Goal: Task Accomplishment & Management: Use online tool/utility

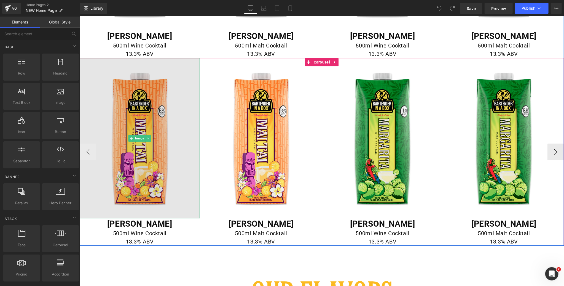
scroll to position [1084, 0]
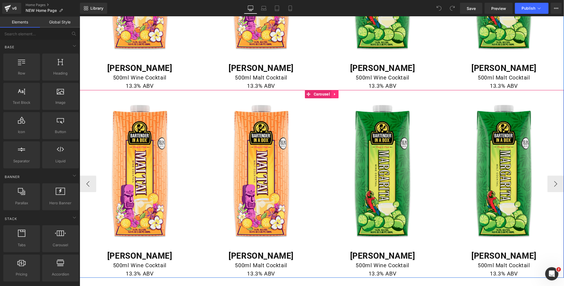
click at [336, 94] on icon at bounding box center [335, 94] width 4 height 4
click at [339, 93] on icon at bounding box center [338, 94] width 4 height 4
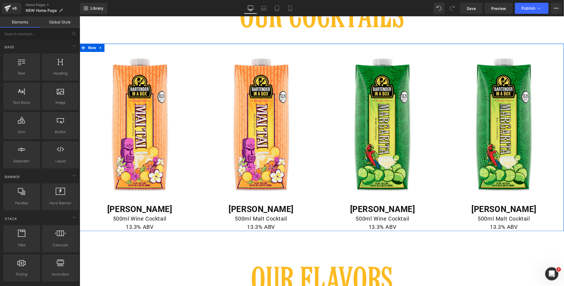
scroll to position [932, 0]
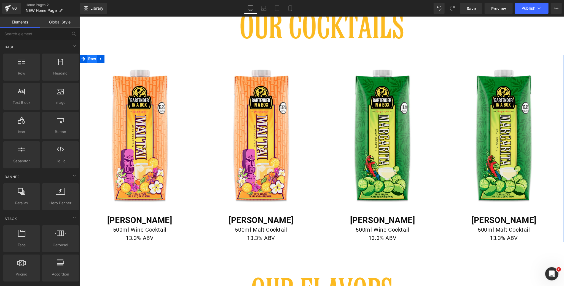
click at [92, 58] on span "Row" at bounding box center [92, 58] width 10 height 8
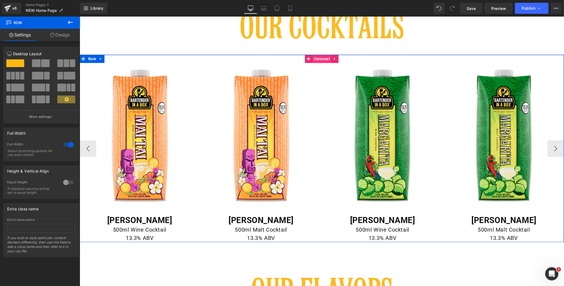
click at [319, 58] on span "Carousel" at bounding box center [321, 58] width 19 height 8
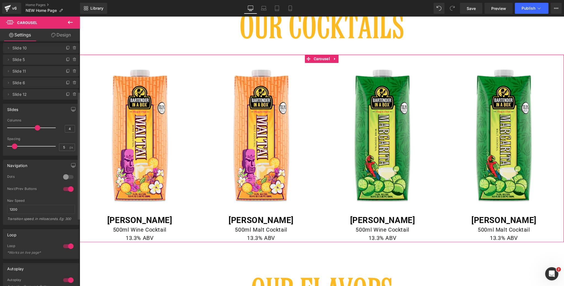
scroll to position [97, 0]
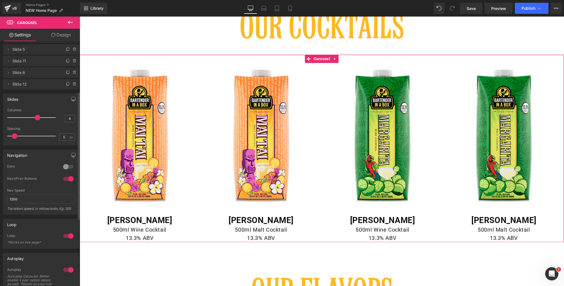
click at [66, 166] on div at bounding box center [68, 166] width 13 height 9
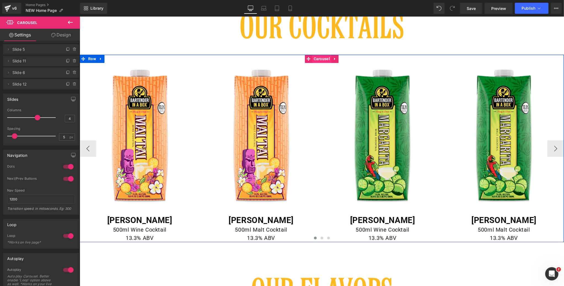
click at [322, 57] on span "Carousel" at bounding box center [321, 58] width 19 height 8
click at [93, 58] on span "Row" at bounding box center [92, 58] width 10 height 8
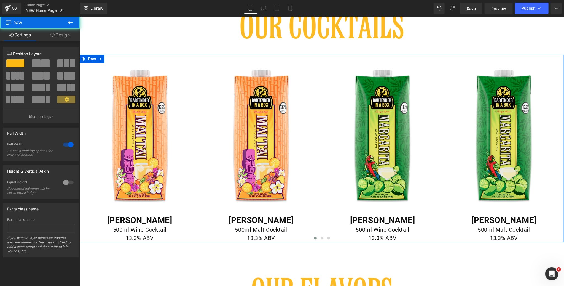
click at [64, 35] on link "Design" at bounding box center [60, 35] width 40 height 12
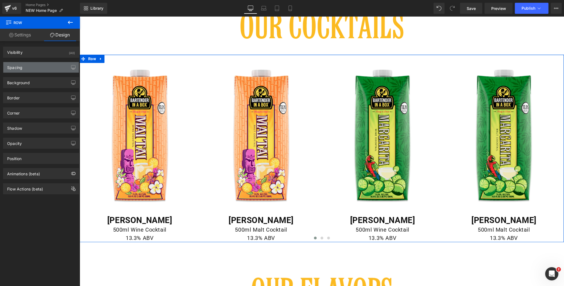
click at [33, 65] on div "Spacing" at bounding box center [41, 67] width 76 height 10
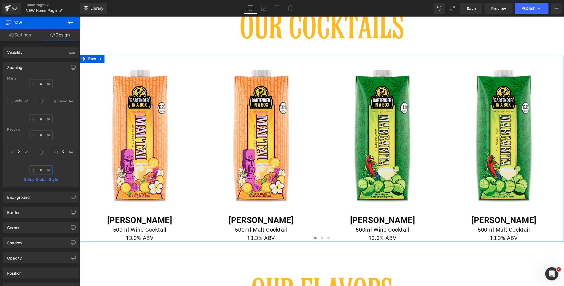
click at [41, 171] on input "text" at bounding box center [41, 169] width 23 height 9
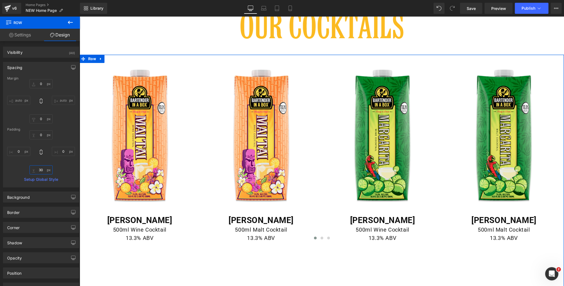
type input "3"
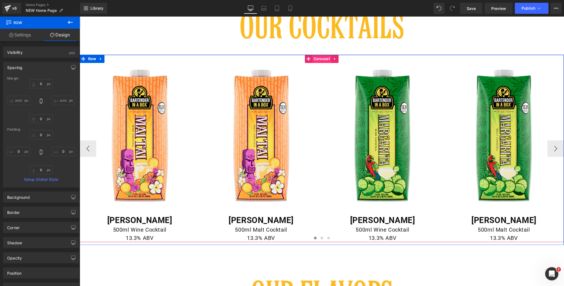
click at [320, 58] on span "Carousel" at bounding box center [321, 58] width 19 height 8
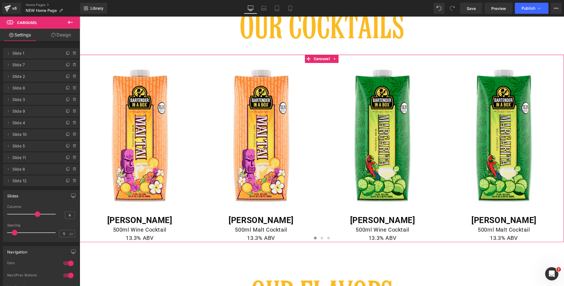
click at [67, 36] on link "Design" at bounding box center [61, 35] width 40 height 12
click at [0, 0] on div "Spacing" at bounding box center [0, 0] width 0 height 0
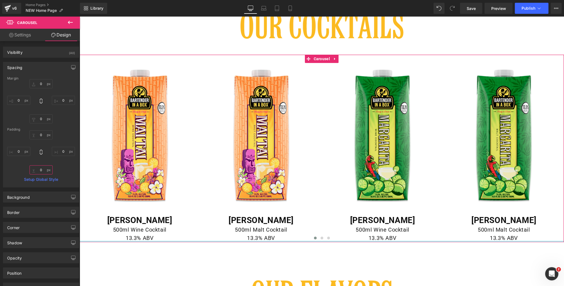
click at [41, 168] on input "text" at bounding box center [41, 169] width 23 height 9
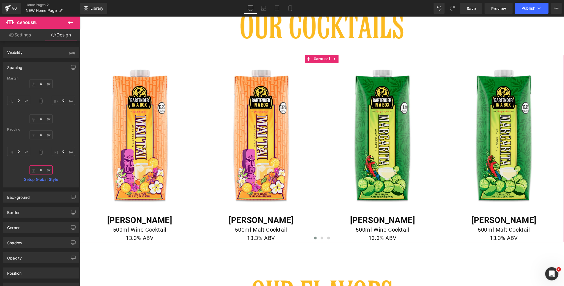
click at [42, 169] on input "text" at bounding box center [41, 169] width 23 height 9
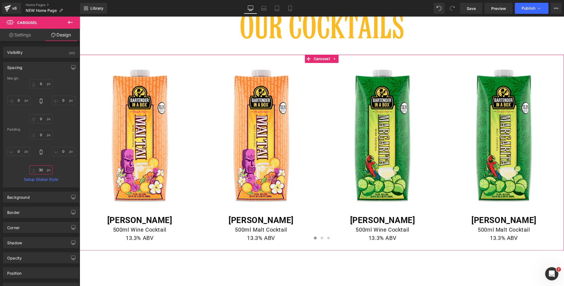
type input "3"
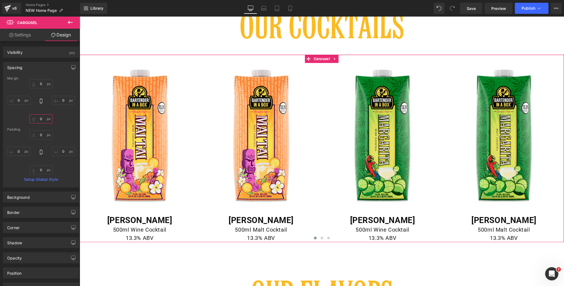
click at [43, 117] on input "text" at bounding box center [41, 118] width 23 height 9
click at [43, 117] on input "25" at bounding box center [41, 118] width 23 height 9
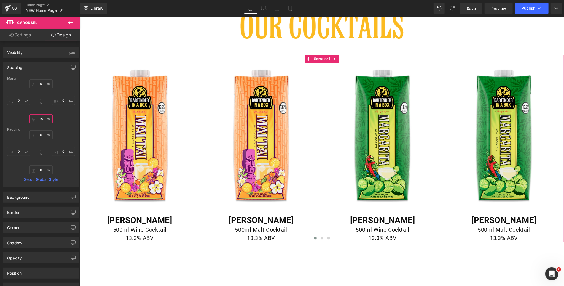
type input "0"
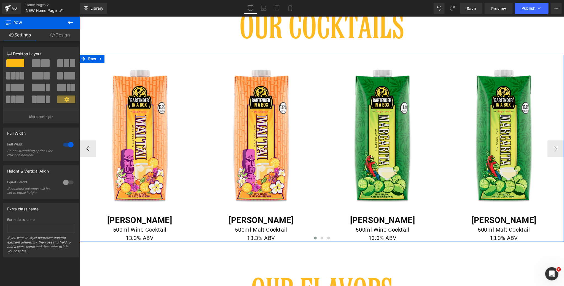
drag, startPoint x: 303, startPoint y: 243, endPoint x: 339, endPoint y: 234, distance: 37.1
click at [303, 236] on div "Image MAI TAI Heading 500ml Wine Cocktail 13.3% ABV Text Block Row Image MAI TA…" at bounding box center [321, 148] width 484 height 188
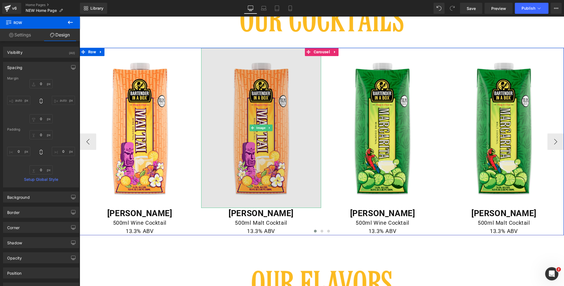
scroll to position [934, 0]
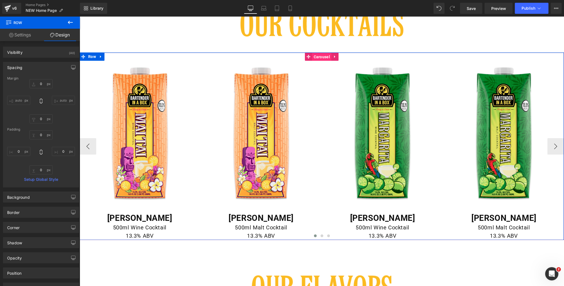
click at [323, 56] on span "Carousel" at bounding box center [321, 56] width 19 height 8
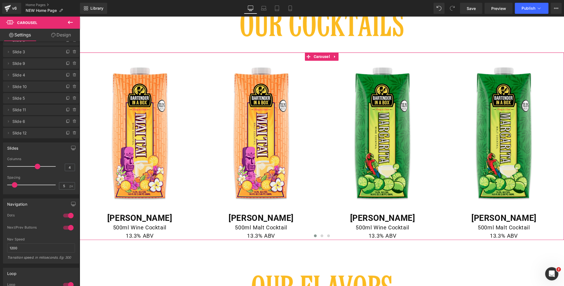
scroll to position [52, 0]
click at [65, 211] on div at bounding box center [68, 211] width 13 height 9
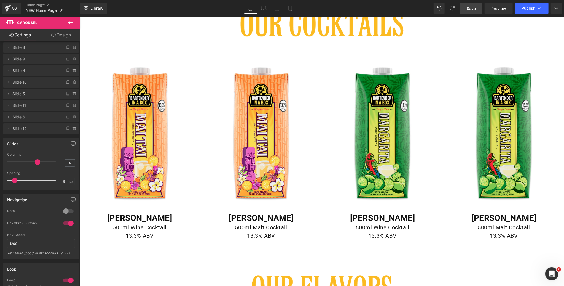
click at [473, 8] on span "Save" at bounding box center [471, 9] width 9 height 6
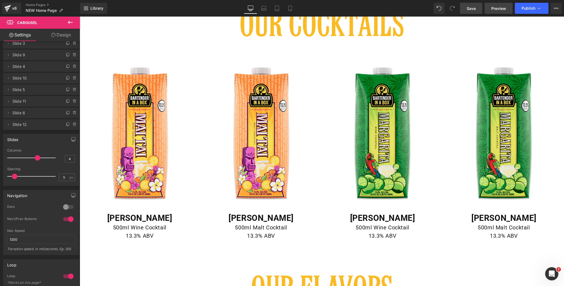
scroll to position [0, 0]
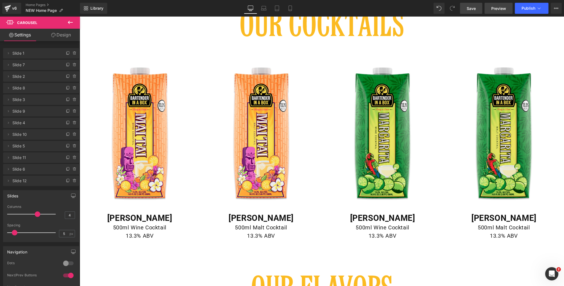
click at [496, 9] on span "Preview" at bounding box center [498, 9] width 15 height 6
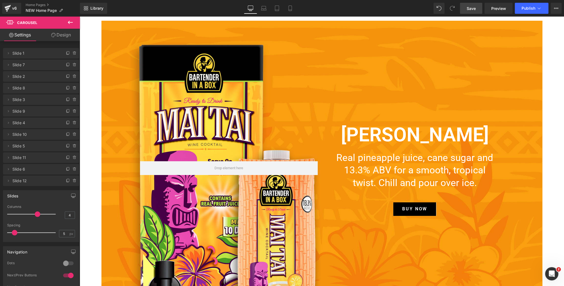
scroll to position [1270, 0]
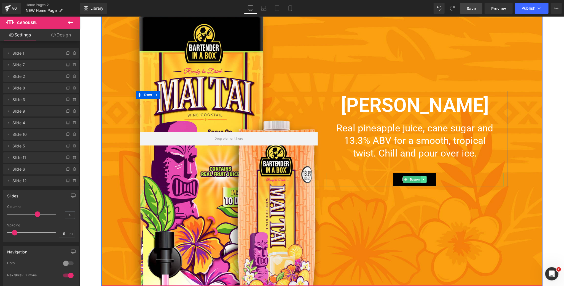
click at [424, 179] on icon at bounding box center [423, 178] width 3 height 3
click at [426, 180] on icon at bounding box center [426, 179] width 3 height 3
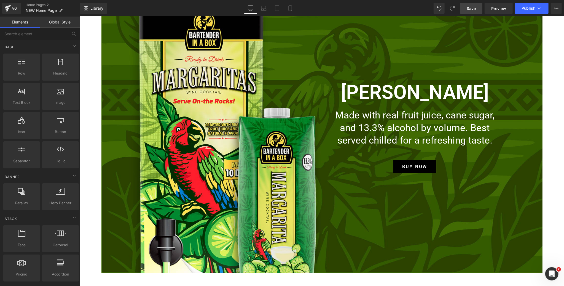
scroll to position [1617, 0]
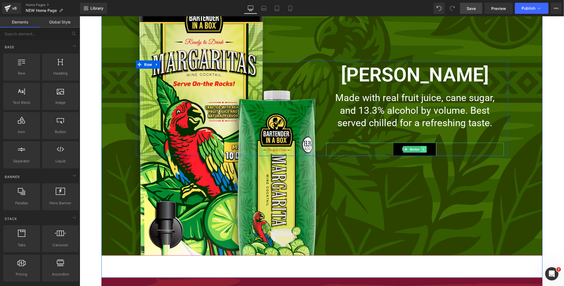
click at [424, 149] on icon at bounding box center [423, 148] width 3 height 3
click at [427, 149] on icon at bounding box center [426, 148] width 3 height 3
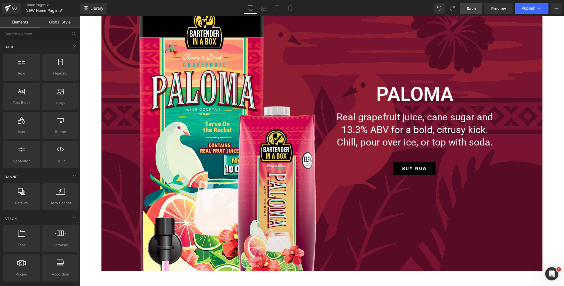
scroll to position [1920, 0]
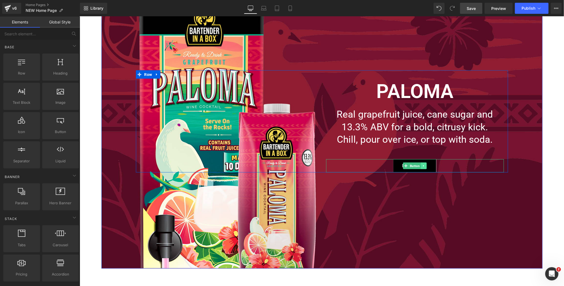
click at [423, 165] on icon at bounding box center [423, 165] width 1 height 2
click at [426, 166] on icon at bounding box center [426, 165] width 3 height 3
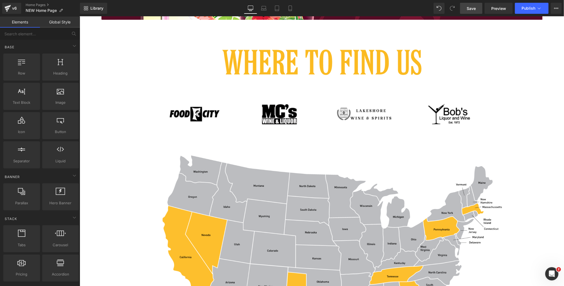
scroll to position [2198, 0]
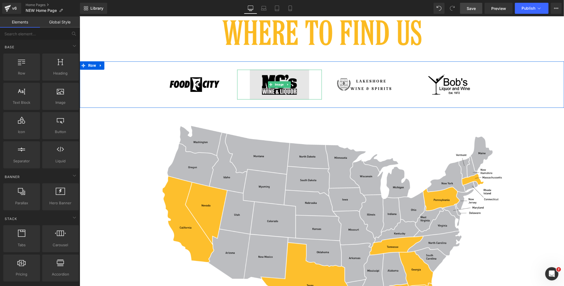
click at [294, 93] on img at bounding box center [279, 84] width 59 height 30
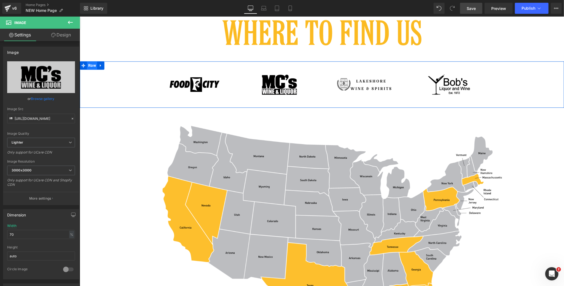
click at [90, 64] on span "Row" at bounding box center [92, 65] width 10 height 8
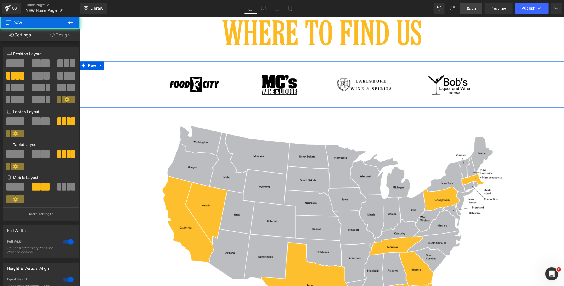
click at [65, 35] on link "Design" at bounding box center [60, 35] width 40 height 12
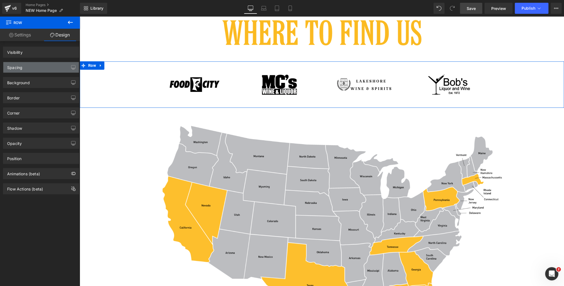
click at [41, 70] on div "Spacing" at bounding box center [41, 67] width 76 height 10
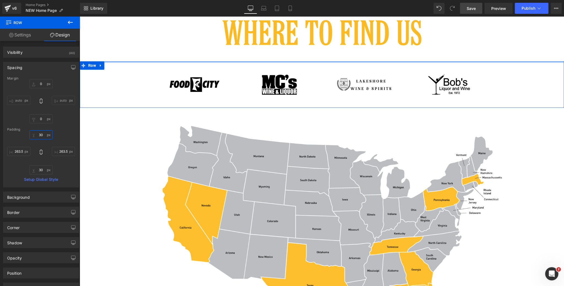
click at [40, 134] on input "30" at bounding box center [41, 134] width 23 height 9
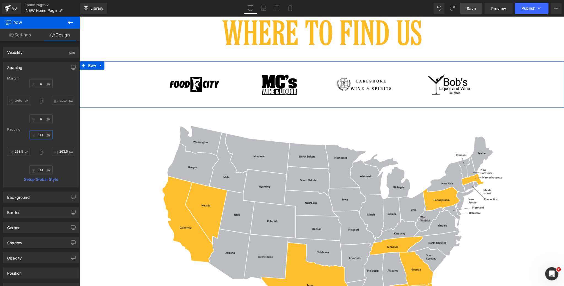
click at [40, 134] on input "30" at bounding box center [41, 134] width 23 height 9
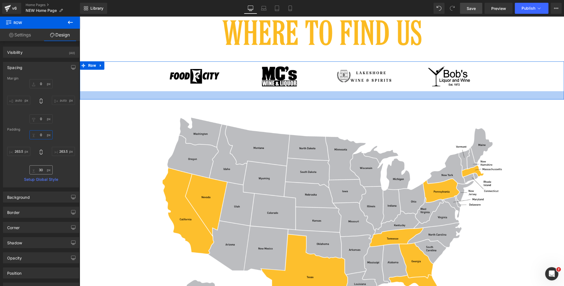
type input "0"
click at [41, 170] on input "30" at bounding box center [41, 169] width 23 height 9
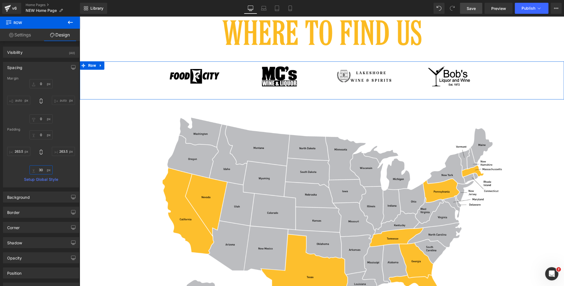
click at [41, 170] on input "30" at bounding box center [41, 169] width 23 height 9
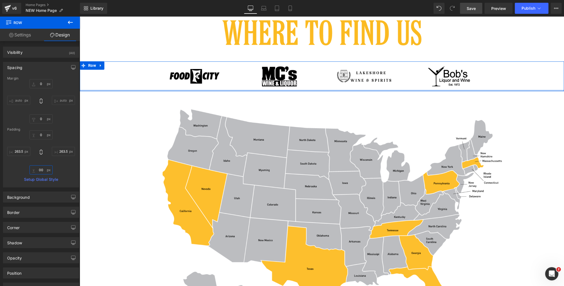
click at [40, 171] on input "00" at bounding box center [41, 169] width 23 height 9
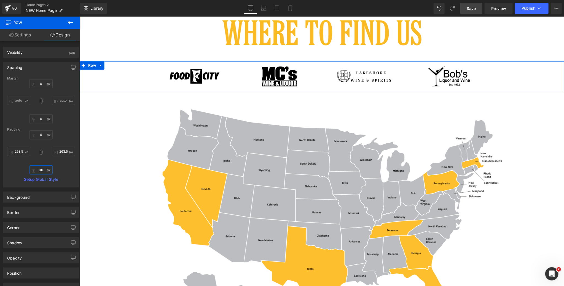
click at [40, 171] on input "00" at bounding box center [41, 169] width 23 height 9
type input "0"
click at [71, 66] on icon "button" at bounding box center [73, 67] width 4 height 4
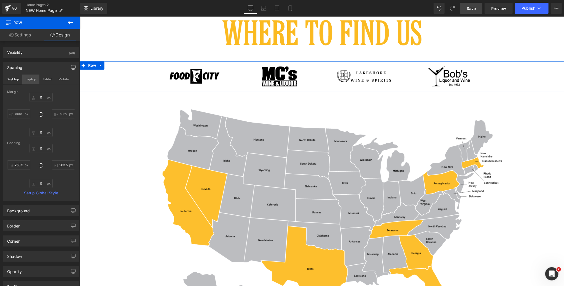
click at [31, 80] on button "Laptop" at bounding box center [30, 78] width 17 height 9
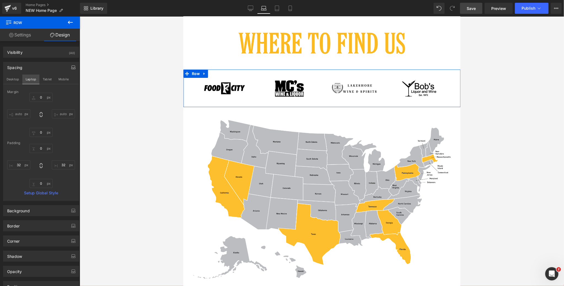
scroll to position [1412, 0]
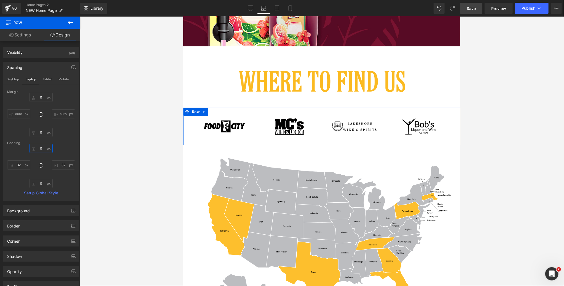
click at [42, 148] on input "0" at bounding box center [41, 148] width 23 height 9
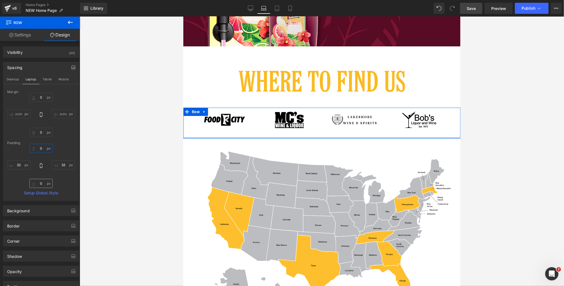
type input "0"
click at [42, 184] on input "0" at bounding box center [41, 183] width 23 height 9
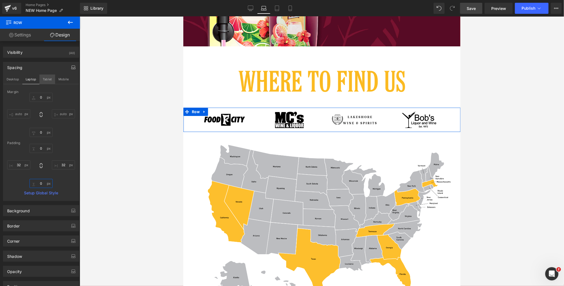
type input "0"
click at [48, 79] on button "Tablet" at bounding box center [47, 78] width 16 height 9
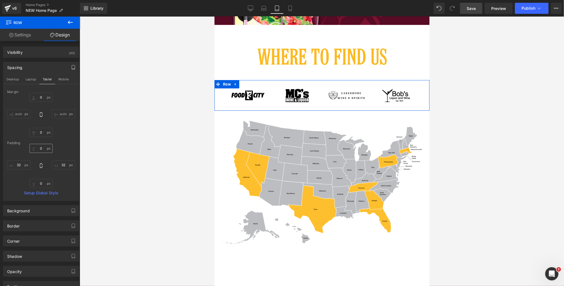
scroll to position [1127, 0]
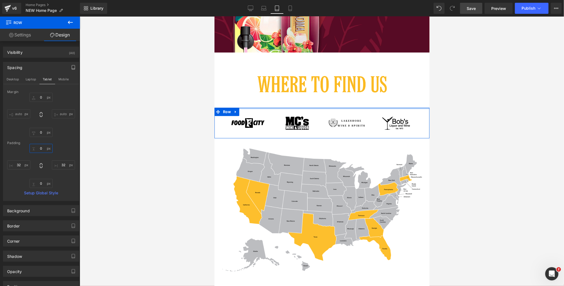
click at [39, 146] on input "0" at bounding box center [41, 148] width 23 height 9
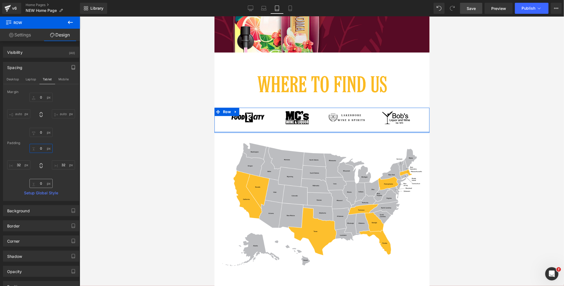
type input "0"
click at [40, 183] on input "0" at bounding box center [41, 183] width 23 height 9
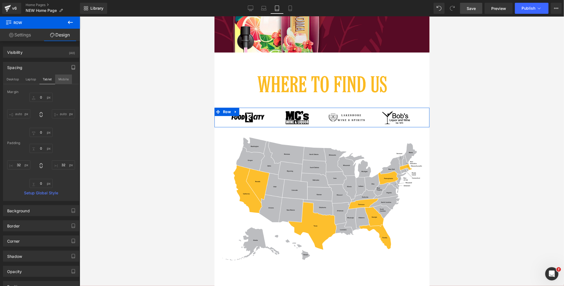
click at [64, 80] on button "Mobile" at bounding box center [63, 78] width 17 height 9
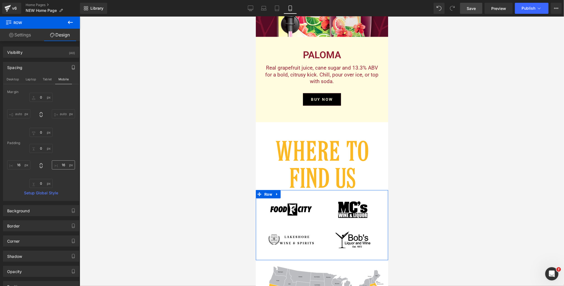
scroll to position [1965, 0]
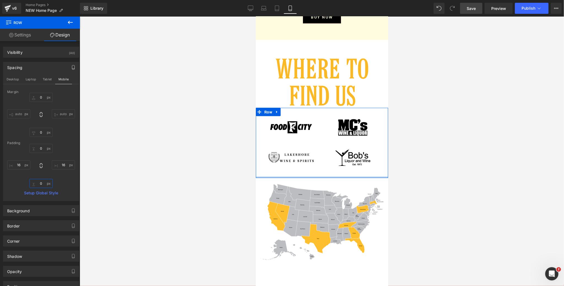
click at [41, 185] on input "0" at bounding box center [41, 183] width 23 height 9
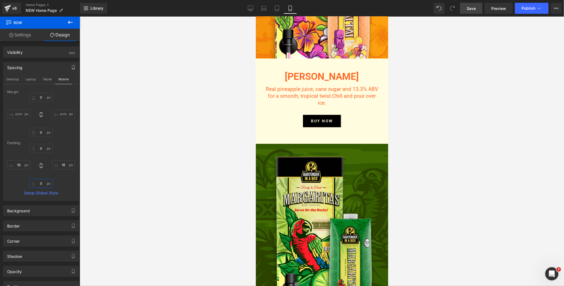
scroll to position [1381, 0]
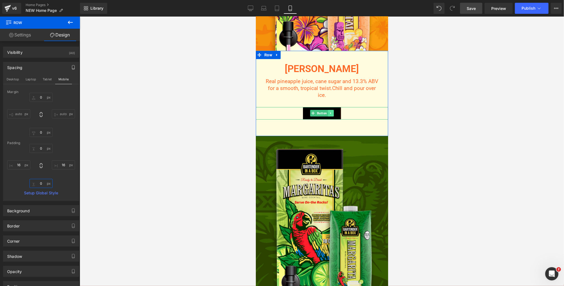
type input "0"
click at [331, 113] on icon at bounding box center [330, 112] width 3 height 3
click at [333, 113] on icon at bounding box center [333, 112] width 3 height 3
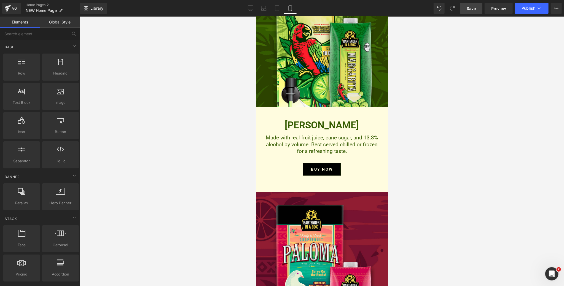
scroll to position [1576, 0]
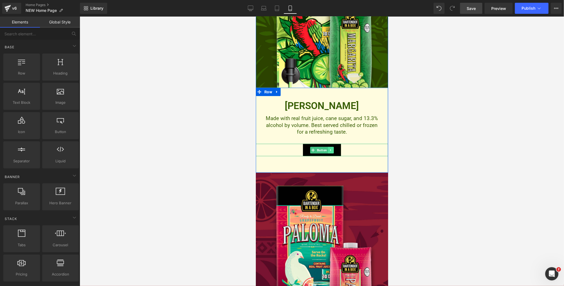
click at [331, 149] on icon at bounding box center [330, 149] width 3 height 3
click at [332, 150] on icon at bounding box center [333, 149] width 3 height 3
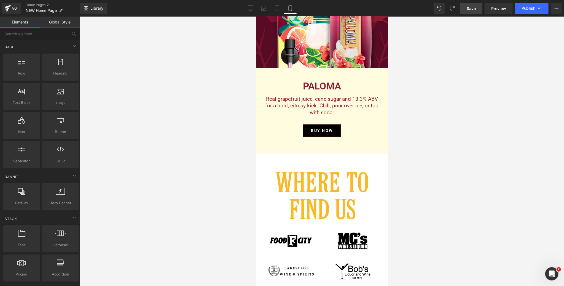
scroll to position [1843, 0]
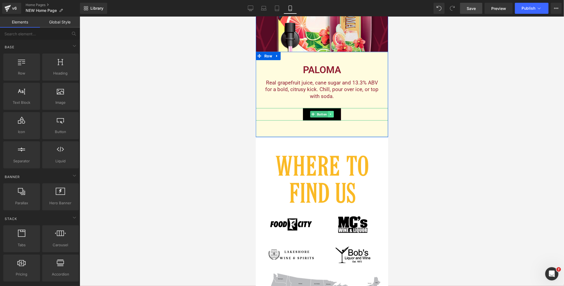
click at [331, 114] on icon at bounding box center [330, 114] width 1 height 2
click at [333, 115] on icon at bounding box center [333, 114] width 3 height 3
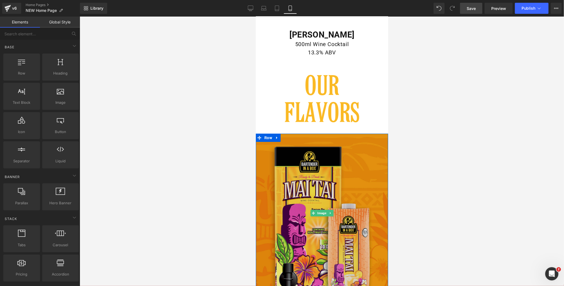
scroll to position [1139, 0]
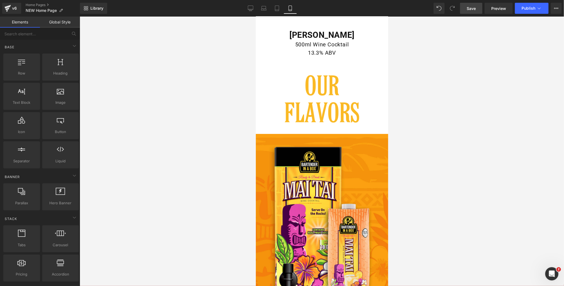
click at [476, 9] on span "Save" at bounding box center [471, 9] width 9 height 6
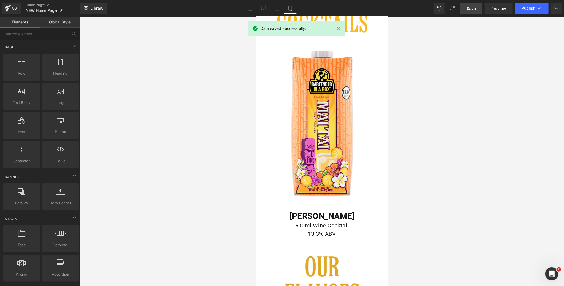
scroll to position [958, 0]
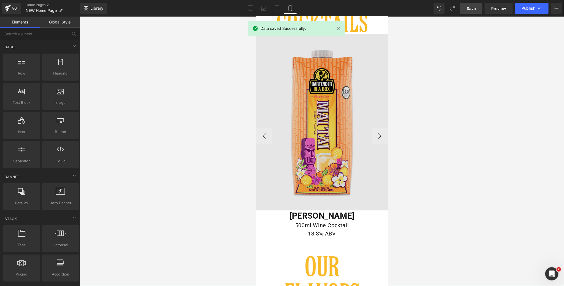
click at [353, 63] on img at bounding box center [322, 121] width 132 height 176
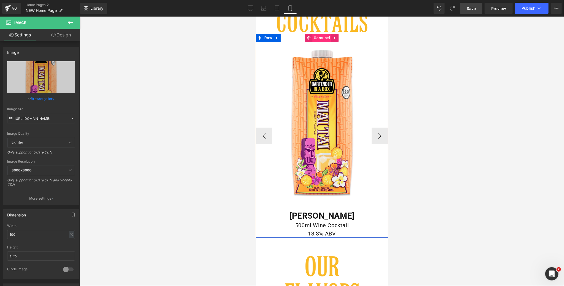
click at [318, 37] on span "Carousel" at bounding box center [321, 37] width 19 height 8
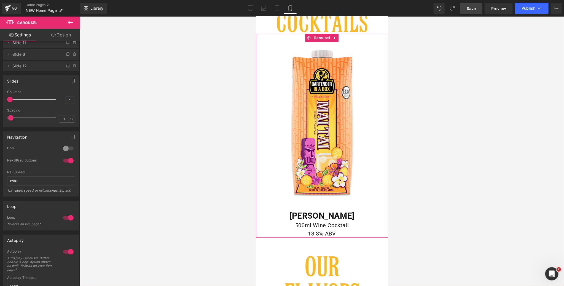
scroll to position [112, 0]
click at [72, 138] on icon "button" at bounding box center [73, 139] width 4 height 4
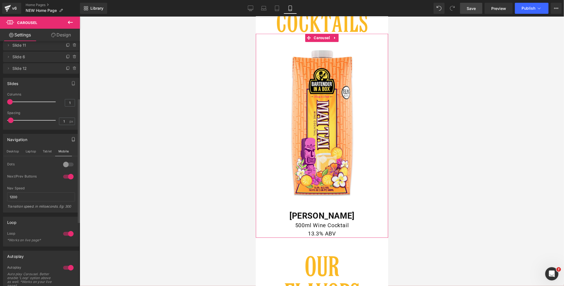
click at [72, 138] on icon "button" at bounding box center [73, 139] width 4 height 4
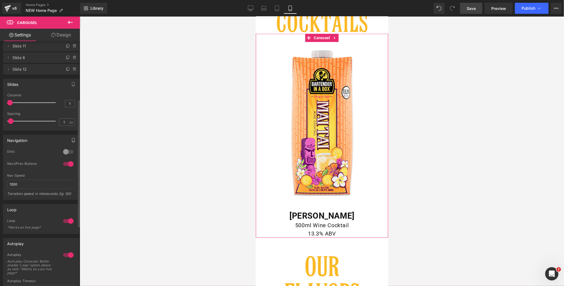
click at [66, 152] on div at bounding box center [68, 151] width 13 height 9
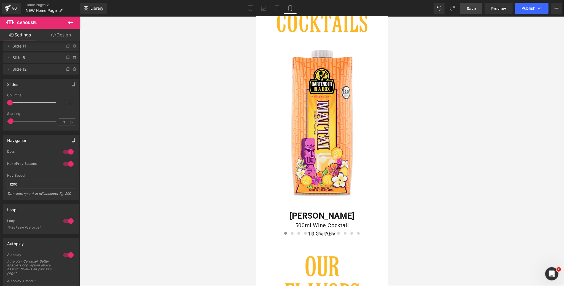
click at [71, 139] on icon "button" at bounding box center [73, 140] width 4 height 4
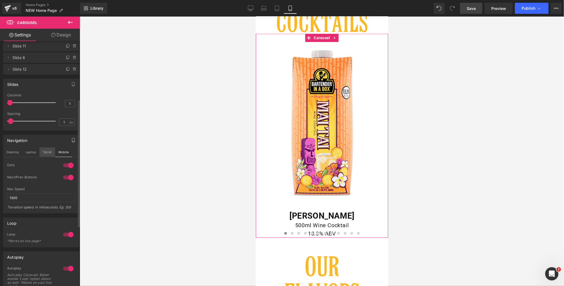
click at [46, 149] on button "Tablet" at bounding box center [47, 151] width 16 height 9
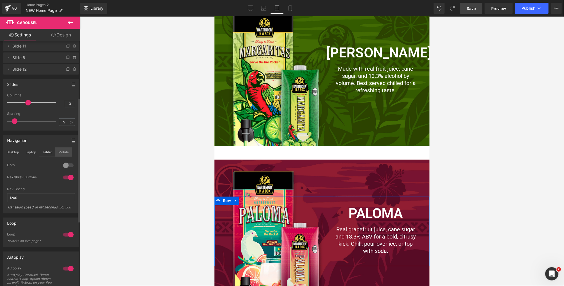
scroll to position [519, 0]
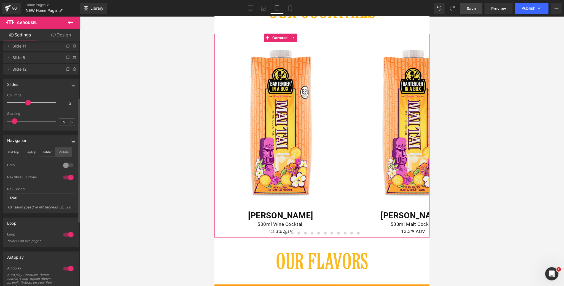
click at [65, 150] on button "Mobile" at bounding box center [63, 151] width 17 height 9
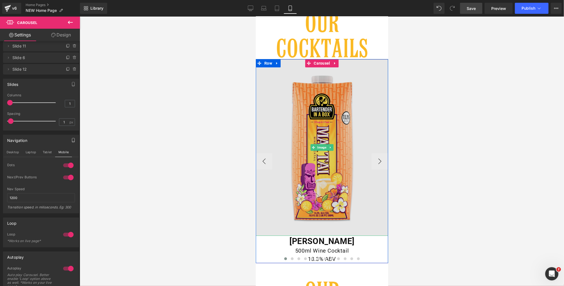
scroll to position [927, 0]
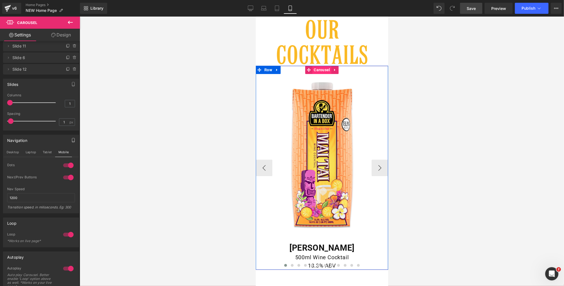
click at [320, 69] on span "Carousel" at bounding box center [321, 69] width 19 height 8
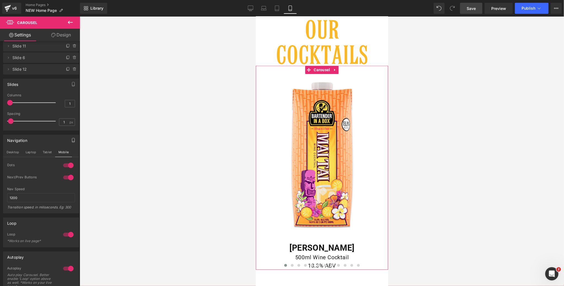
click at [67, 34] on link "Design" at bounding box center [61, 35] width 40 height 12
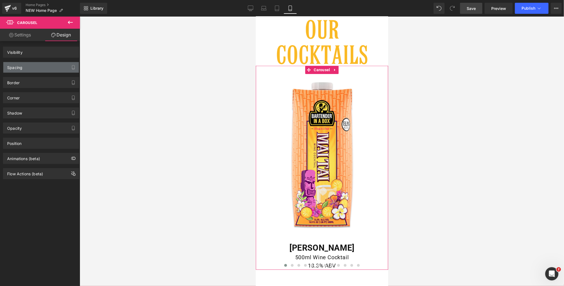
click at [30, 69] on div "Spacing" at bounding box center [41, 67] width 76 height 10
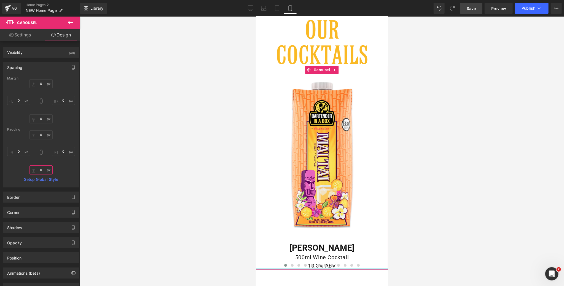
click at [42, 169] on input "text" at bounding box center [41, 169] width 23 height 9
click at [42, 169] on input "25" at bounding box center [41, 169] width 23 height 9
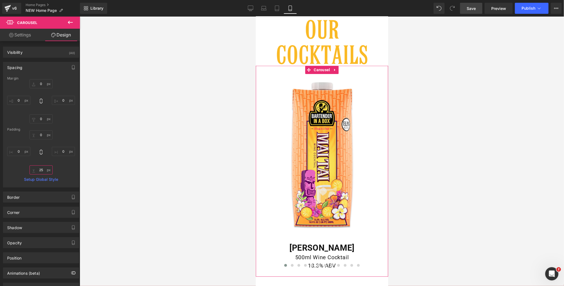
type input "0"
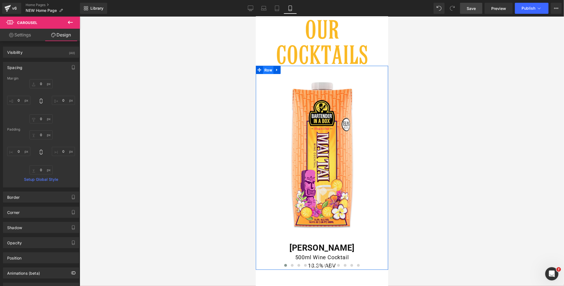
click at [268, 71] on span "Row" at bounding box center [268, 70] width 10 height 8
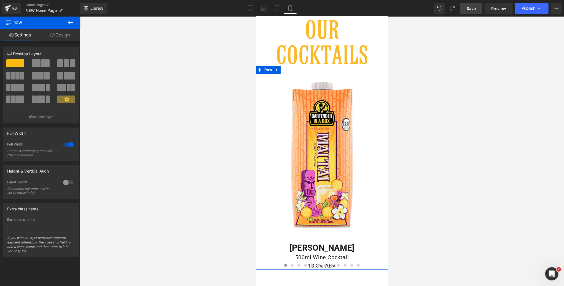
click at [64, 36] on link "Design" at bounding box center [60, 35] width 40 height 12
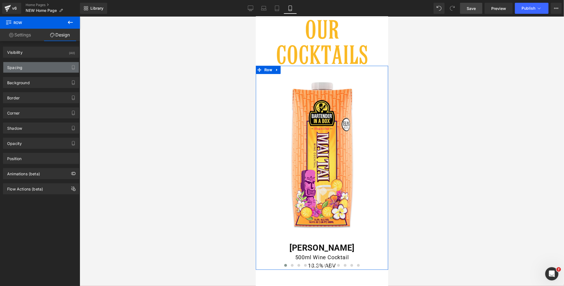
click at [44, 67] on div "Spacing" at bounding box center [41, 67] width 76 height 10
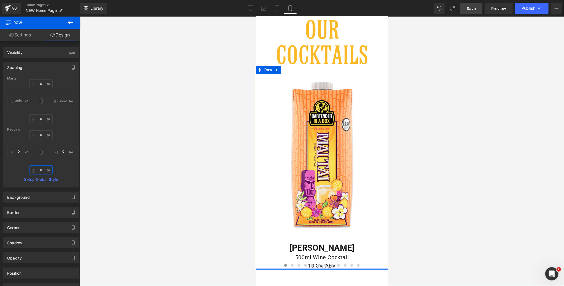
click at [41, 170] on input "text" at bounding box center [41, 169] width 23 height 9
click at [41, 170] on input "25" at bounding box center [41, 169] width 23 height 9
type input "0"
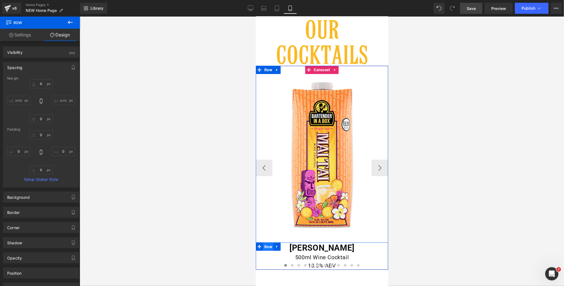
click at [267, 245] on span "Row" at bounding box center [268, 246] width 10 height 8
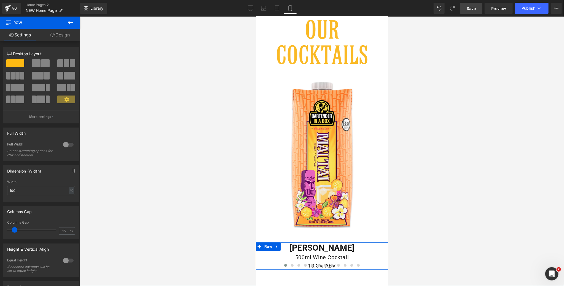
click at [63, 33] on link "Design" at bounding box center [60, 35] width 40 height 12
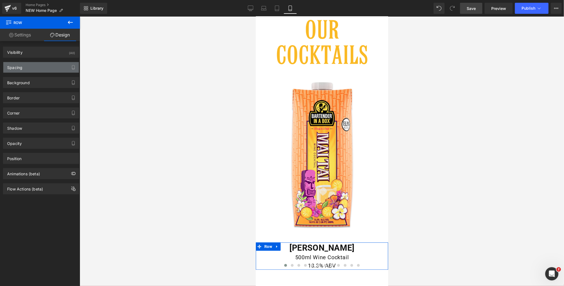
click at [45, 67] on div "Spacing" at bounding box center [41, 67] width 76 height 10
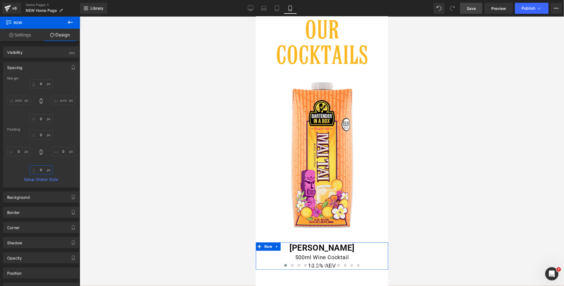
click at [43, 172] on input "text" at bounding box center [41, 169] width 23 height 9
click at [43, 172] on input "25" at bounding box center [41, 169] width 23 height 9
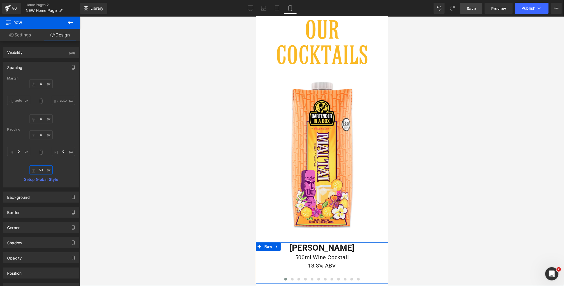
click at [43, 172] on input "50" at bounding box center [41, 169] width 23 height 9
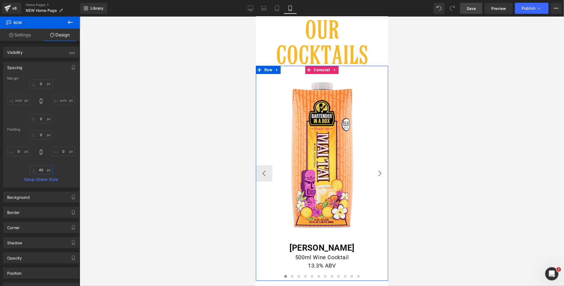
type input "40"
click at [377, 171] on button "›" at bounding box center [379, 173] width 17 height 17
click at [263, 173] on button "‹" at bounding box center [264, 173] width 17 height 17
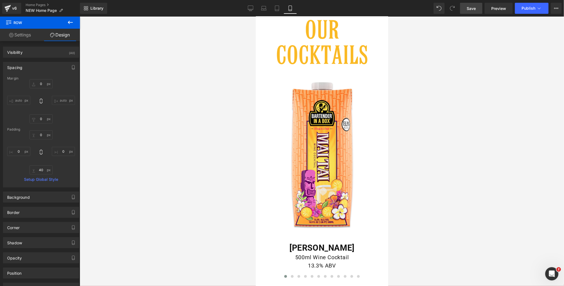
click at [473, 8] on span "Save" at bounding box center [471, 9] width 9 height 6
click at [241, 10] on link "Desktop" at bounding box center [244, 8] width 13 height 11
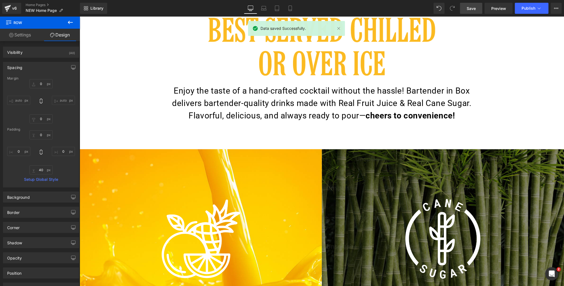
scroll to position [0, 0]
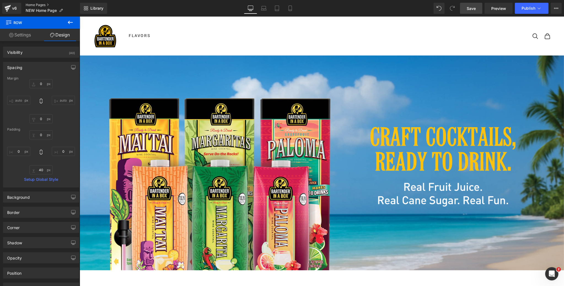
click at [34, 4] on link "Home Pages" at bounding box center [53, 5] width 54 height 4
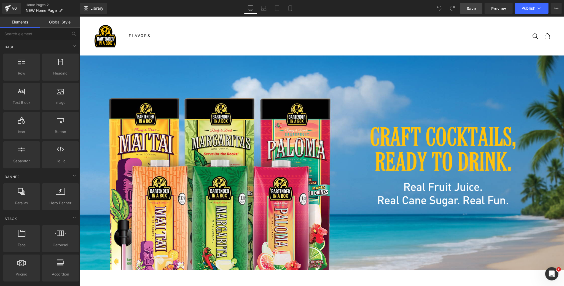
drag, startPoint x: 469, startPoint y: 10, endPoint x: 411, endPoint y: 2, distance: 58.5
click at [469, 10] on span "Save" at bounding box center [471, 9] width 9 height 6
click at [500, 7] on span "Preview" at bounding box center [498, 9] width 15 height 6
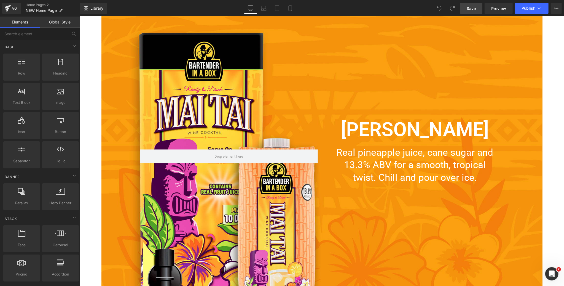
scroll to position [1224, 0]
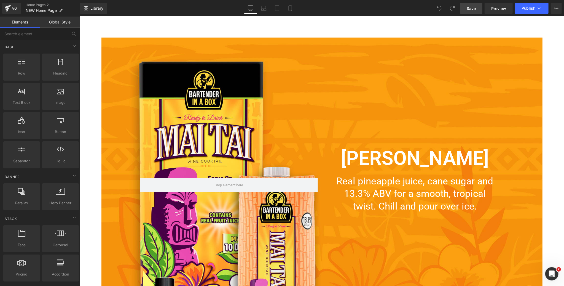
click at [92, 46] on div "Image Image Row Hero Banner Row Image Row Image Enjoy the taste of a hand-craft…" at bounding box center [321, 127] width 484 height 2592
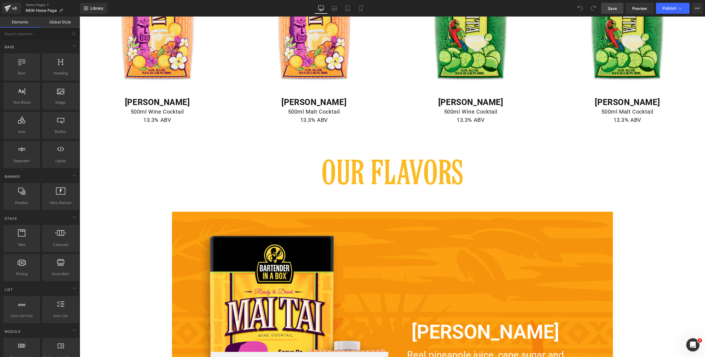
scroll to position [1415, 0]
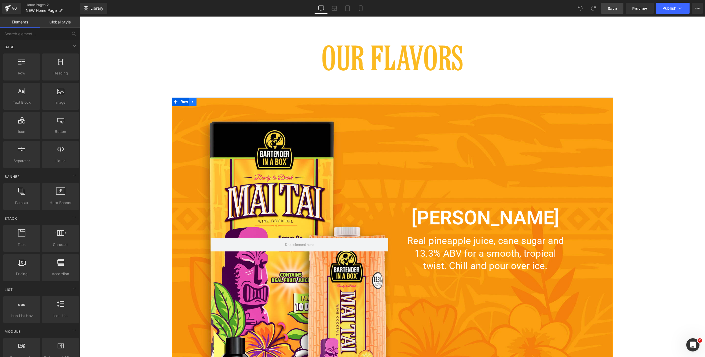
click at [191, 102] on link at bounding box center [192, 102] width 7 height 8
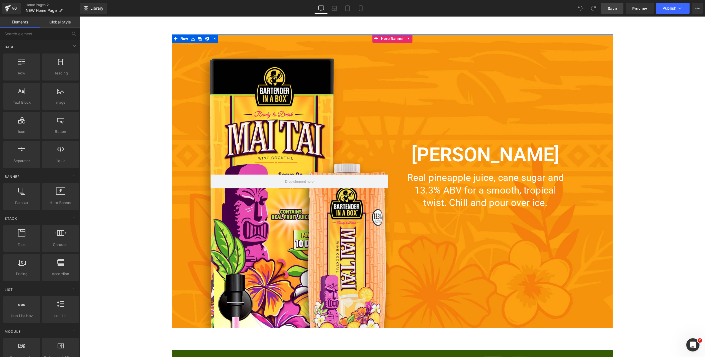
scroll to position [1478, 0]
click at [200, 38] on icon at bounding box center [200, 39] width 4 height 4
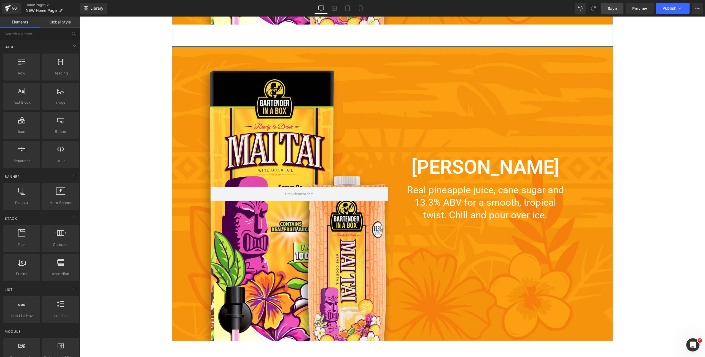
scroll to position [1790, 0]
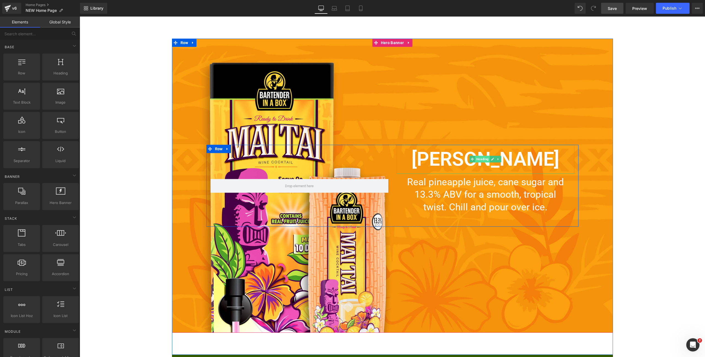
click at [484, 162] on span "Heading" at bounding box center [482, 159] width 15 height 7
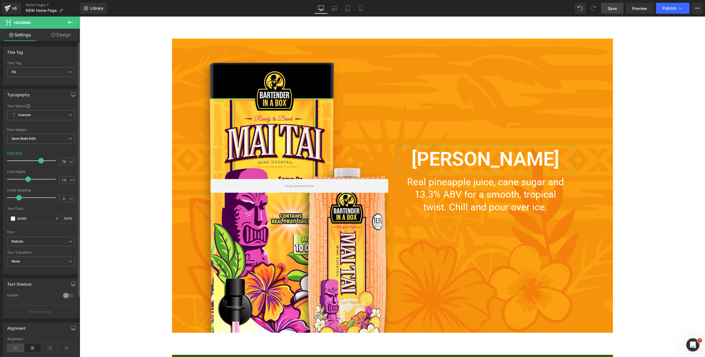
click at [13, 285] on icon at bounding box center [15, 348] width 17 height 8
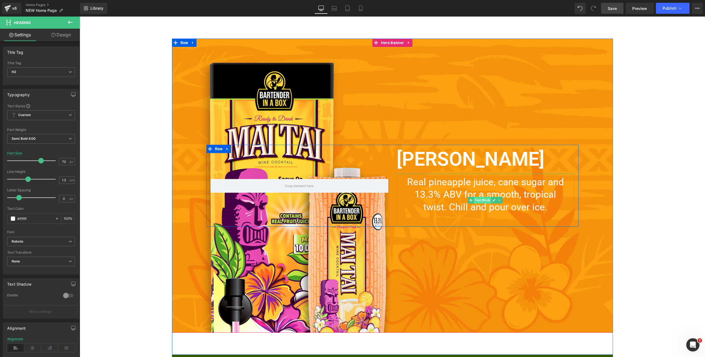
click at [483, 201] on span "Text Block" at bounding box center [482, 200] width 17 height 7
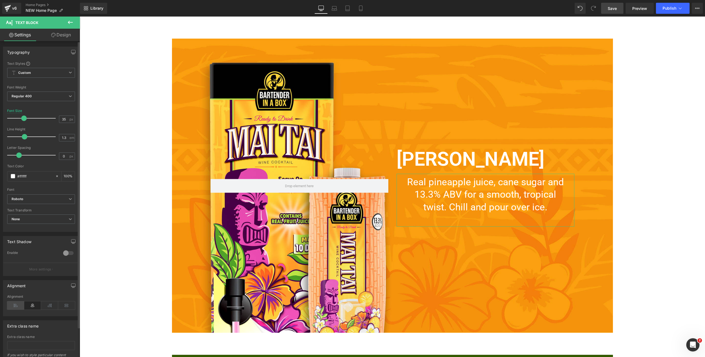
click at [17, 285] on icon at bounding box center [15, 305] width 17 height 8
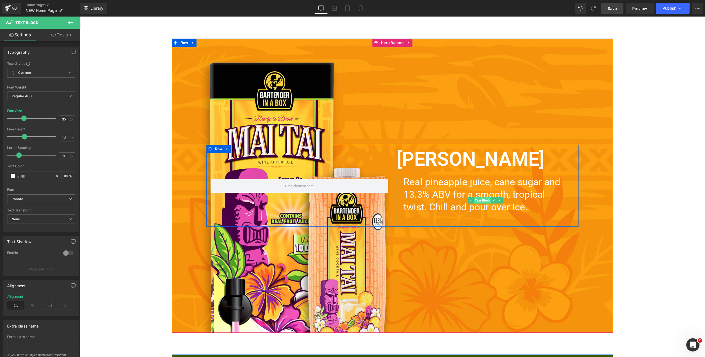
click at [481, 201] on span "Text Block" at bounding box center [482, 200] width 17 height 7
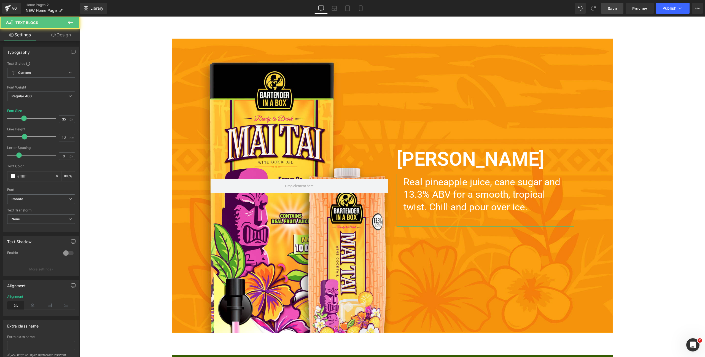
click at [66, 34] on link "Design" at bounding box center [61, 35] width 40 height 12
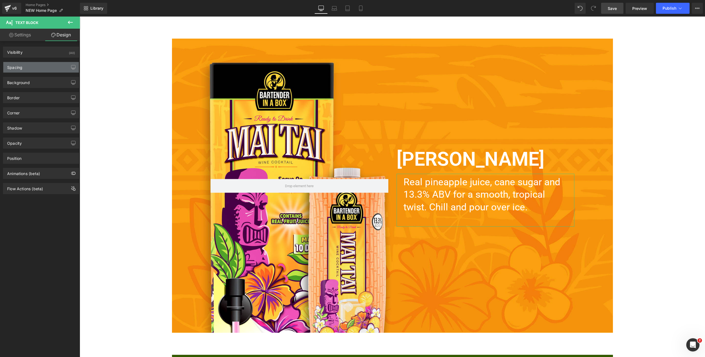
click at [36, 68] on div "Spacing" at bounding box center [41, 67] width 76 height 10
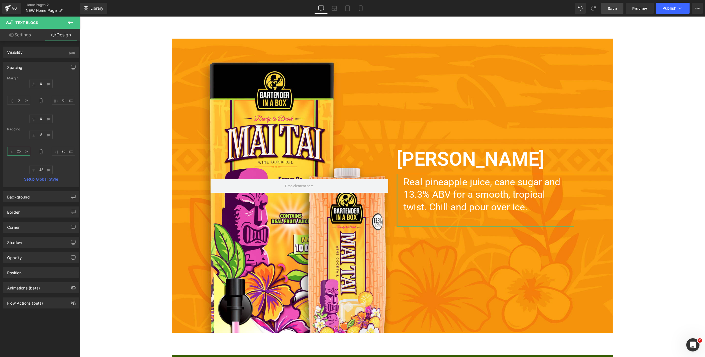
click at [19, 152] on input "text" at bounding box center [18, 151] width 23 height 9
type input "0"
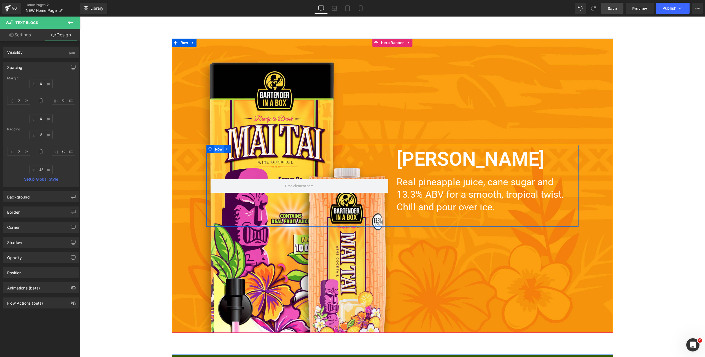
click at [220, 149] on span "Row" at bounding box center [219, 149] width 10 height 8
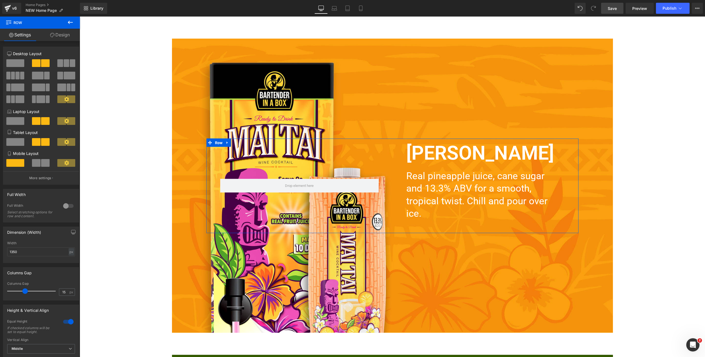
drag, startPoint x: 15, startPoint y: 292, endPoint x: 25, endPoint y: 290, distance: 10.3
click at [25, 285] on span at bounding box center [25, 291] width 6 height 6
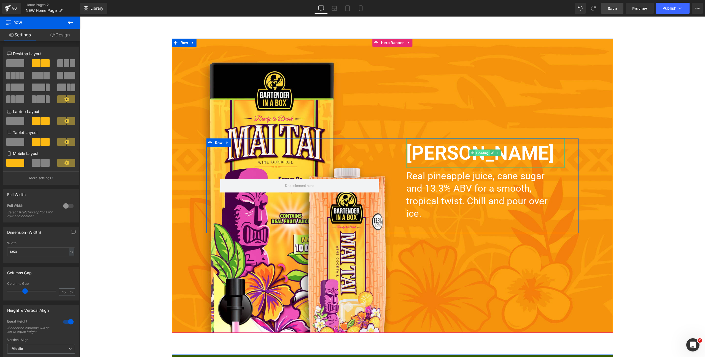
click at [482, 153] on span "Heading" at bounding box center [482, 153] width 15 height 7
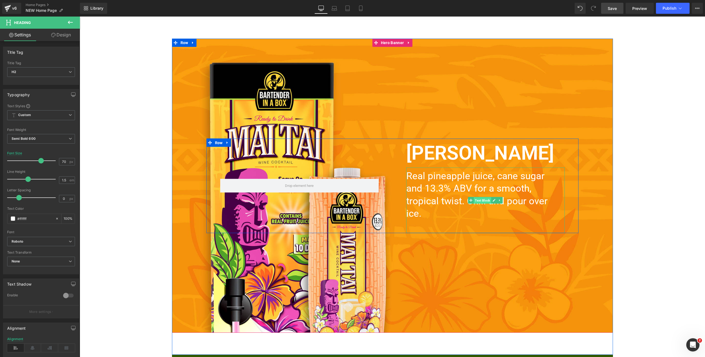
click at [481, 200] on span "Text Block" at bounding box center [482, 200] width 17 height 7
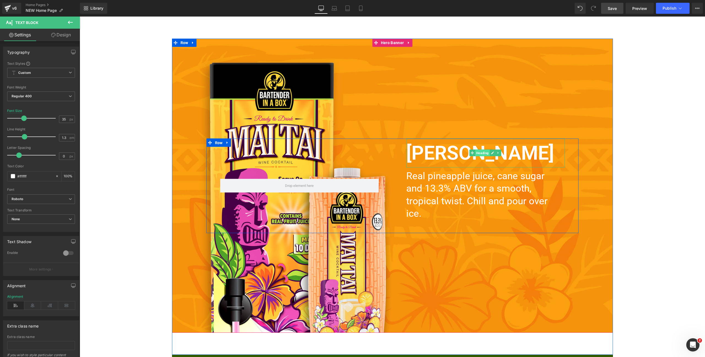
click at [481, 154] on span "Heading" at bounding box center [482, 153] width 15 height 7
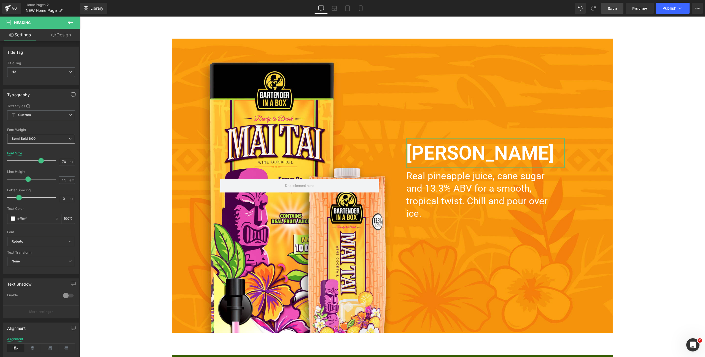
click at [43, 137] on span "Semi Bold 600" at bounding box center [41, 139] width 68 height 10
click at [28, 171] on div "Bold 700" at bounding box center [22, 173] width 14 height 4
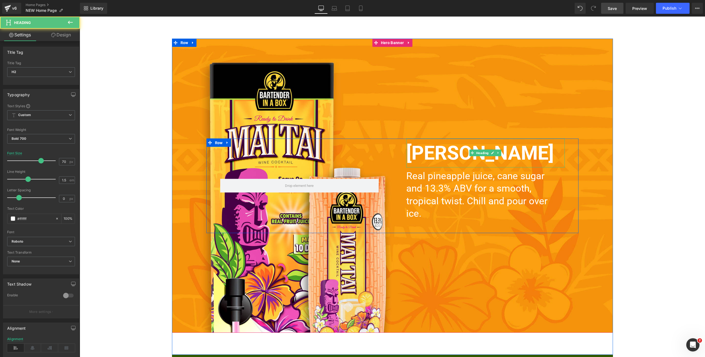
click at [445, 149] on h2 "[PERSON_NAME]" at bounding box center [485, 152] width 159 height 29
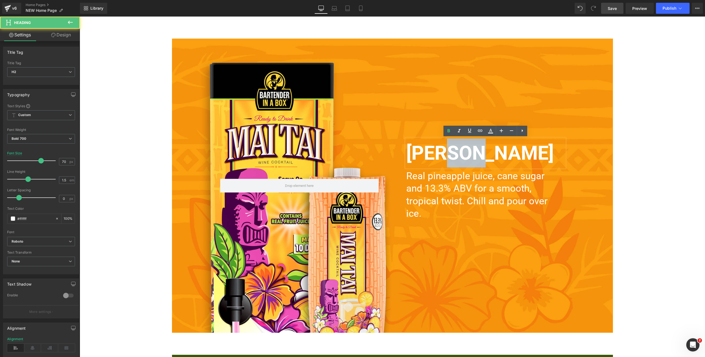
click at [445, 149] on h2 "[PERSON_NAME]" at bounding box center [485, 152] width 159 height 29
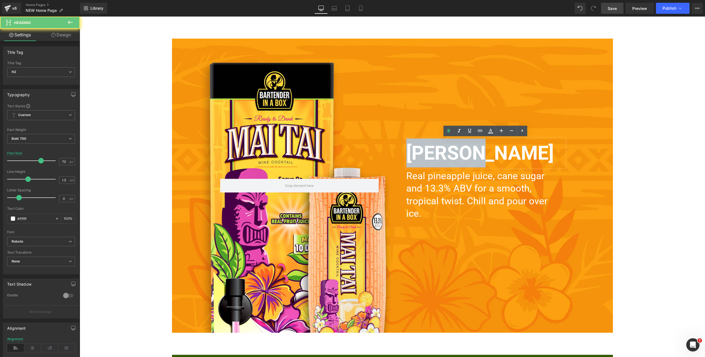
click at [445, 149] on h2 "[PERSON_NAME]" at bounding box center [485, 152] width 159 height 29
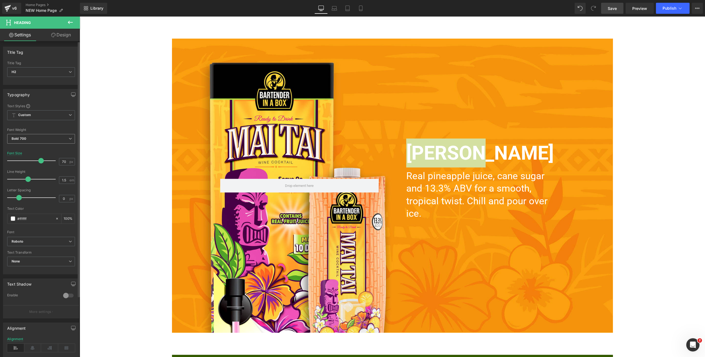
click at [31, 139] on span "Bold 700" at bounding box center [41, 139] width 68 height 10
click at [31, 156] on div "Super Bold 800" at bounding box center [27, 156] width 25 height 4
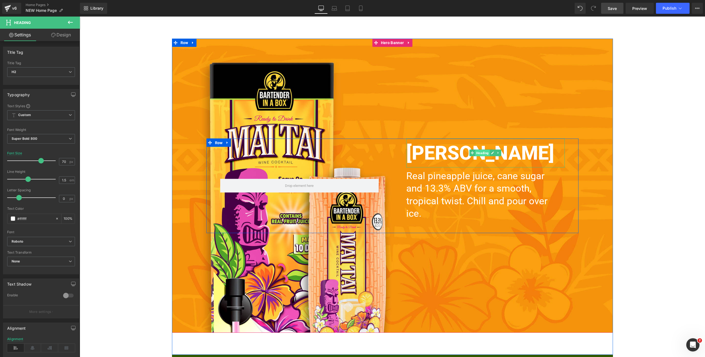
click at [486, 153] on span "Heading" at bounding box center [482, 153] width 15 height 7
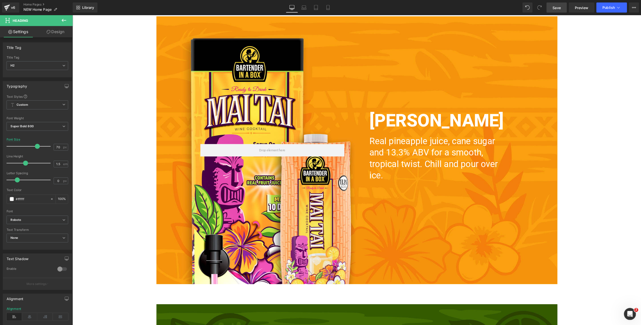
scroll to position [1808, 0]
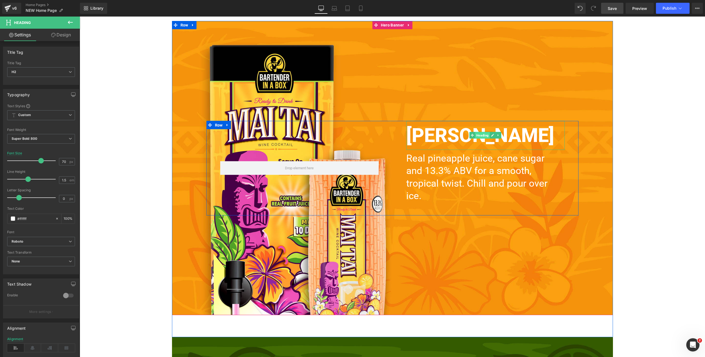
click at [480, 136] on span "Heading" at bounding box center [482, 135] width 15 height 7
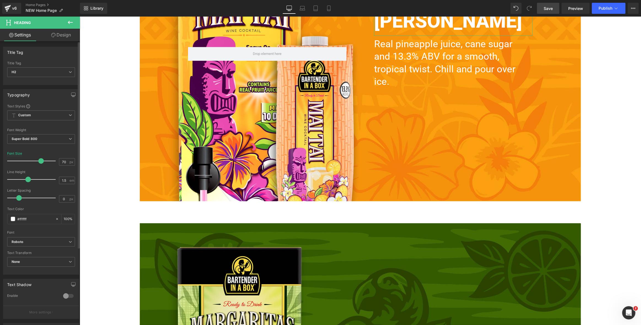
scroll to position [1693, 0]
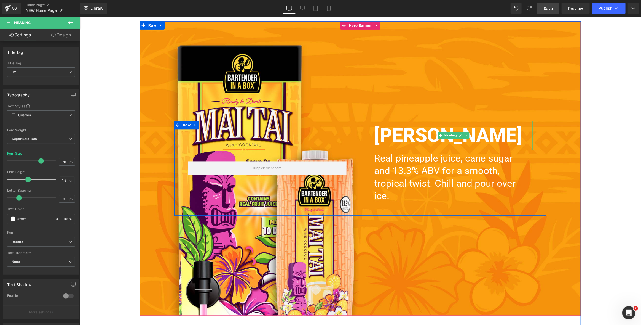
drag, startPoint x: 451, startPoint y: 136, endPoint x: 381, endPoint y: 137, distance: 69.5
click at [450, 136] on span "Heading" at bounding box center [450, 135] width 15 height 7
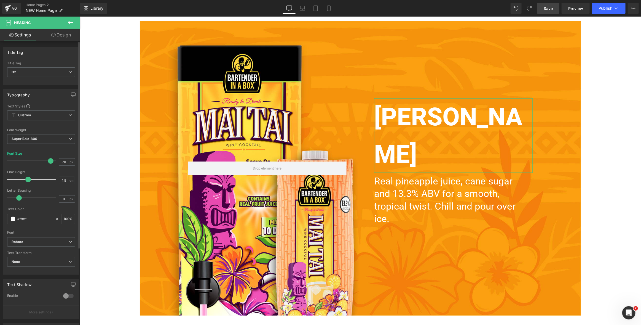
drag, startPoint x: 43, startPoint y: 161, endPoint x: 50, endPoint y: 160, distance: 7.6
click at [50, 160] on span at bounding box center [51, 161] width 6 height 6
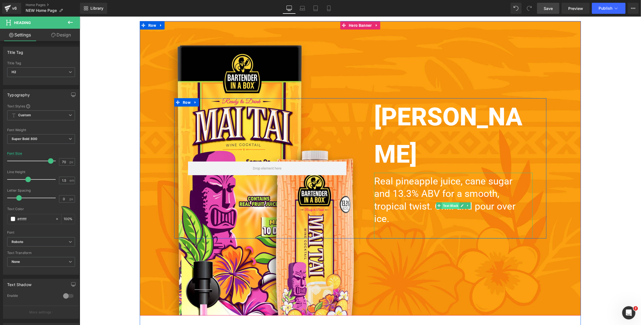
click at [452, 202] on span "Text Block" at bounding box center [450, 205] width 17 height 7
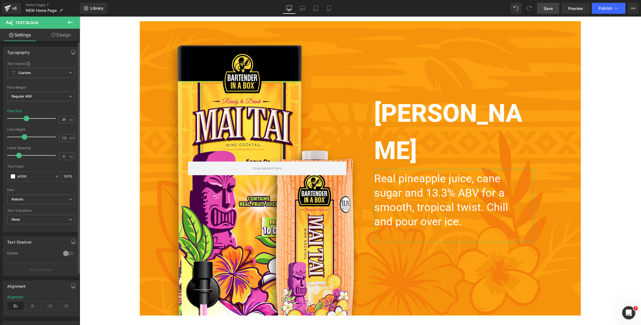
click at [26, 118] on span at bounding box center [27, 119] width 6 height 6
click at [186, 103] on span "Row" at bounding box center [186, 98] width 10 height 8
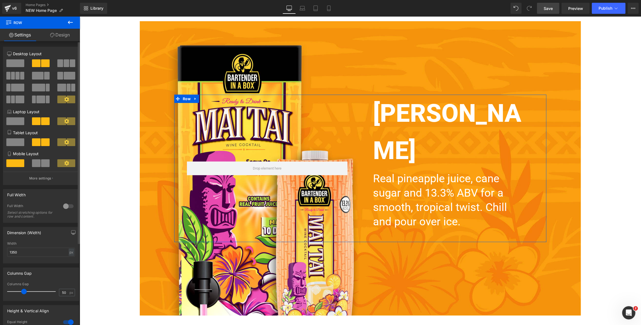
click at [23, 285] on span at bounding box center [24, 291] width 6 height 6
click at [152, 25] on span "Row" at bounding box center [152, 25] width 10 height 8
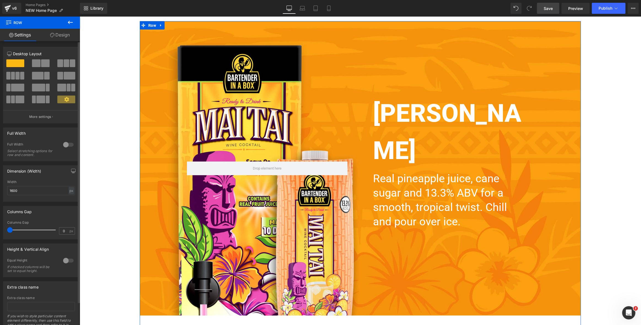
click at [70, 143] on div at bounding box center [68, 144] width 13 height 9
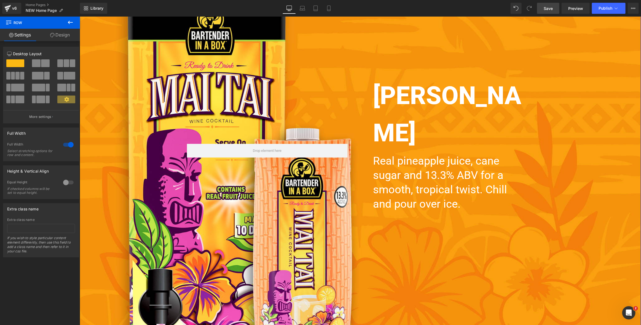
scroll to position [1741, 0]
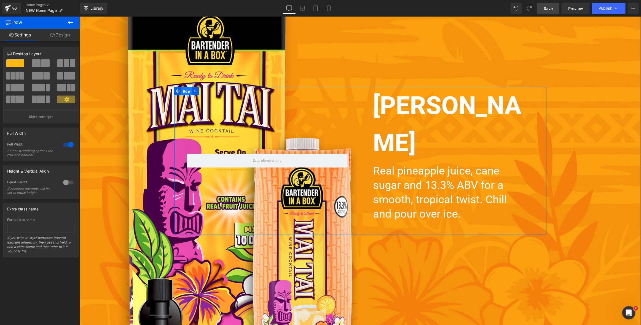
click at [186, 95] on span "Row" at bounding box center [186, 91] width 10 height 8
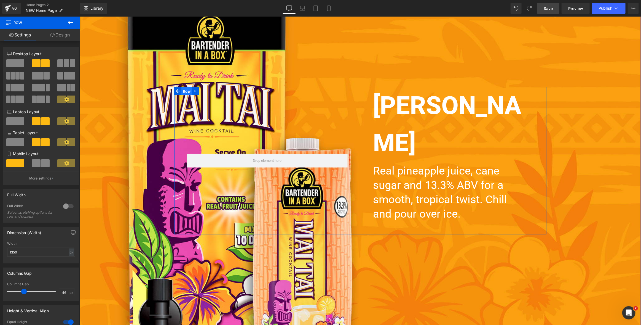
click at [187, 95] on span "Row" at bounding box center [186, 91] width 10 height 8
drag, startPoint x: 21, startPoint y: 254, endPoint x: 4, endPoint y: 254, distance: 16.8
click at [4, 254] on div "1350px Width 1350 px % px" at bounding box center [41, 252] width 76 height 22
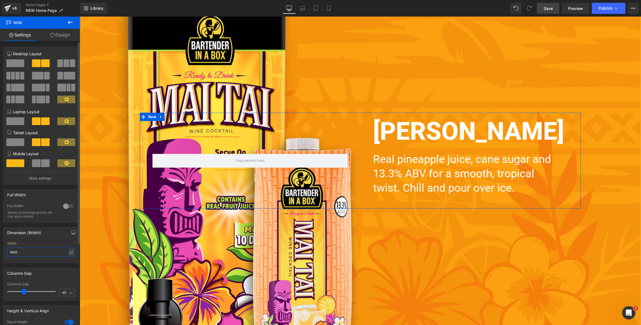
drag, startPoint x: 20, startPoint y: 253, endPoint x: 9, endPoint y: 252, distance: 11.0
click at [9, 252] on input "1600" at bounding box center [41, 251] width 68 height 9
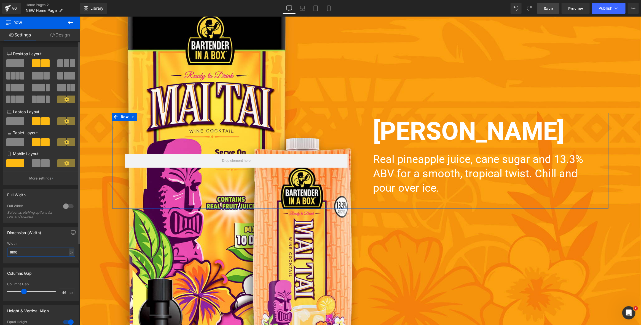
drag, startPoint x: 19, startPoint y: 252, endPoint x: 8, endPoint y: 252, distance: 11.0
click at [8, 252] on input "1800" at bounding box center [41, 251] width 68 height 9
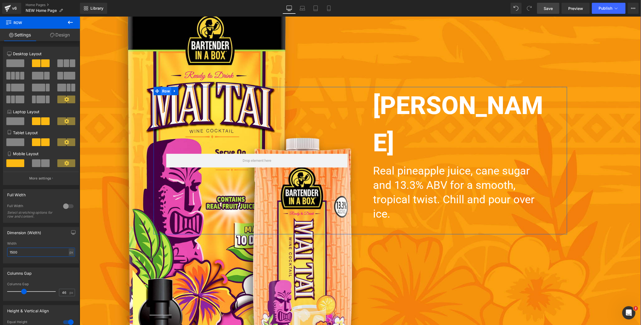
click at [166, 95] on span "Row" at bounding box center [165, 91] width 10 height 8
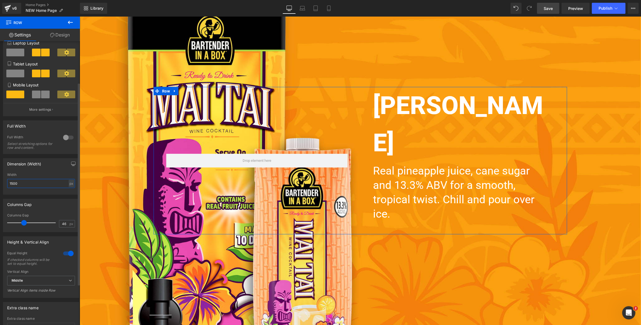
scroll to position [71, 0]
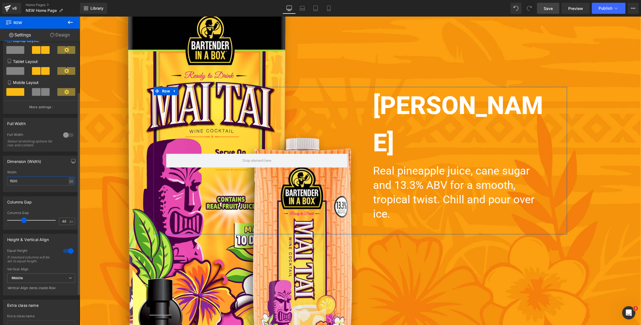
type input "1500"
click at [51, 202] on div "Columns Gap" at bounding box center [41, 201] width 76 height 10
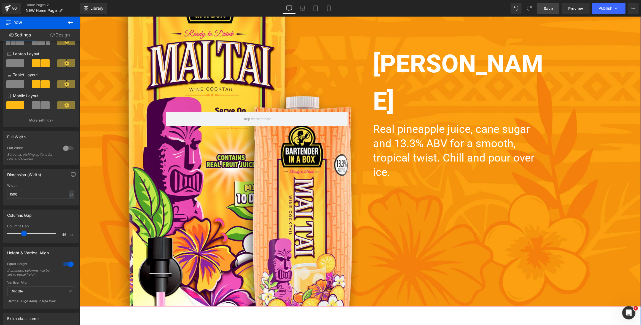
scroll to position [1773, 0]
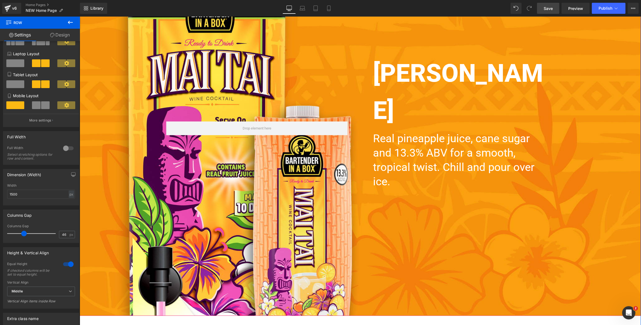
click at [430, 143] on p "Real pineapple juice, cane sugar and 13.3% ABV for a smooth, tropical twist. Ch…" at bounding box center [460, 159] width 175 height 57
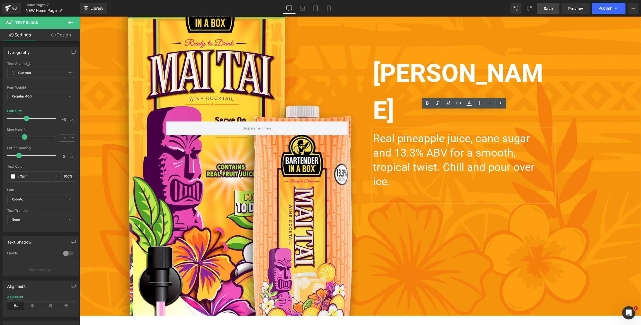
click at [416, 52] on div "MAI TAI Heading Real pineapple juice, cane sugar and 13.3% ABV for a smooth, tr…" at bounding box center [359, 128] width 561 height 374
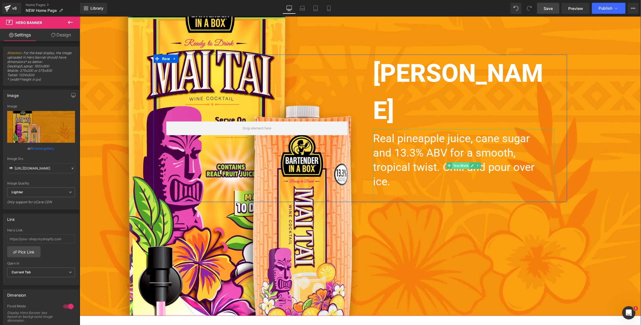
click at [460, 162] on span "Text Block" at bounding box center [460, 165] width 17 height 7
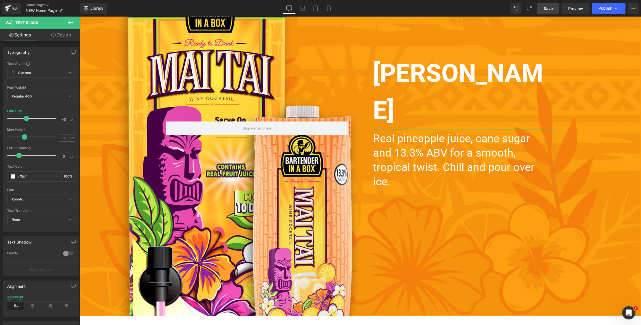
click at [66, 35] on link "Design" at bounding box center [61, 35] width 40 height 12
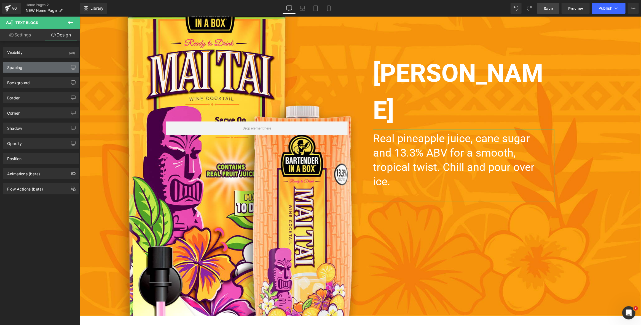
click at [44, 67] on div "Spacing" at bounding box center [41, 67] width 76 height 10
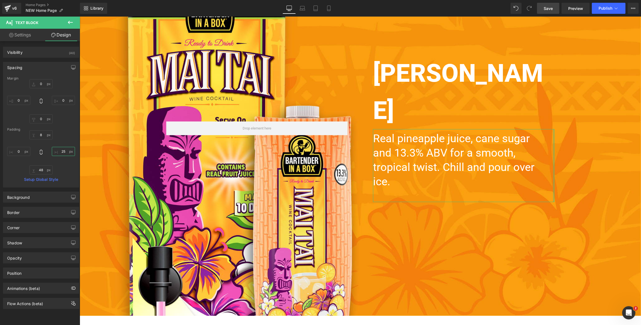
click at [60, 150] on input "25" at bounding box center [63, 151] width 23 height 9
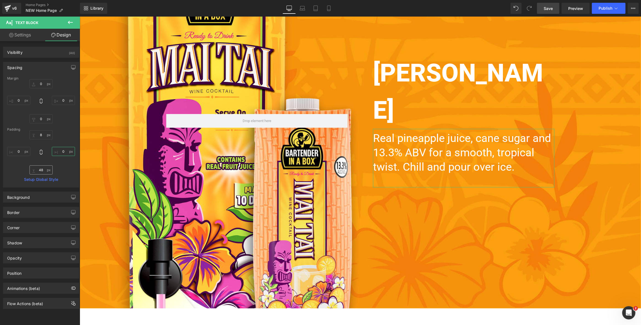
type input "0"
click at [39, 167] on input "48" at bounding box center [41, 169] width 23 height 9
type input "0"
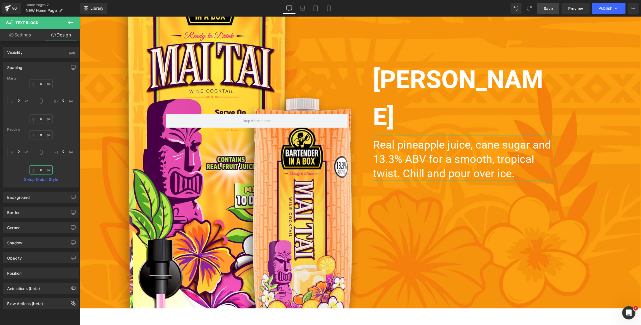
scroll to position [1787, 0]
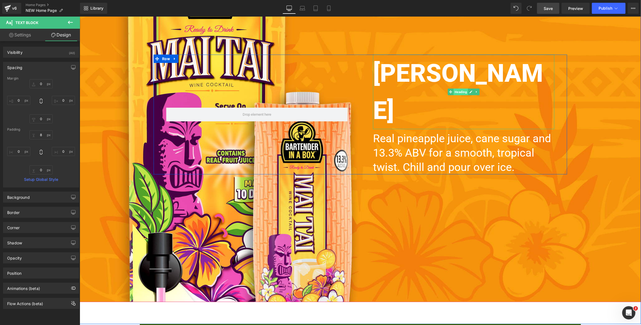
click at [462, 93] on span "Heading" at bounding box center [460, 91] width 15 height 7
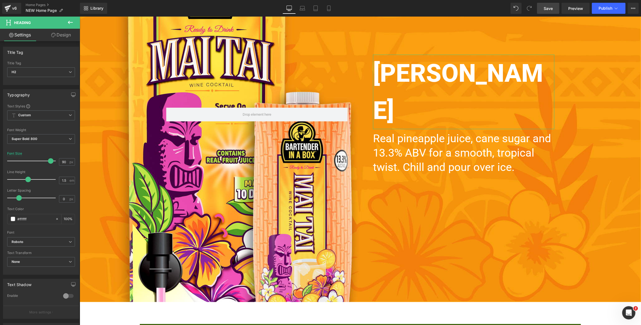
click at [65, 36] on link "Design" at bounding box center [61, 35] width 40 height 12
click at [0, 0] on div "Spacing" at bounding box center [0, 0] width 0 height 0
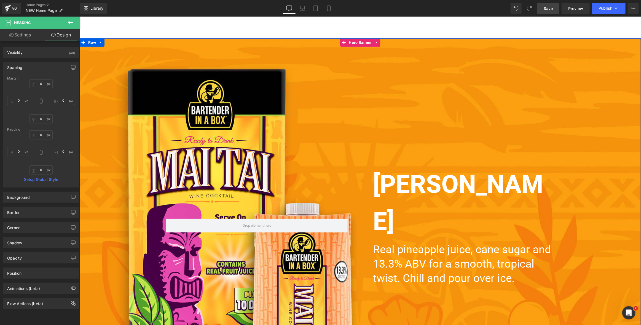
scroll to position [1675, 0]
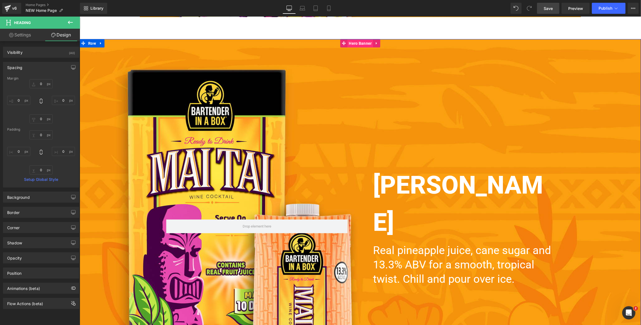
click at [358, 44] on span "Hero Banner" at bounding box center [360, 43] width 26 height 8
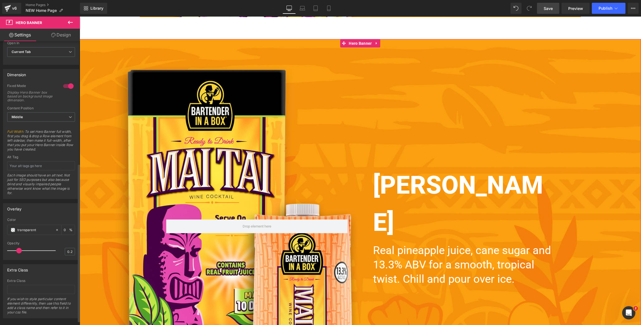
scroll to position [220, 0]
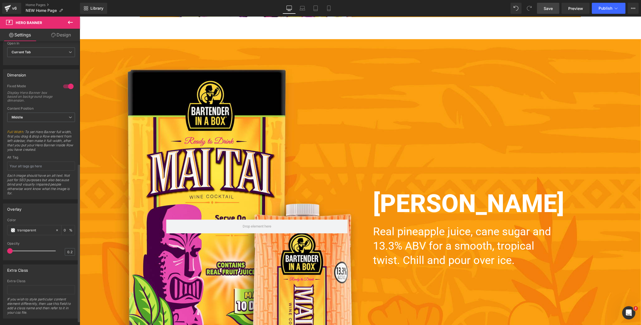
drag, startPoint x: 17, startPoint y: 250, endPoint x: 3, endPoint y: 250, distance: 14.3
click at [3, 250] on div "Overlay transparent Color transparent 0 % 0.2 Opacity 0.2" at bounding box center [41, 231] width 76 height 57
drag, startPoint x: 10, startPoint y: 251, endPoint x: 34, endPoint y: 251, distance: 23.4
click at [34, 251] on span at bounding box center [33, 251] width 6 height 6
drag, startPoint x: 20, startPoint y: 251, endPoint x: 17, endPoint y: 251, distance: 3.9
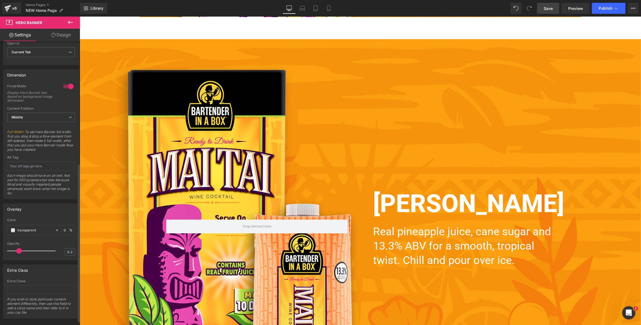
click at [17, 251] on span at bounding box center [19, 251] width 6 height 6
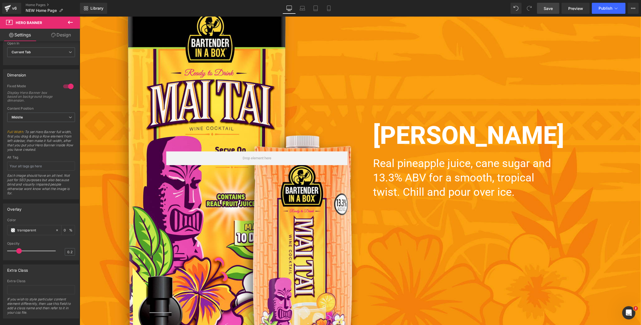
scroll to position [1743, 0]
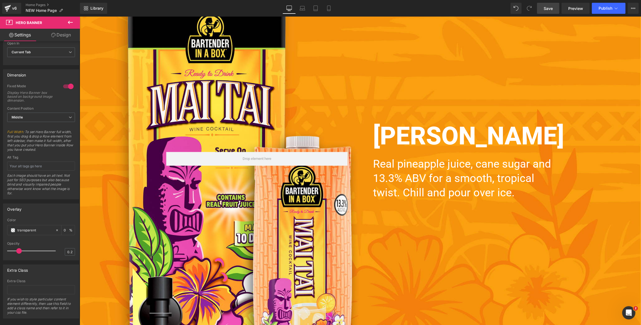
click at [547, 9] on span "Save" at bounding box center [548, 9] width 9 height 6
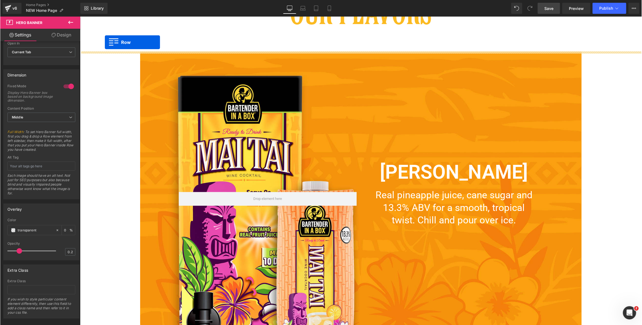
scroll to position [1319, 0]
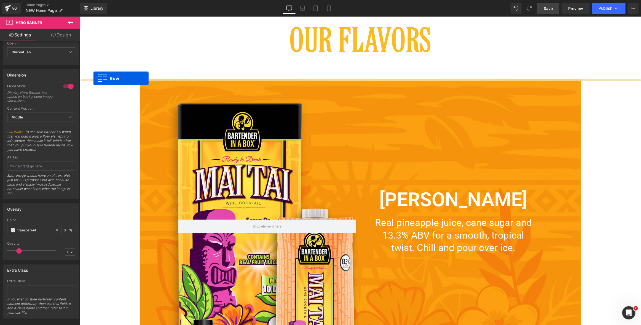
drag, startPoint x: 83, startPoint y: 250, endPoint x: 93, endPoint y: 78, distance: 172.4
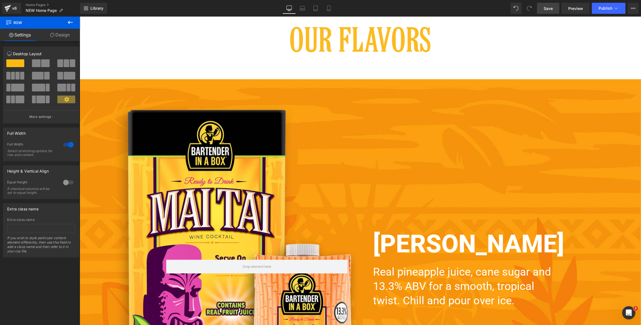
click at [548, 10] on span "Save" at bounding box center [548, 9] width 9 height 6
click at [564, 8] on span "Preview" at bounding box center [575, 9] width 15 height 6
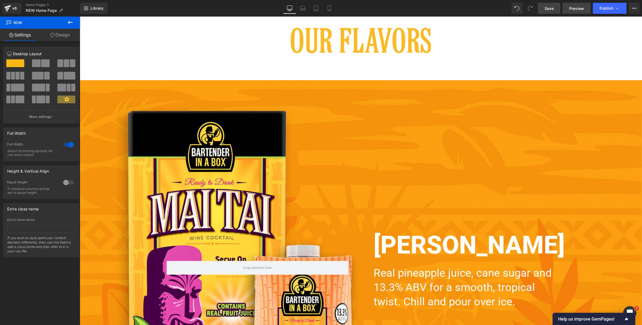
scroll to position [1320, 0]
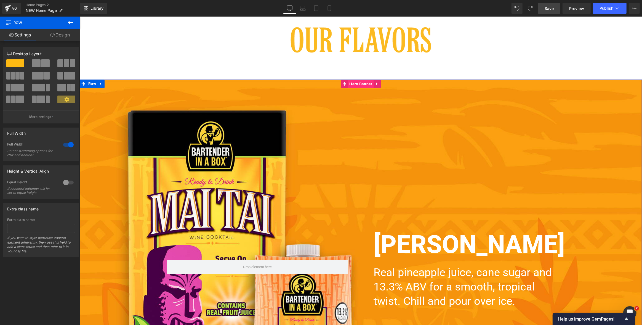
click at [363, 85] on span "Hero Banner" at bounding box center [360, 84] width 26 height 8
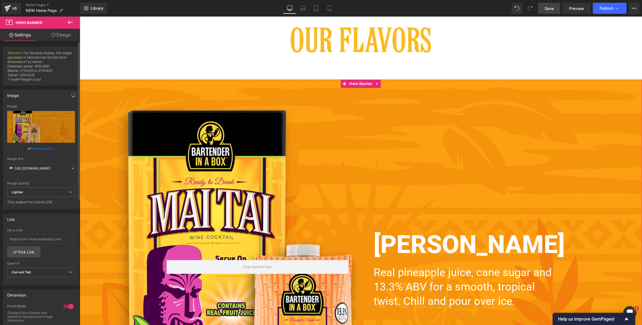
click at [41, 147] on link "Browse gallery" at bounding box center [42, 148] width 23 height 10
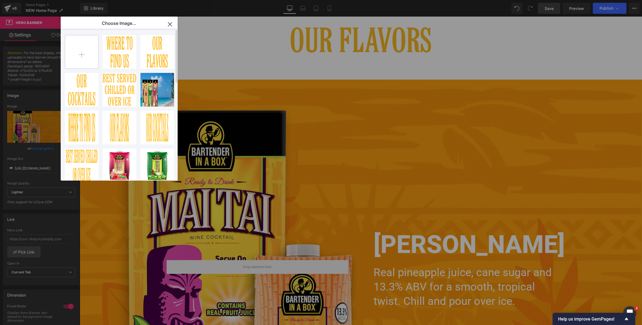
click at [82, 55] on input "file" at bounding box center [81, 51] width 33 height 33
type input "C:\fakepath\Mai-Tai-1800x950.jpg"
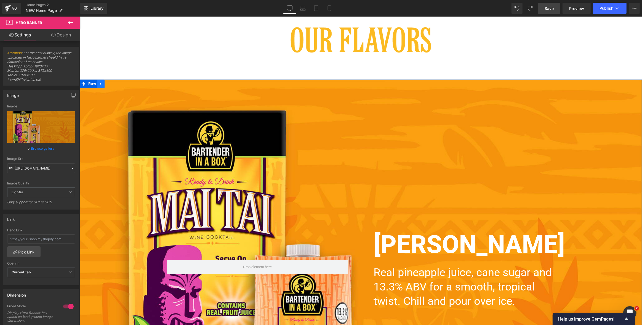
click at [99, 82] on icon at bounding box center [101, 83] width 4 height 4
click at [108, 82] on icon at bounding box center [108, 84] width 4 height 4
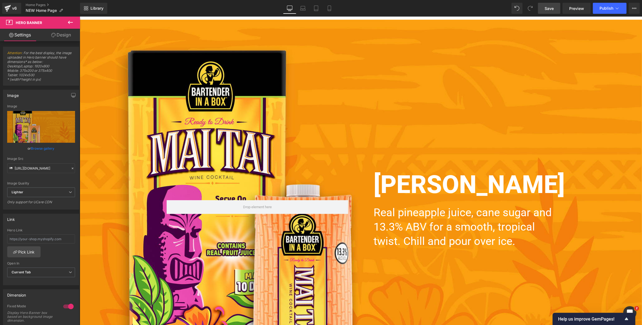
scroll to position [1362, 0]
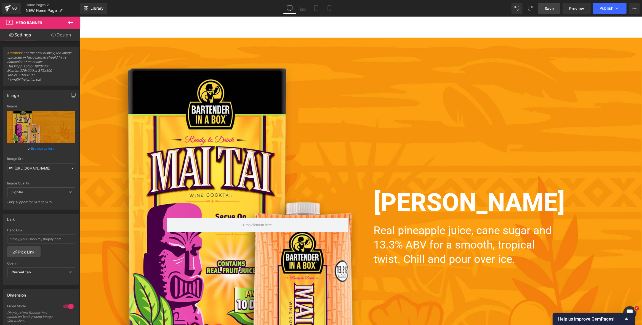
click at [443, 85] on div "MAI TAI Heading Real pineapple juice, cane sugar and 13.3% ABV for a smooth, tr…" at bounding box center [360, 225] width 562 height 375
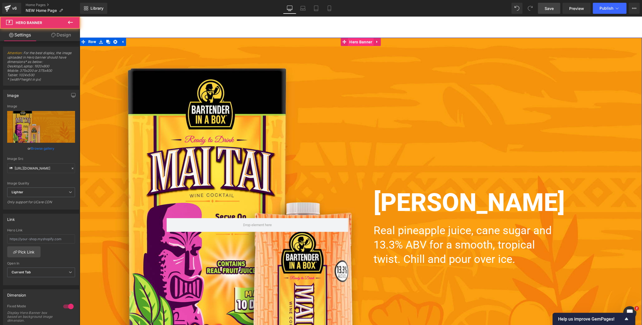
click at [358, 41] on span "Hero Banner" at bounding box center [360, 42] width 26 height 8
drag, startPoint x: 362, startPoint y: 42, endPoint x: 322, endPoint y: 50, distance: 41.5
click at [362, 42] on span "Hero Banner" at bounding box center [360, 42] width 26 height 8
click at [44, 150] on link "Browse gallery" at bounding box center [42, 148] width 23 height 10
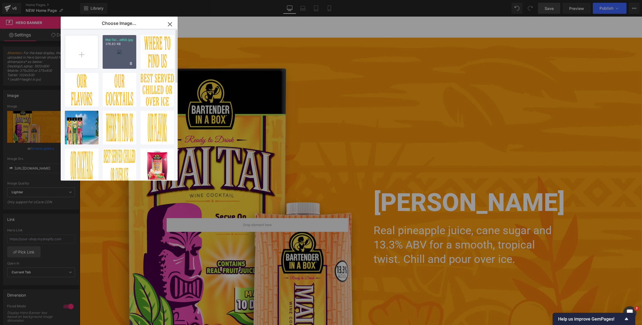
click at [115, 54] on div "Mai-Tai...x950.jpg 376.83 KB" at bounding box center [120, 52] width 34 height 34
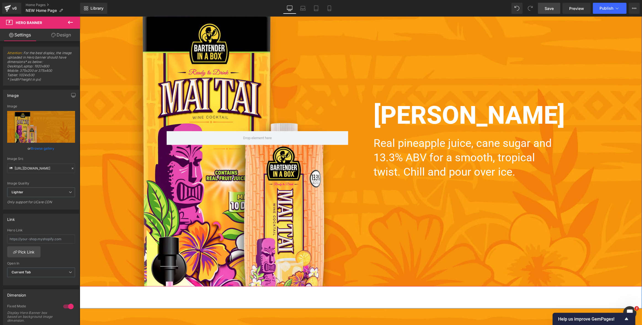
scroll to position [1373, 0]
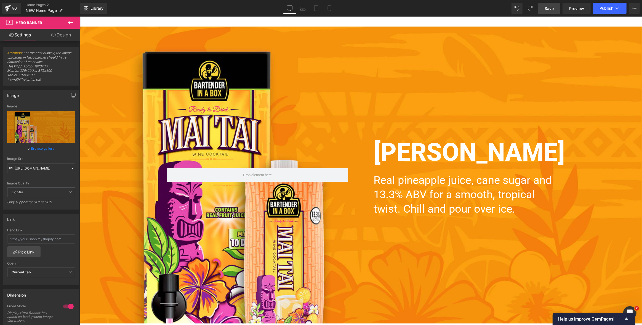
click at [546, 11] on link "Save" at bounding box center [549, 8] width 22 height 11
click at [564, 9] on span "Preview" at bounding box center [576, 9] width 15 height 6
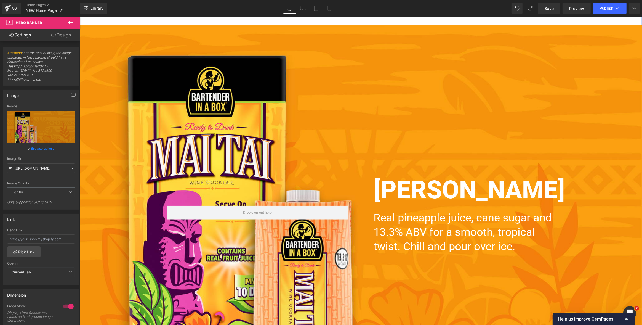
scroll to position [1694, 0]
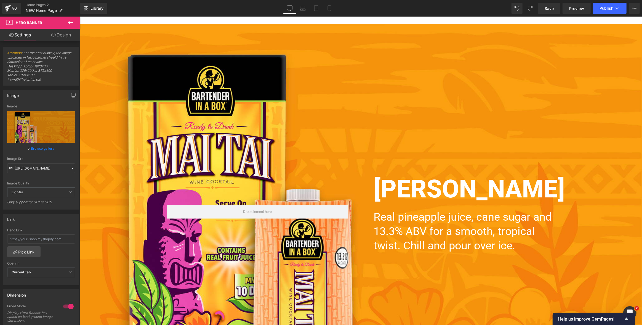
click at [120, 31] on div "MAI TAI Heading Real pineapple juice, cane sugar and 13.3% ABV for a smooth, tr…" at bounding box center [360, 211] width 562 height 375
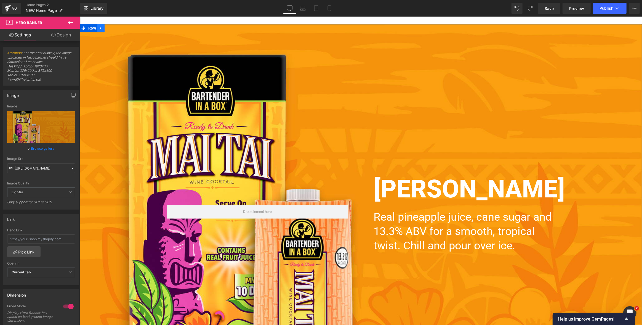
click at [101, 28] on icon at bounding box center [101, 28] width 4 height 4
click at [114, 28] on icon at bounding box center [115, 28] width 4 height 4
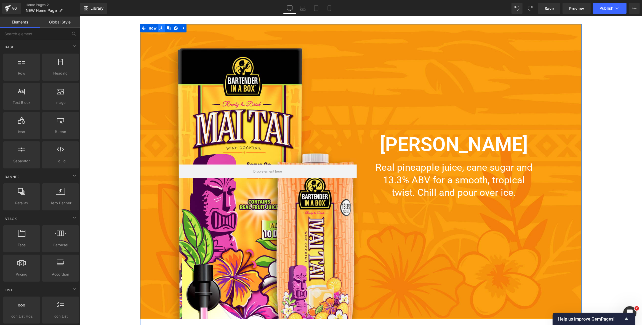
click at [161, 28] on icon at bounding box center [161, 28] width 4 height 4
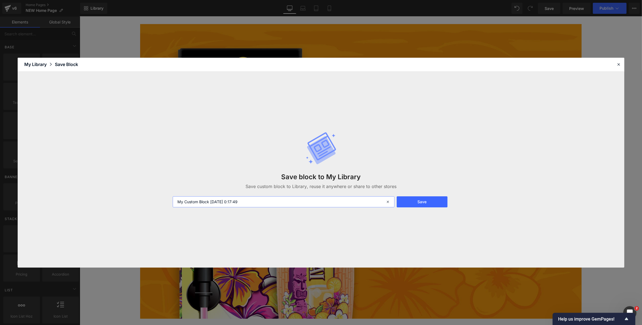
drag, startPoint x: 254, startPoint y: 201, endPoint x: 162, endPoint y: 198, distance: 91.9
click at [162, 198] on div "Save block to My Library Save custom block to Library, reuse it anywhere or sha…" at bounding box center [321, 169] width 606 height 196
drag, startPoint x: 190, startPoint y: 201, endPoint x: 235, endPoint y: 201, distance: 44.4
click at [235, 201] on input "Mai Tai Flavor Box OG" at bounding box center [284, 201] width 222 height 11
type input "Mai Tai Flavor Box OG"
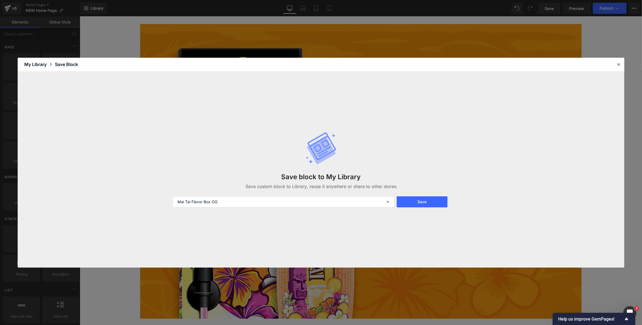
click at [240, 228] on div "Save block to My Library Save custom block to Library, reuse it anywhere or sha…" at bounding box center [321, 169] width 606 height 196
click at [421, 199] on button "Save" at bounding box center [422, 201] width 50 height 11
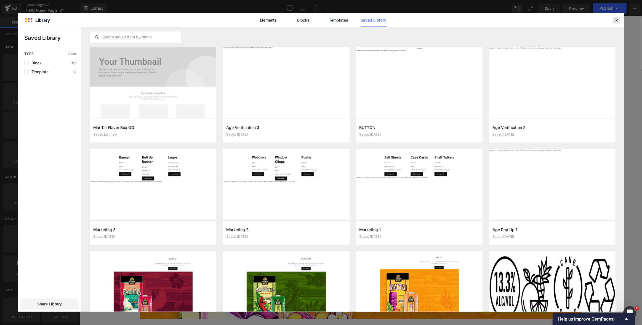
drag, startPoint x: 615, startPoint y: 19, endPoint x: 535, endPoint y: 3, distance: 81.4
click at [564, 19] on icon at bounding box center [616, 20] width 5 height 5
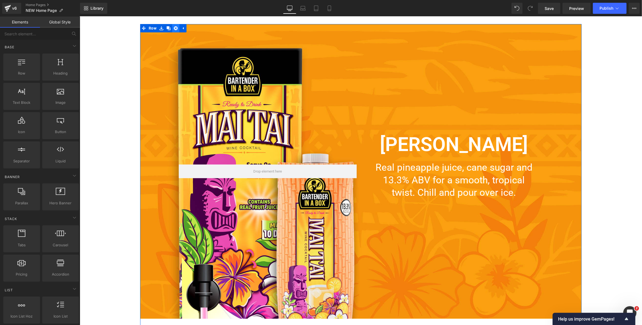
click at [176, 28] on icon at bounding box center [175, 28] width 4 height 4
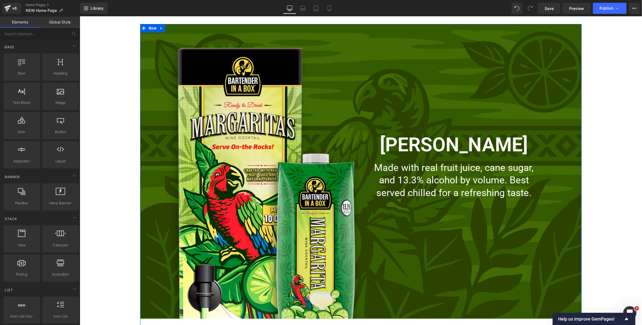
click at [161, 28] on icon at bounding box center [160, 28] width 1 height 2
click at [160, 28] on icon at bounding box center [161, 28] width 4 height 4
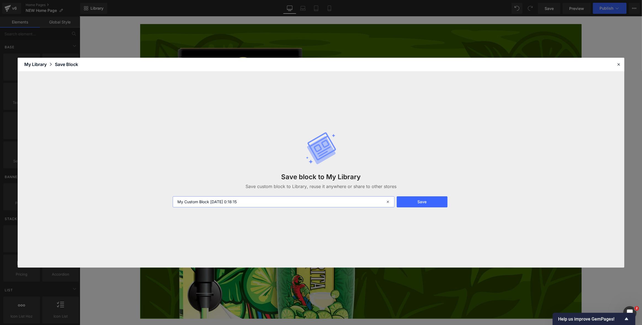
drag, startPoint x: 184, startPoint y: 200, endPoint x: 143, endPoint y: 200, distance: 41.1
click at [143, 200] on div "Save block to My Library Save custom block to Library, reuse it anywhere or sha…" at bounding box center [321, 169] width 606 height 196
paste input "Flavor Box OG"
drag, startPoint x: 194, startPoint y: 201, endPoint x: 189, endPoint y: 201, distance: 5.5
click at [189, 201] on input "Margarira Flavor Box OG" at bounding box center [284, 201] width 222 height 11
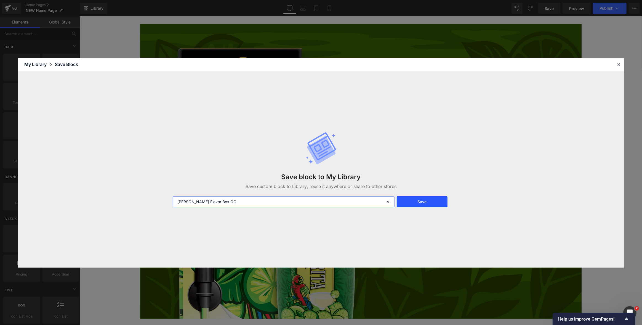
type input "[PERSON_NAME] Flavor Box OG"
click at [419, 202] on button "Save" at bounding box center [422, 201] width 50 height 11
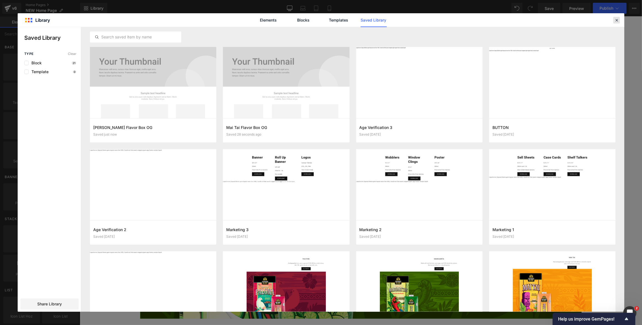
click at [564, 20] on icon at bounding box center [616, 20] width 5 height 5
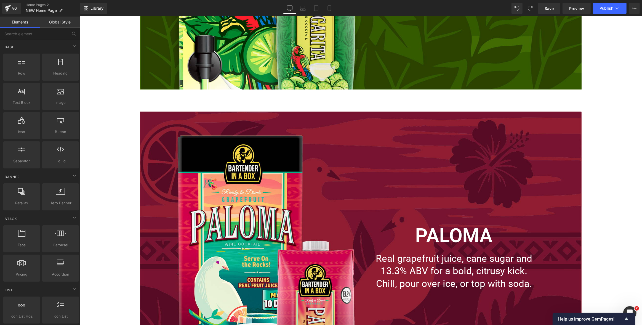
scroll to position [1954, 0]
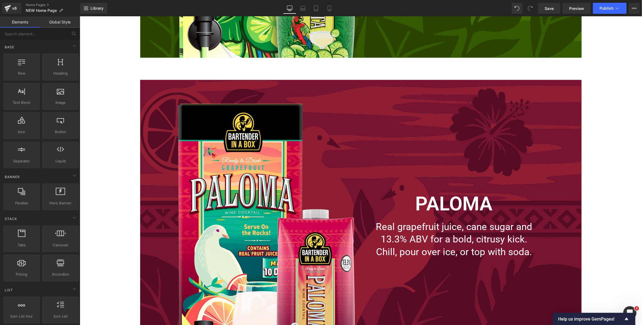
click at [162, 91] on div "Image PALOMA Heading Real grapefruit juice, cane sugar and 13.3% ABV for a bold…" at bounding box center [360, 227] width 441 height 294
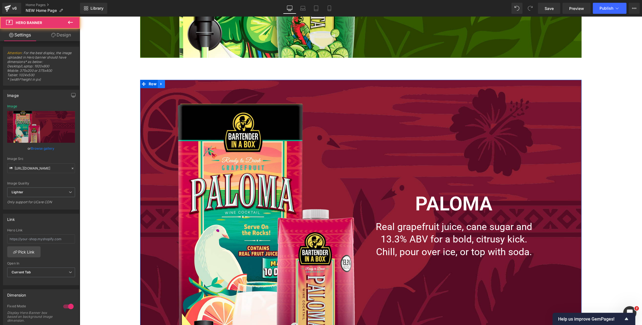
click at [163, 84] on icon at bounding box center [161, 84] width 4 height 4
click at [161, 85] on icon at bounding box center [161, 84] width 4 height 4
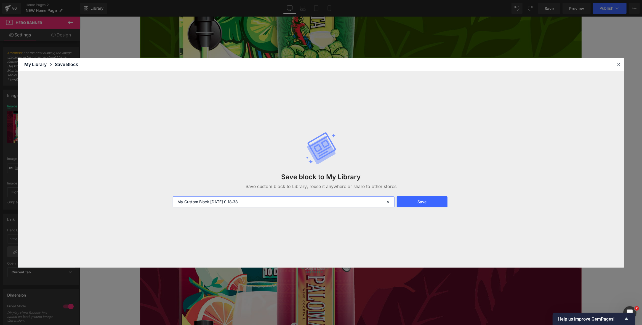
drag, startPoint x: 212, startPoint y: 200, endPoint x: 155, endPoint y: 200, distance: 57.4
click at [155, 200] on div "Save block to My Library Save custom block to Library, reuse it anywhere or sha…" at bounding box center [321, 169] width 606 height 196
paste input "Flavor Box OG"
type input "Paloma Flavor Box OG"
click at [421, 199] on button "Save" at bounding box center [422, 201] width 50 height 11
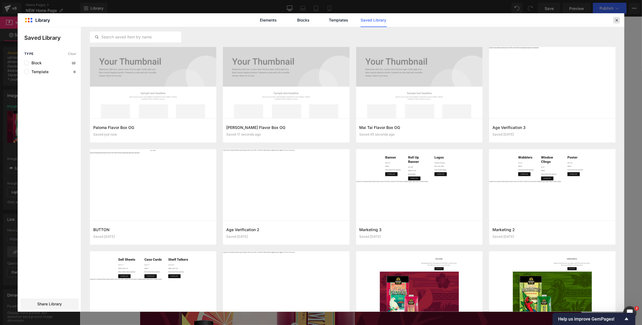
click at [564, 20] on icon at bounding box center [616, 20] width 5 height 5
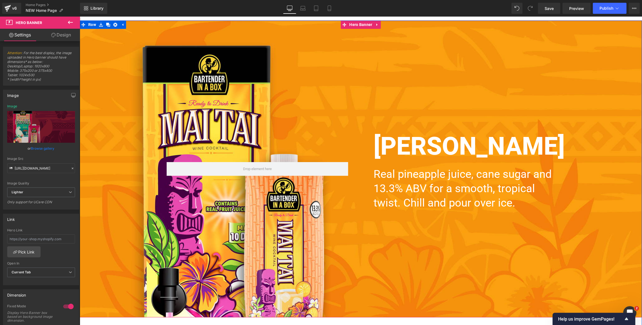
scroll to position [1357, 0]
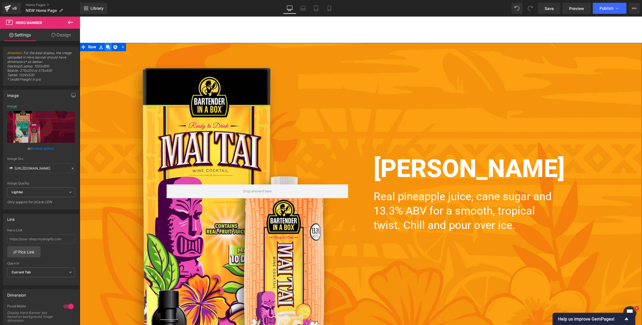
click at [109, 45] on icon at bounding box center [108, 47] width 4 height 4
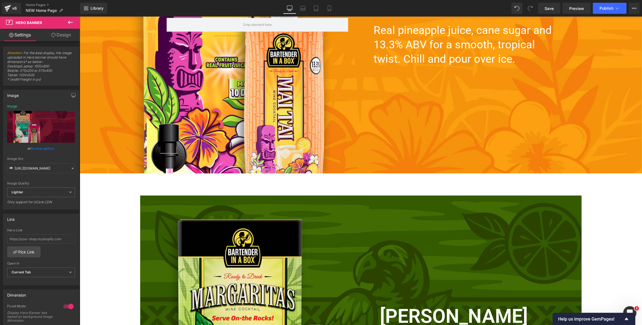
scroll to position [1715, 0]
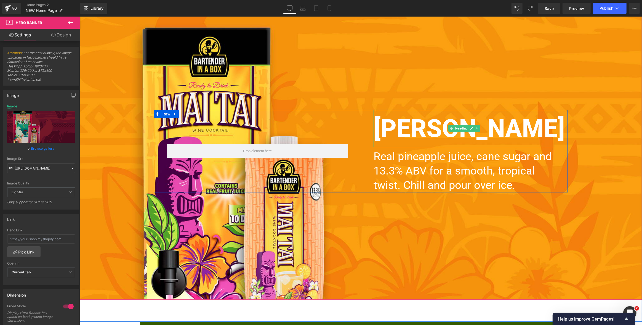
click at [411, 130] on h2 "[PERSON_NAME]" at bounding box center [463, 127] width 181 height 37
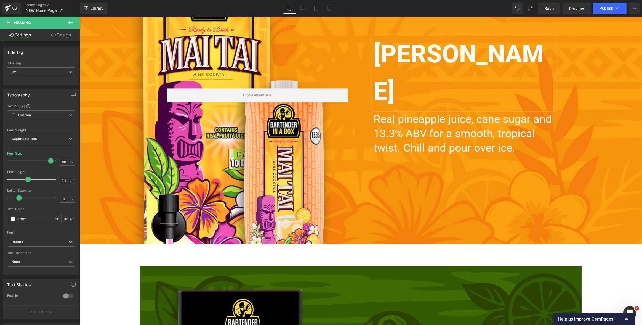
scroll to position [1766, 0]
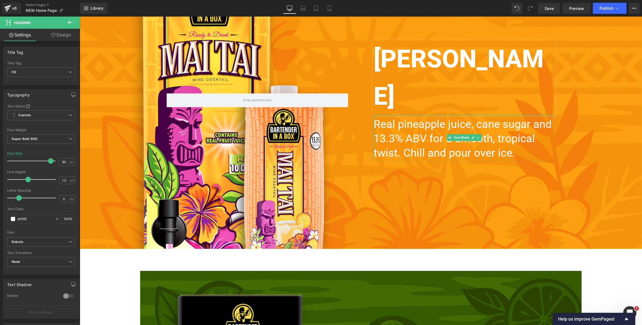
click at [438, 123] on p "Real pineapple juice, cane sugar and 13.3% ABV for a smooth, tropical twist. Ch…" at bounding box center [463, 138] width 181 height 43
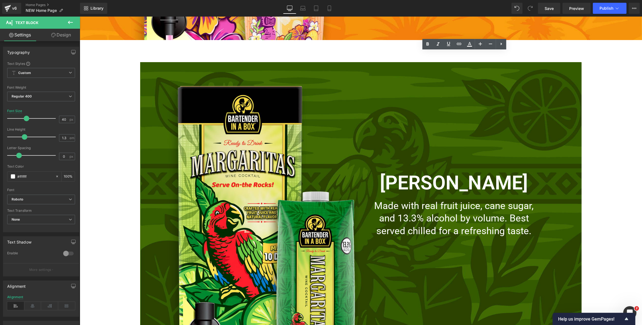
scroll to position [2024, 0]
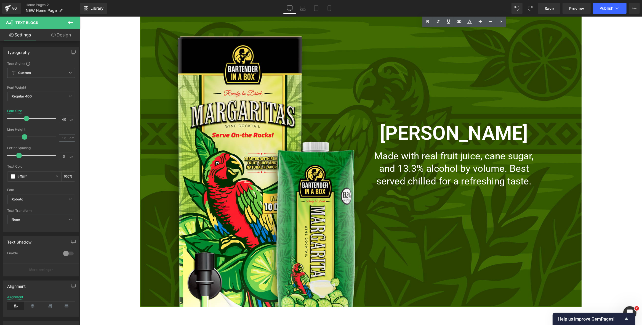
click at [506, 175] on p "Made with real fruit juice, cane sugar, and 13.3% alcohol by volume. Best serve…" at bounding box center [453, 168] width 164 height 38
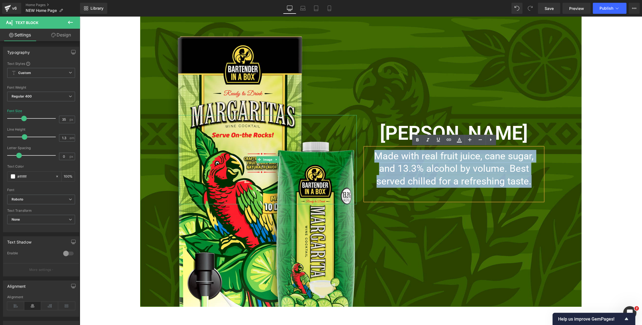
drag, startPoint x: 531, startPoint y: 179, endPoint x: 351, endPoint y: 160, distance: 180.5
click at [351, 160] on div "Image [PERSON_NAME] Heading Made with real fruit juice, cane sugar, and 13.3% a…" at bounding box center [360, 159] width 372 height 89
copy p "Made with real fruit juice, cane sugar, and 13.3% alcohol by volume. Best serve…"
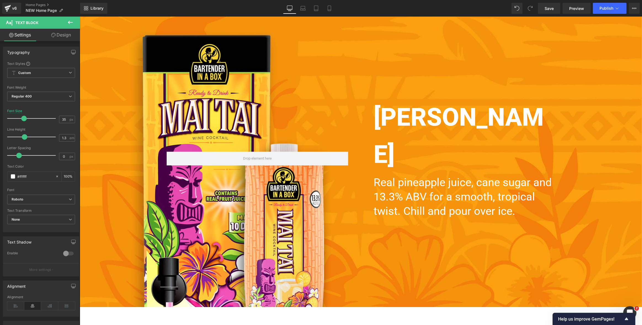
scroll to position [1707, 0]
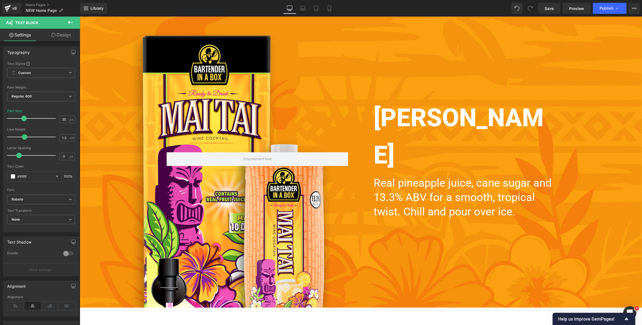
click at [453, 176] on p "Real pineapple juice, cane sugar and 13.3% ABV for a smooth, tropical twist. Ch…" at bounding box center [463, 197] width 181 height 43
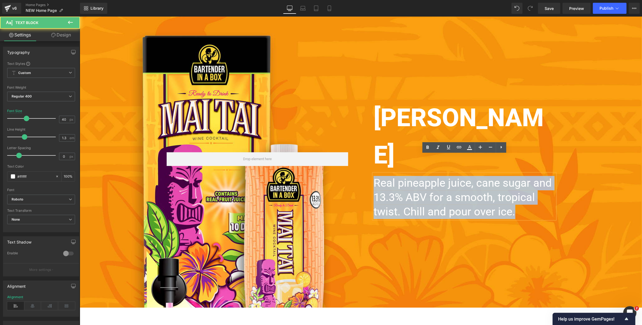
drag, startPoint x: 506, startPoint y: 192, endPoint x: 373, endPoint y: 166, distance: 135.6
click at [373, 176] on p "Real pineapple juice, cane sugar and 13.3% ABV for a smooth, tropical twist. Ch…" at bounding box center [463, 197] width 181 height 43
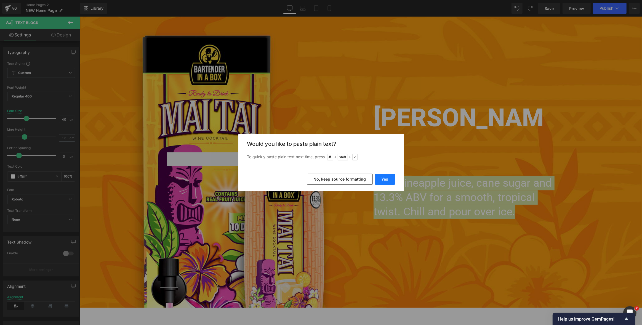
drag, startPoint x: 392, startPoint y: 179, endPoint x: 312, endPoint y: 163, distance: 81.4
click at [392, 179] on button "Yes" at bounding box center [385, 178] width 20 height 11
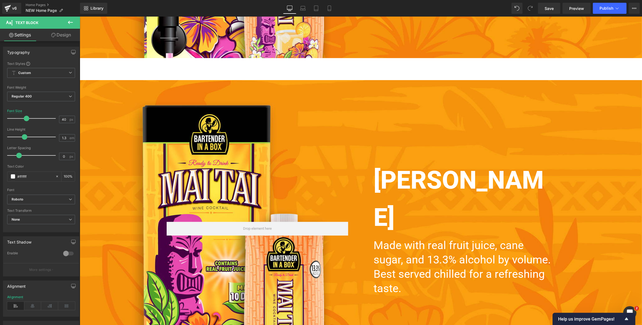
scroll to position [1638, 0]
click at [79, 17] on div "80px" at bounding box center [79, 17] width 0 height 0
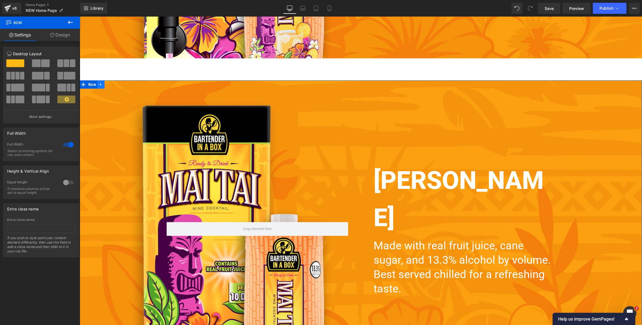
click at [100, 84] on icon at bounding box center [100, 84] width 1 height 2
click at [108, 85] on icon at bounding box center [108, 84] width 4 height 4
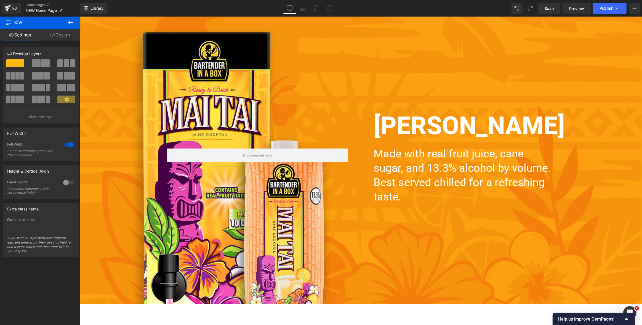
scroll to position [2038, 0]
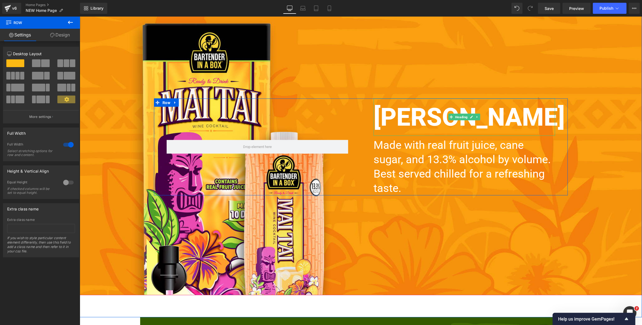
click at [481, 128] on h2 "[PERSON_NAME]" at bounding box center [463, 116] width 181 height 37
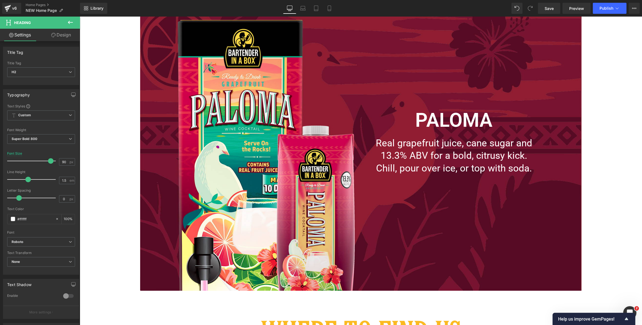
scroll to position [2675, 0]
drag, startPoint x: 497, startPoint y: 154, endPoint x: 522, endPoint y: 169, distance: 28.7
click at [497, 154] on p "Real grapefruit juice, cane sugar and 13.3% ABV for a bold, citrusy kick. Chill…" at bounding box center [453, 156] width 164 height 38
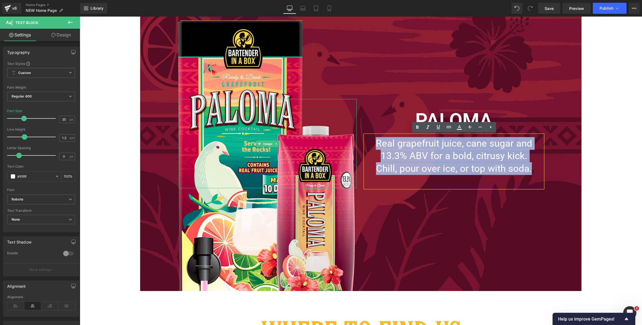
drag, startPoint x: 527, startPoint y: 168, endPoint x: 353, endPoint y: 144, distance: 175.3
click at [353, 144] on div "Image PALOMA Heading Real grapefruit juice, cane sugar and 13.3% ABV for a bold…" at bounding box center [360, 143] width 372 height 89
copy p "Real grapefruit juice, cane sugar and 13.3% ABV for a bold, citrusy kick. Chill…"
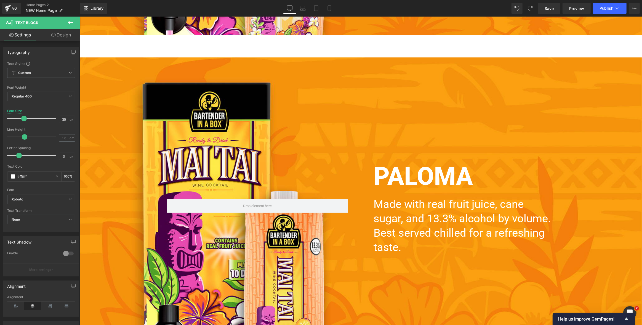
scroll to position [1979, 0]
click at [481, 217] on p "Made with real fruit juice, cane sugar, and 13.3% alcohol by volume. Best serve…" at bounding box center [463, 225] width 181 height 57
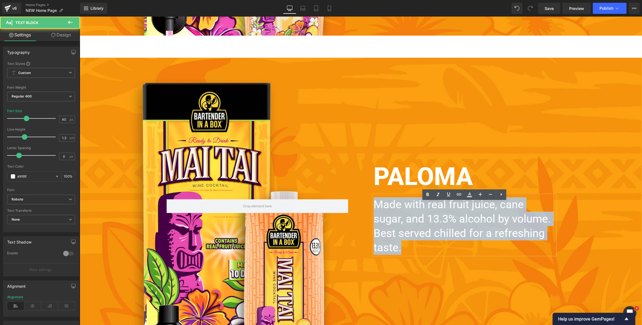
drag, startPoint x: 548, startPoint y: 238, endPoint x: 342, endPoint y: 216, distance: 207.5
click at [342, 216] on div "PALOMA Heading Made with real fruit juice, cane sugar, and 13.3% alcohol by vol…" at bounding box center [361, 205] width 414 height 97
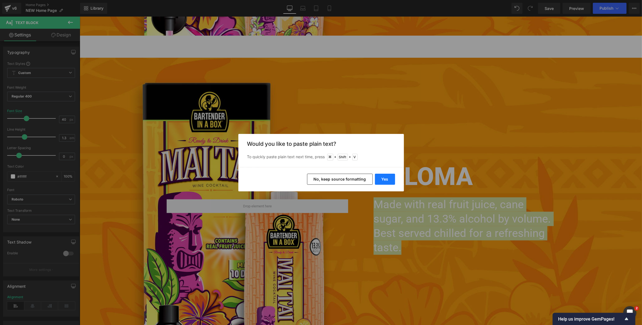
click at [385, 178] on button "Yes" at bounding box center [385, 178] width 20 height 11
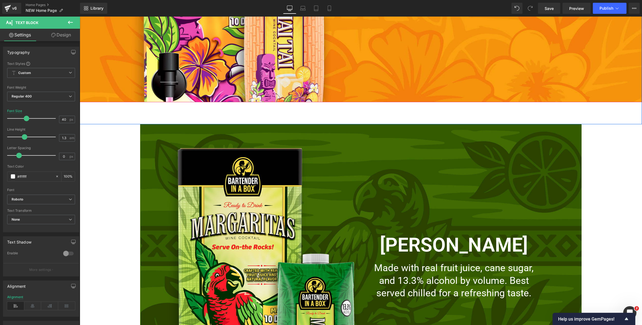
scroll to position [2247, 0]
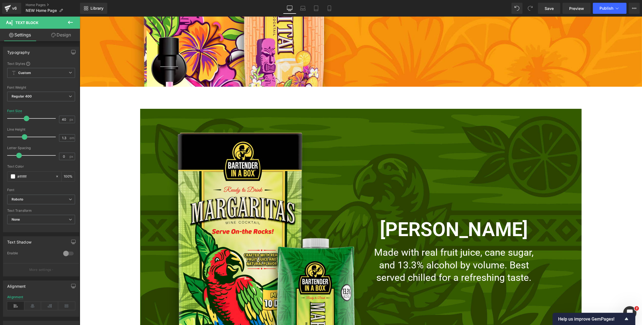
click at [153, 124] on div "Image [PERSON_NAME] Heading Made with real fruit juice, cane sugar, and 13.3% a…" at bounding box center [360, 256] width 441 height 294
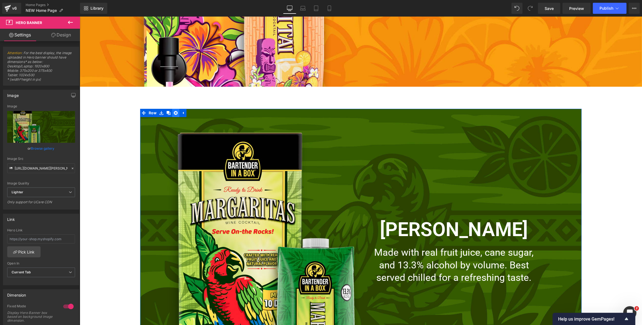
click at [174, 113] on icon at bounding box center [175, 113] width 4 height 4
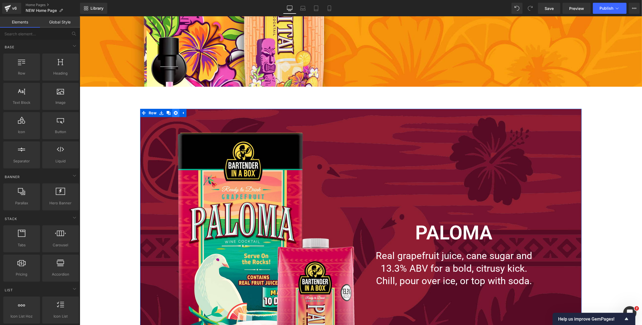
click at [175, 112] on icon at bounding box center [175, 113] width 4 height 4
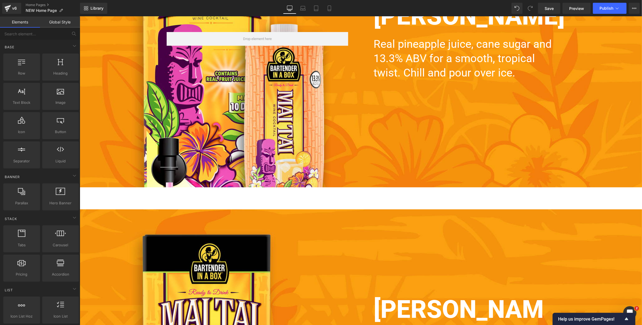
scroll to position [1494, 0]
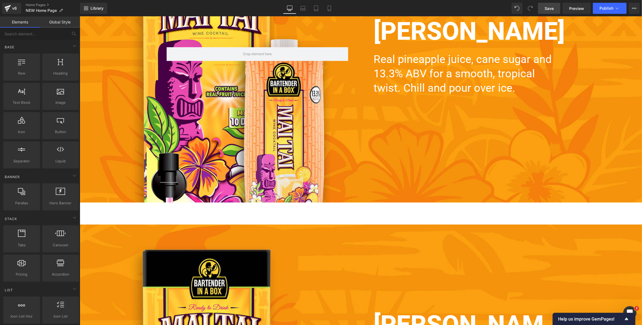
click at [549, 9] on span "Save" at bounding box center [548, 9] width 9 height 6
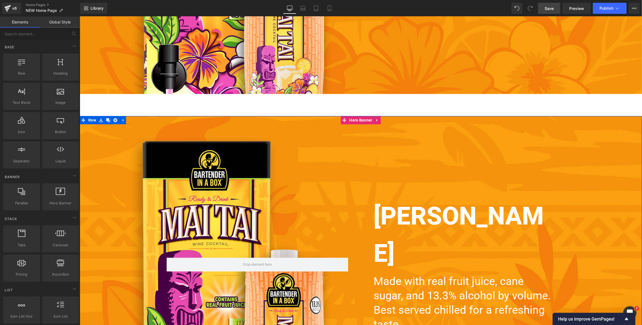
scroll to position [1639, 0]
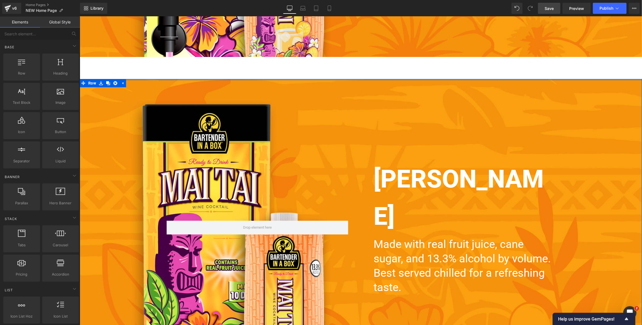
click at [360, 84] on span "Hero Banner" at bounding box center [360, 83] width 21 height 7
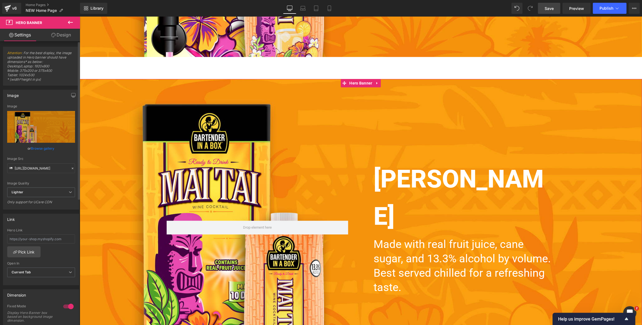
click at [44, 149] on link "Browse gallery" at bounding box center [42, 148] width 23 height 10
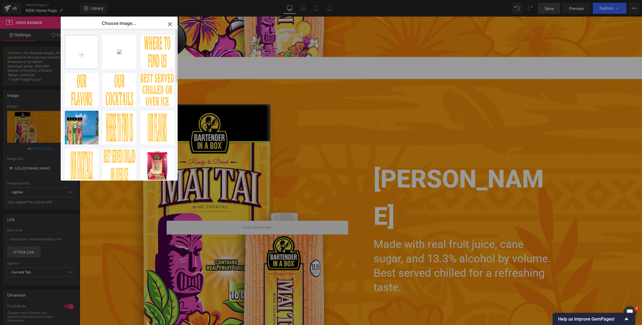
click at [82, 54] on input "file" at bounding box center [81, 51] width 33 height 33
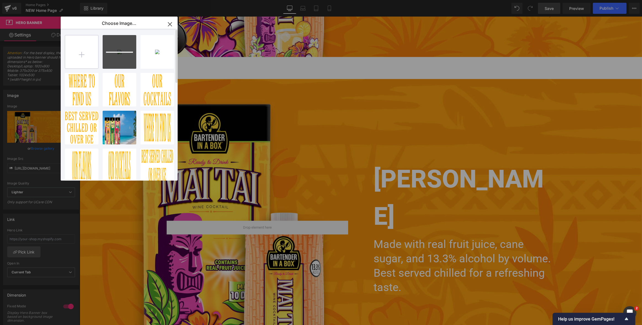
click at [83, 56] on input "file" at bounding box center [81, 51] width 33 height 33
type input "C:\fakepath\Palmoma-1800x950.jpg"
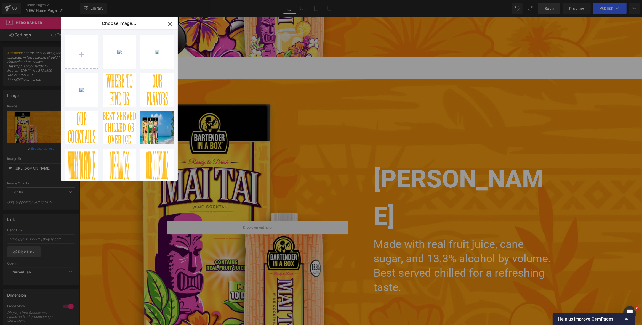
click at [171, 23] on icon "button" at bounding box center [170, 24] width 4 height 4
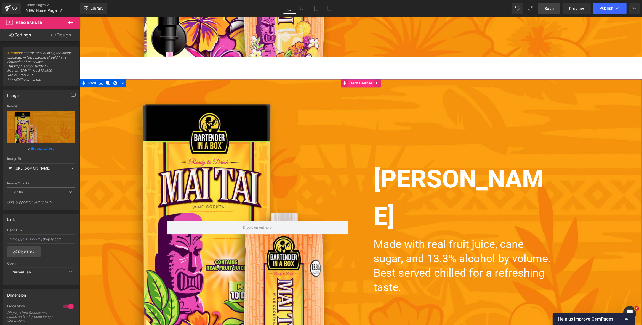
click at [362, 84] on span "Hero Banner" at bounding box center [360, 83] width 26 height 8
click at [43, 149] on link "Browse gallery" at bounding box center [42, 148] width 23 height 10
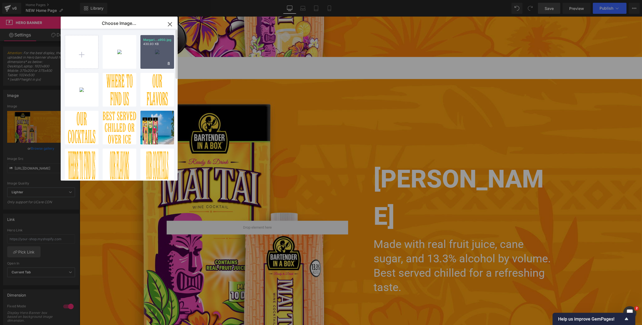
click at [154, 55] on div "Margari...x950.jpg 430.93 KB" at bounding box center [157, 52] width 34 height 34
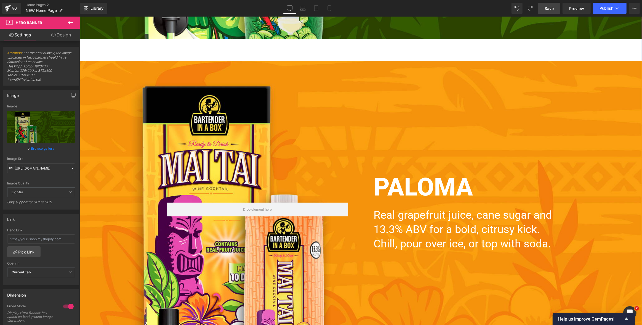
scroll to position [1975, 0]
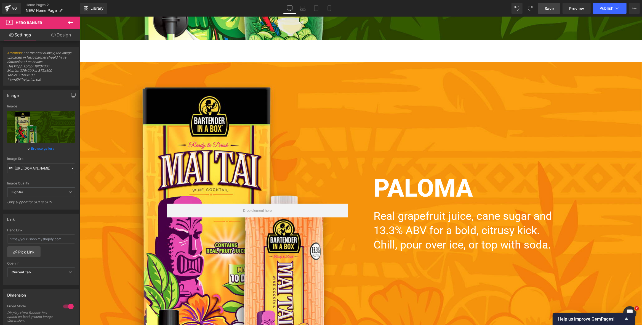
click at [376, 87] on div "PALOMA Heading Real grapefruit juice, cane sugar and 13.3% ABV for a bold, citr…" at bounding box center [360, 210] width 562 height 297
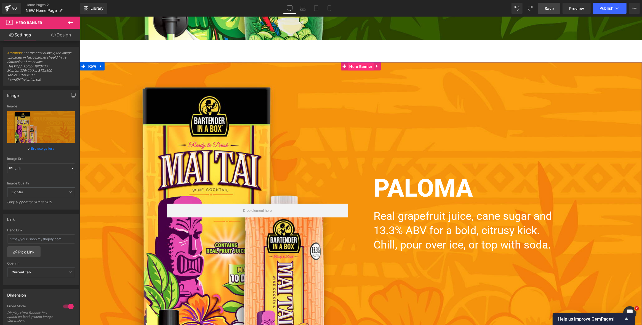
click at [358, 67] on span "Hero Banner" at bounding box center [360, 66] width 26 height 8
click at [41, 150] on link "Browse gallery" at bounding box center [42, 148] width 23 height 10
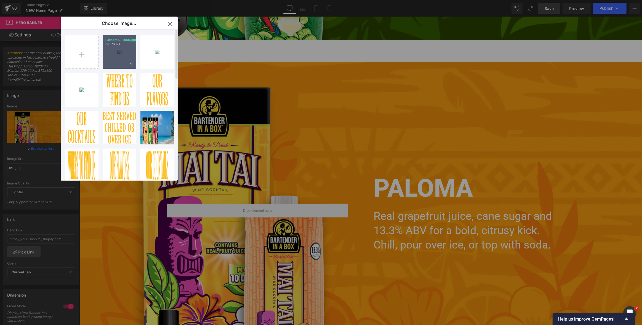
click at [119, 53] on div "Palmoma...x950.jpg 351.78 KB" at bounding box center [120, 52] width 34 height 34
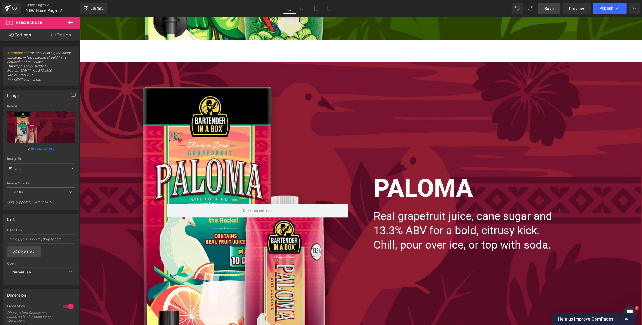
click at [549, 8] on span "Save" at bounding box center [548, 9] width 9 height 6
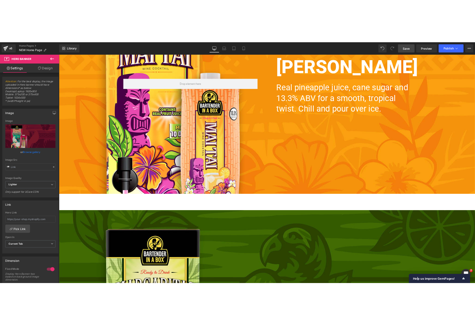
scroll to position [1491, 0]
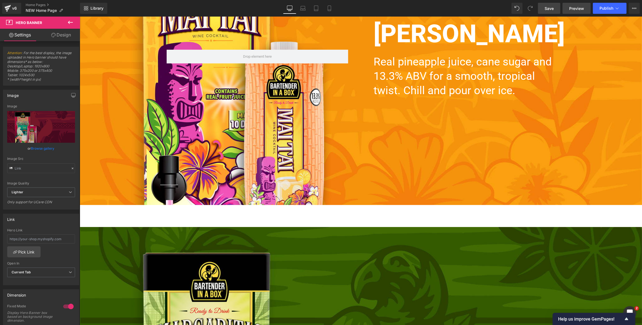
click at [564, 9] on span "Preview" at bounding box center [576, 9] width 15 height 6
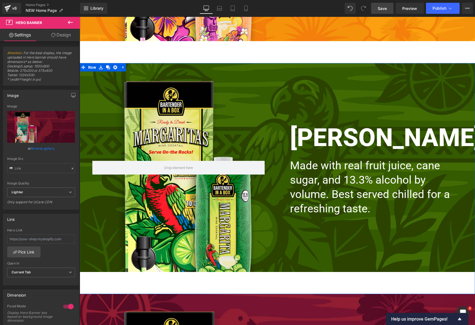
scroll to position [1176, 0]
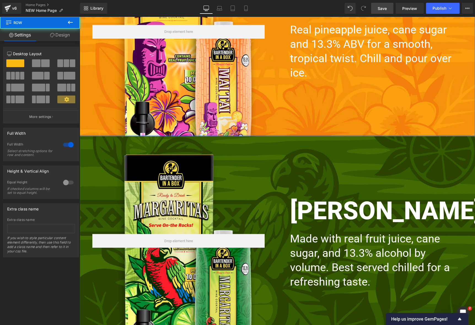
drag, startPoint x: 302, startPoint y: 138, endPoint x: 306, endPoint y: 173, distance: 36.1
click at [302, 125] on div "MAI TAI Heading Real pineapple juice, cane sugar and 13.3% ABV for a smooth, tr…" at bounding box center [277, 31] width 395 height 209
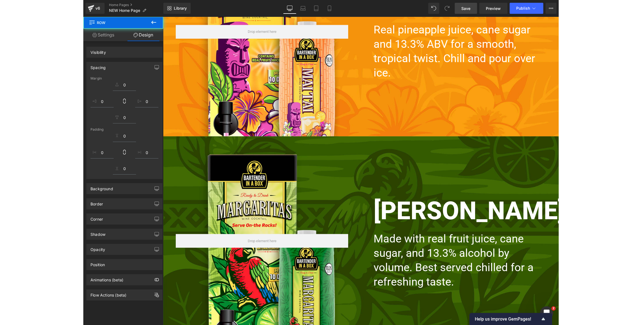
scroll to position [1367, 0]
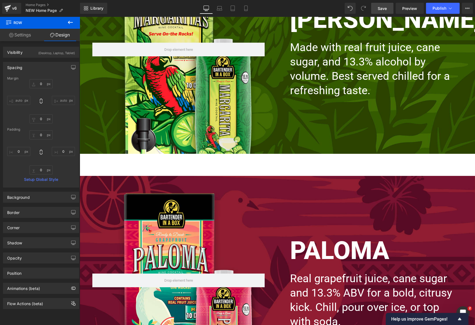
click at [306, 162] on div "[PERSON_NAME] Heading Made with real fruit juice, cane sugar, and 13.3% alcohol…" at bounding box center [277, 60] width 395 height 231
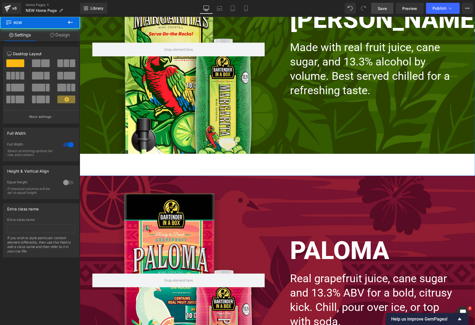
click at [311, 168] on div "[PERSON_NAME] Heading Made with real fruit juice, cane sugar, and 13.3% alcohol…" at bounding box center [277, 60] width 395 height 231
click at [296, 173] on div "[PERSON_NAME] Heading Made with real fruit juice, cane sugar, and 13.3% alcohol…" at bounding box center [277, 60] width 395 height 231
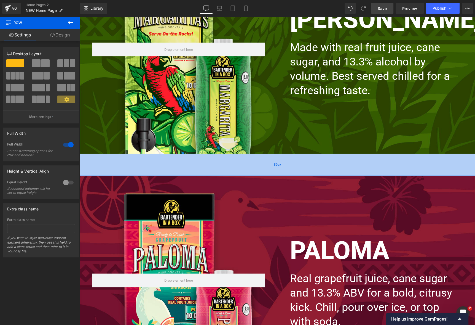
click at [298, 167] on div "80px" at bounding box center [277, 165] width 395 height 22
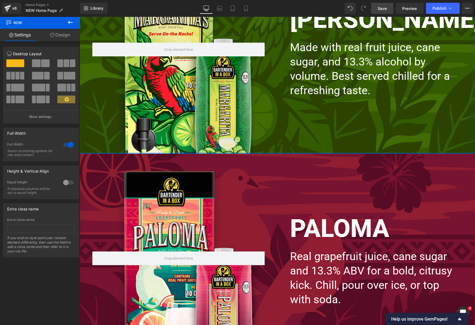
drag, startPoint x: 312, startPoint y: 157, endPoint x: 468, endPoint y: 88, distance: 170.6
click at [311, 139] on div "[PERSON_NAME] Heading Made with real fruit juice, cane sugar, and 13.3% alcohol…" at bounding box center [277, 49] width 395 height 209
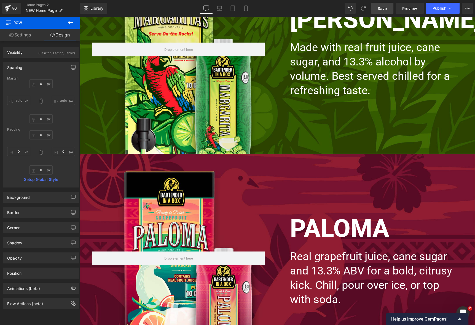
click at [379, 9] on span "Save" at bounding box center [382, 9] width 9 height 6
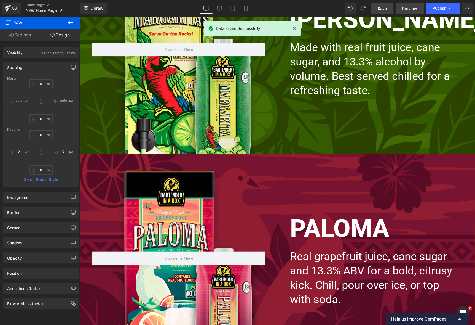
click at [408, 8] on span "Preview" at bounding box center [409, 9] width 15 height 6
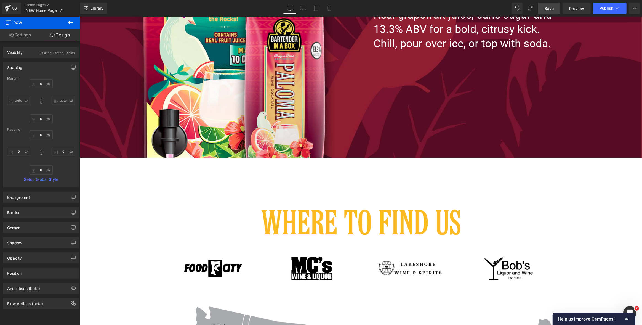
scroll to position [2129, 0]
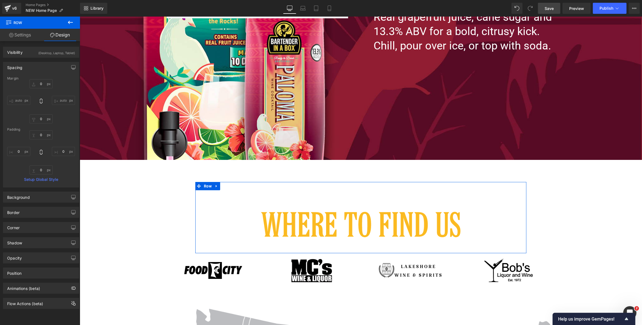
click at [360, 177] on div "PALOMA Heading Real grapefruit juice, cane sugar and 13.3% ABV for a bold, citr…" at bounding box center [360, 22] width 562 height 319
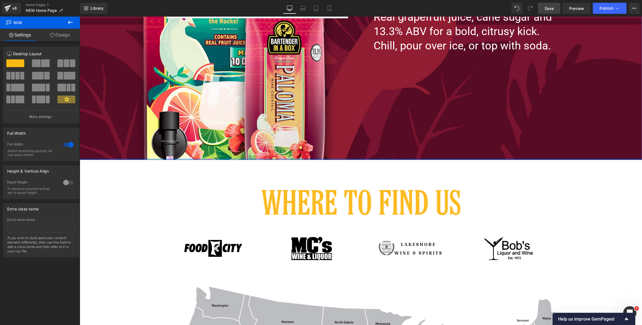
drag, startPoint x: 365, startPoint y: 171, endPoint x: 365, endPoint y: 154, distance: 17.4
click at [365, 154] on div "PALOMA Heading Real grapefruit juice, cane sugar and 13.3% ABV for a bold, citr…" at bounding box center [360, 11] width 562 height 297
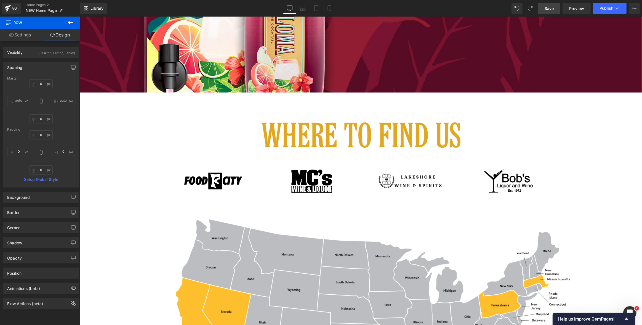
scroll to position [2234, 0]
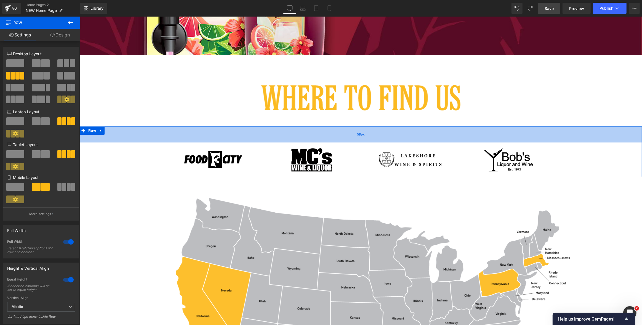
drag, startPoint x: 370, startPoint y: 127, endPoint x: 378, endPoint y: 135, distance: 11.5
click at [369, 143] on div "Image Image Image Image Row 58px" at bounding box center [360, 151] width 562 height 50
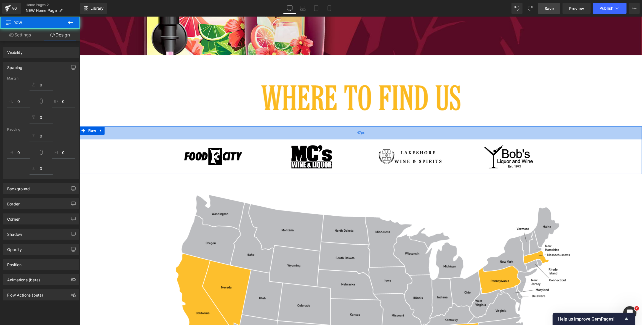
click at [377, 133] on div "47px" at bounding box center [360, 132] width 562 height 13
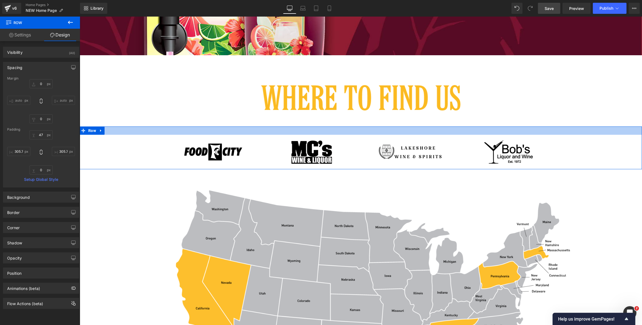
drag, startPoint x: 378, startPoint y: 134, endPoint x: 378, endPoint y: 130, distance: 4.7
click at [378, 130] on div at bounding box center [360, 130] width 562 height 8
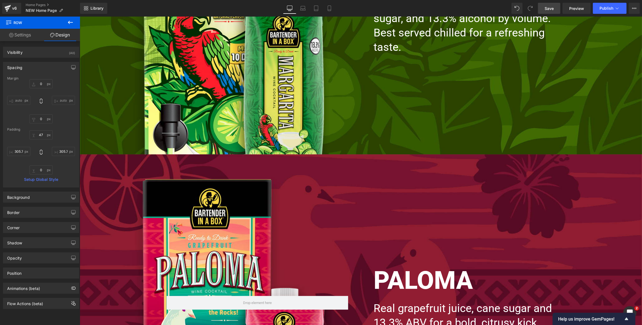
scroll to position [1838, 0]
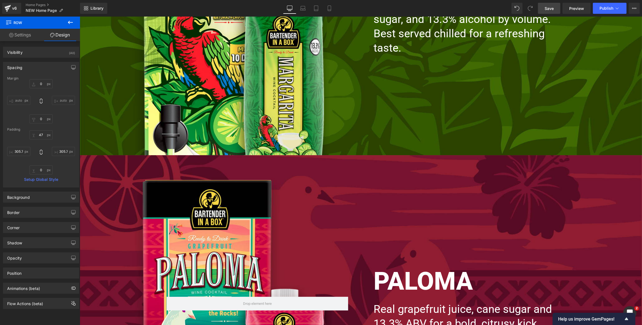
click at [550, 6] on span "Save" at bounding box center [548, 9] width 9 height 6
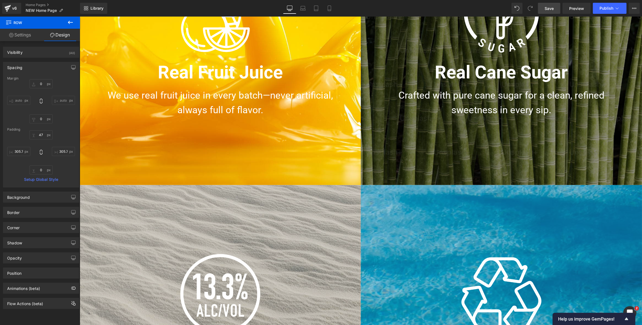
scroll to position [521, 0]
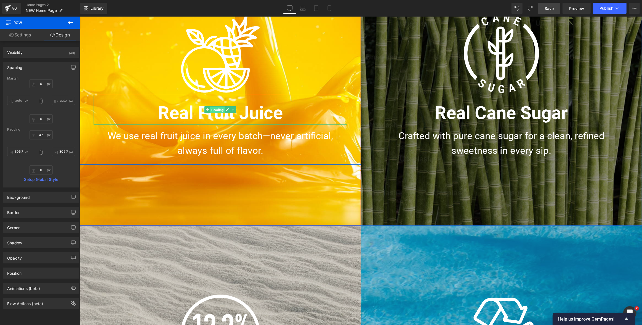
click at [215, 111] on span "Heading" at bounding box center [217, 109] width 15 height 7
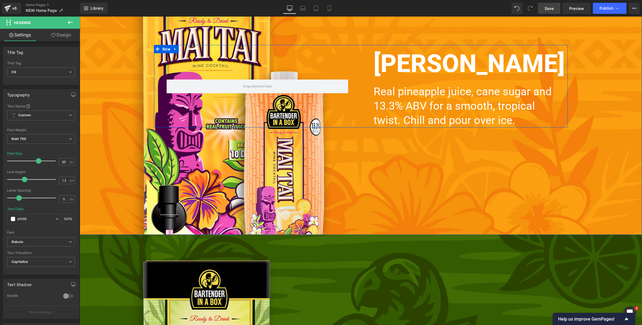
scroll to position [1444, 0]
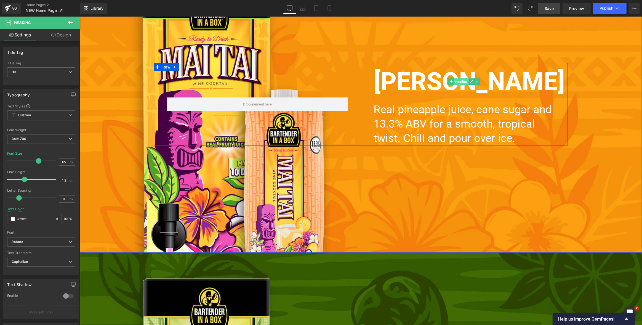
click at [461, 82] on span "Heading" at bounding box center [461, 81] width 15 height 7
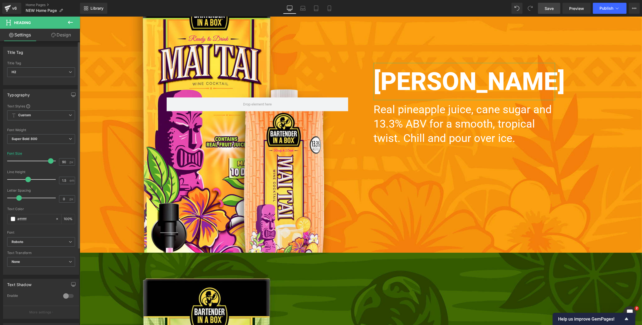
click at [50, 159] on span at bounding box center [51, 161] width 6 height 6
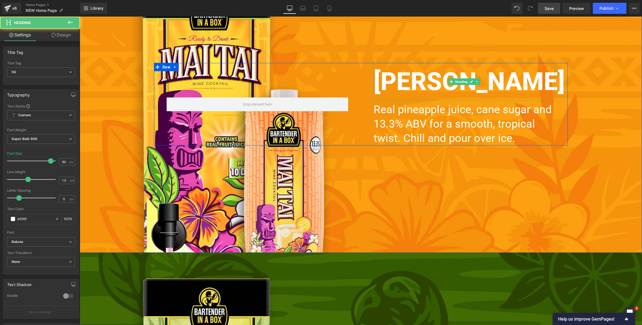
click at [428, 82] on h2 "[PERSON_NAME]" at bounding box center [463, 81] width 181 height 37
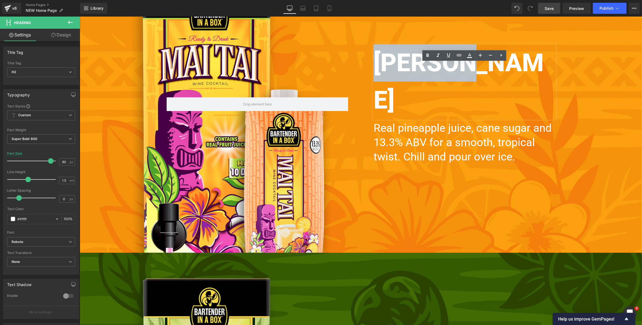
drag, startPoint x: 445, startPoint y: 77, endPoint x: 378, endPoint y: 81, distance: 67.4
click at [378, 81] on h2 "[PERSON_NAME]" at bounding box center [463, 81] width 181 height 74
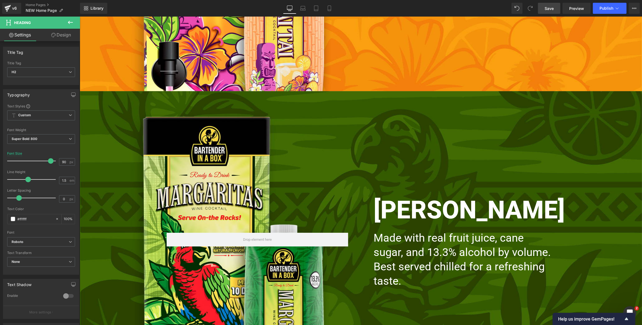
scroll to position [1663, 0]
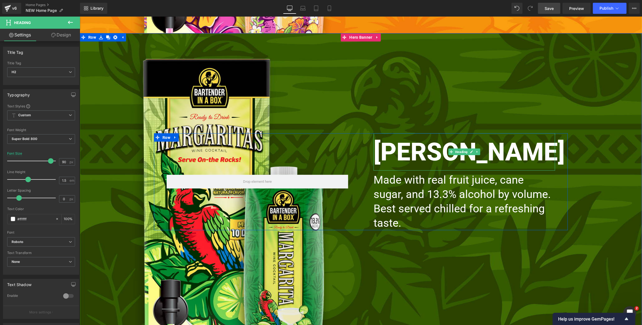
click at [515, 156] on h2 "[PERSON_NAME]" at bounding box center [463, 151] width 181 height 37
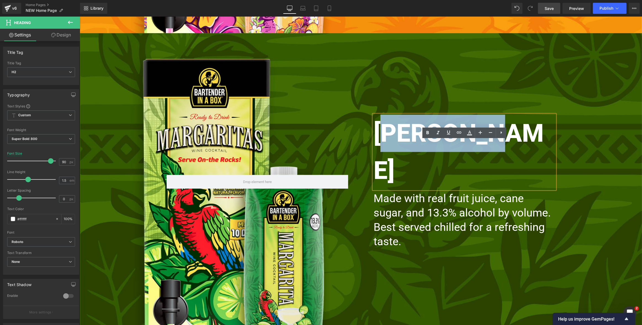
drag, startPoint x: 510, startPoint y: 155, endPoint x: 391, endPoint y: 160, distance: 119.0
click at [391, 160] on h2 "[PERSON_NAME]" at bounding box center [463, 151] width 181 height 74
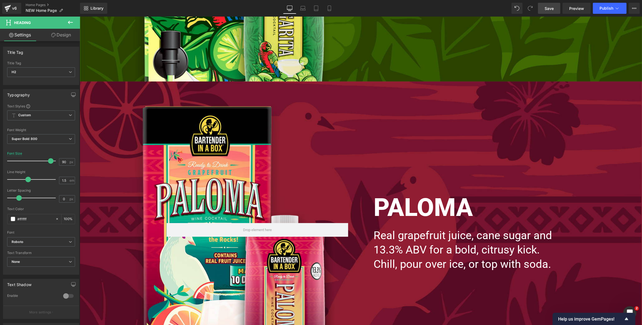
scroll to position [1913, 0]
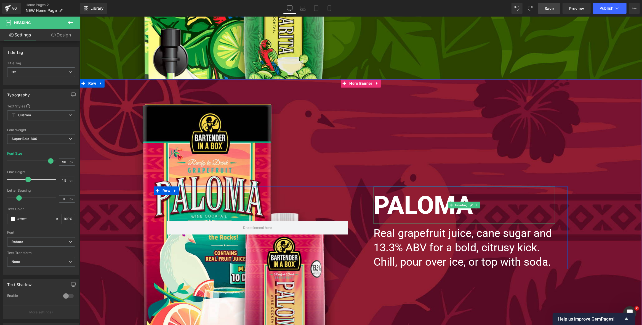
click at [430, 201] on h2 "PALOMA" at bounding box center [463, 204] width 181 height 37
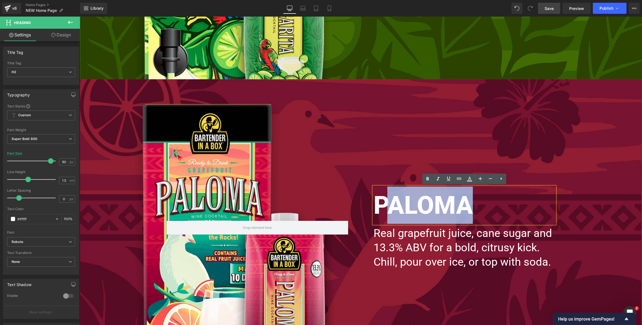
drag, startPoint x: 444, startPoint y: 201, endPoint x: 389, endPoint y: 203, distance: 55.5
click at [389, 203] on h2 "PALOMA" at bounding box center [463, 204] width 181 height 37
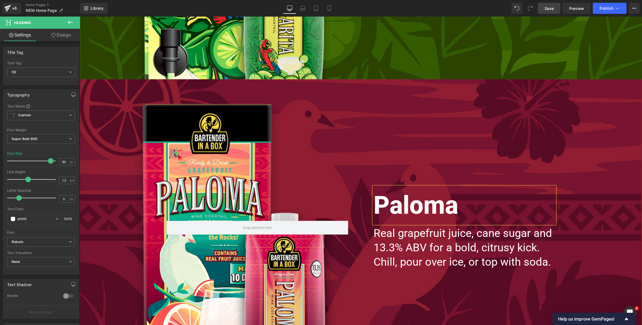
click at [547, 9] on span "Save" at bounding box center [548, 9] width 9 height 6
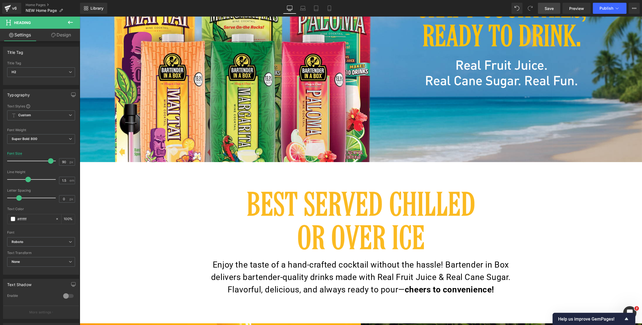
scroll to position [0, 0]
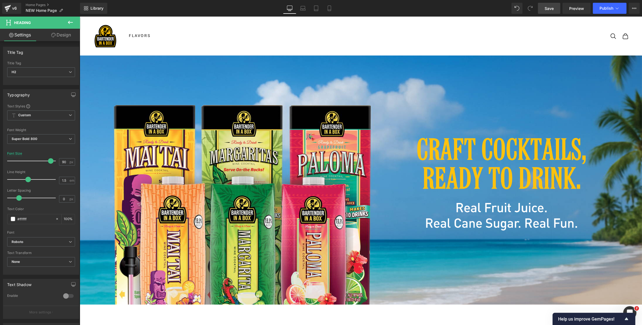
click at [551, 7] on span "Save" at bounding box center [548, 9] width 9 height 6
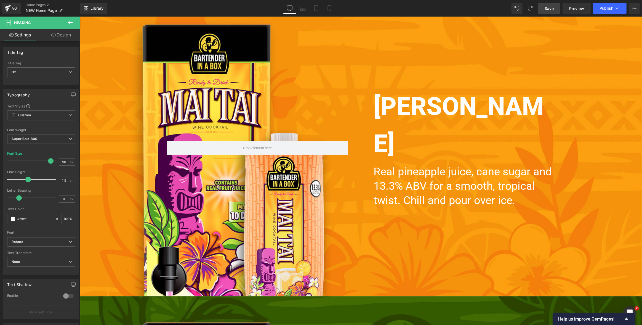
scroll to position [1389, 0]
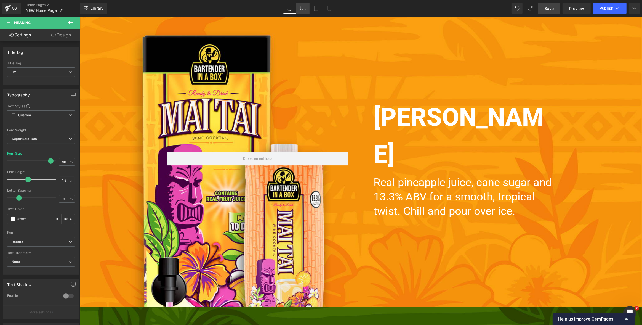
click at [304, 7] on icon at bounding box center [303, 9] width 6 height 6
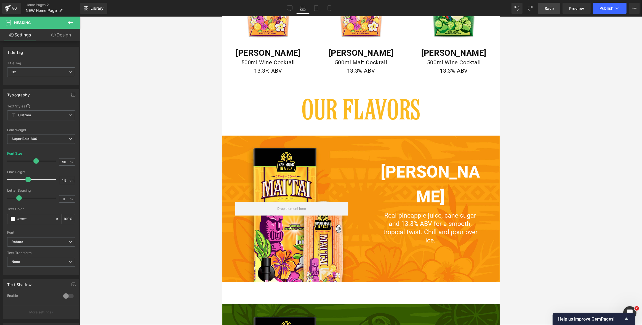
scroll to position [724, 0]
click at [524, 173] on div at bounding box center [361, 171] width 562 height 308
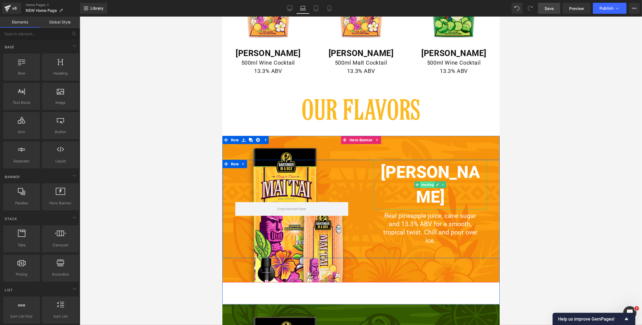
click at [427, 185] on span "Heading" at bounding box center [427, 184] width 15 height 7
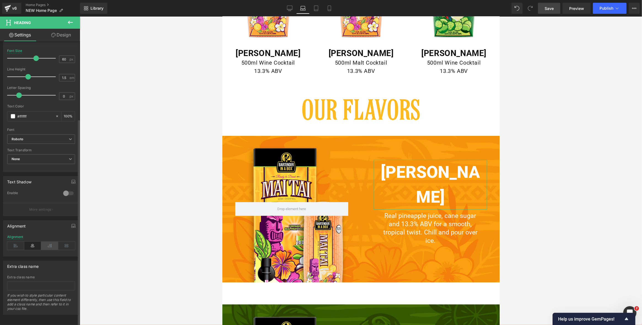
scroll to position [107, 0]
click at [15, 241] on icon at bounding box center [15, 244] width 17 height 8
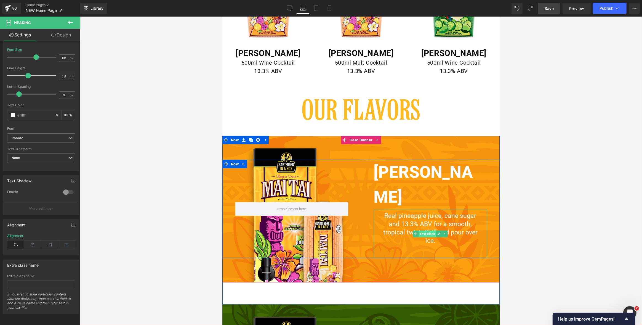
click at [431, 230] on span "Text Block" at bounding box center [426, 233] width 17 height 7
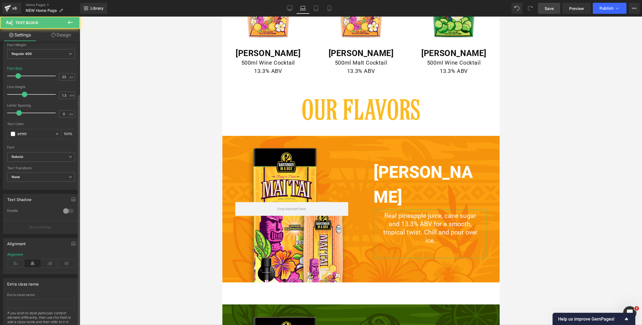
scroll to position [64, 0]
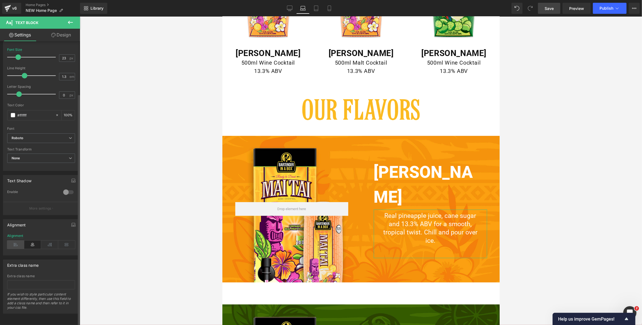
click at [12, 240] on icon at bounding box center [15, 244] width 17 height 8
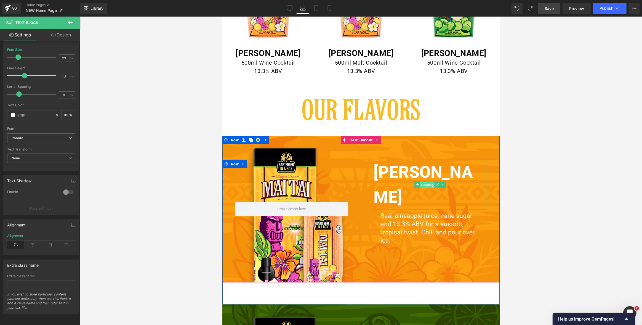
click at [430, 185] on span "Heading" at bounding box center [427, 184] width 15 height 7
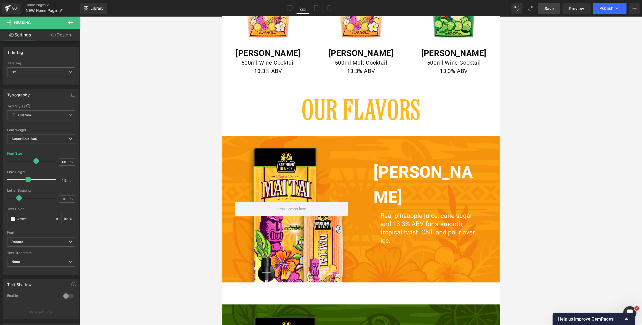
click at [67, 35] on link "Design" at bounding box center [61, 35] width 40 height 12
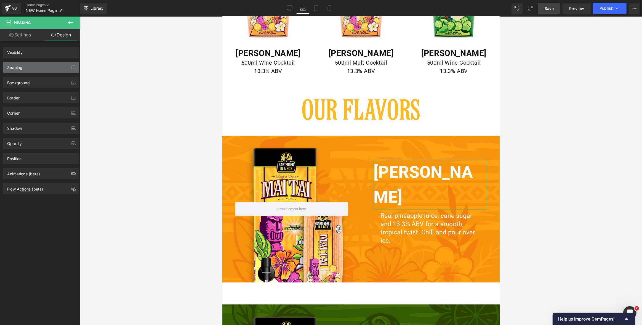
click at [38, 64] on div "Spacing" at bounding box center [41, 67] width 76 height 10
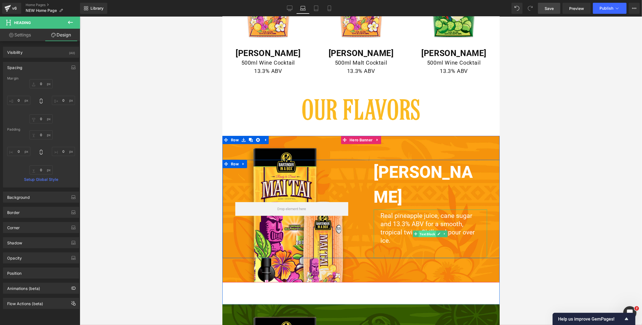
drag, startPoint x: 425, startPoint y: 220, endPoint x: 316, endPoint y: 174, distance: 118.5
click at [425, 231] on span "Text Block" at bounding box center [426, 234] width 17 height 7
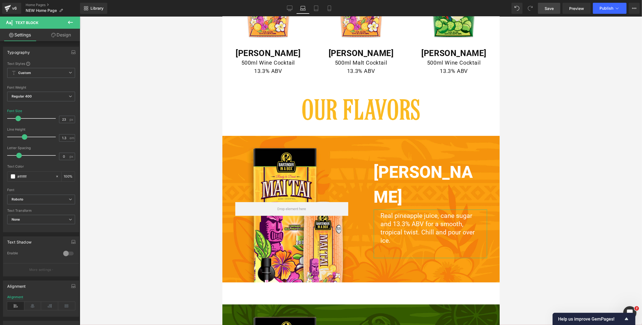
click at [68, 34] on link "Design" at bounding box center [61, 35] width 40 height 12
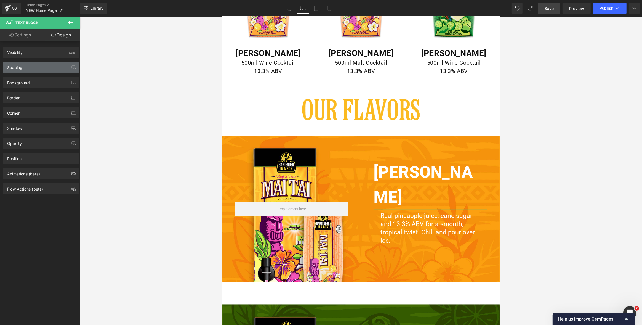
click at [25, 67] on div "Spacing" at bounding box center [41, 67] width 76 height 10
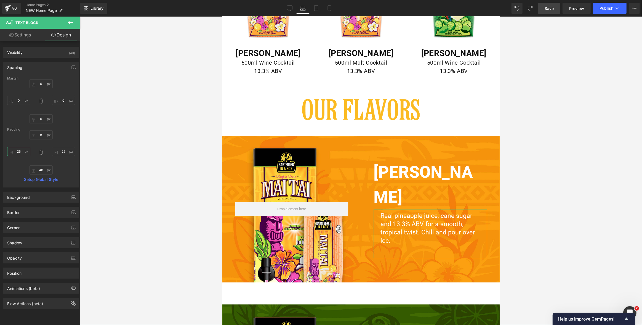
click at [21, 152] on input "text" at bounding box center [18, 151] width 23 height 9
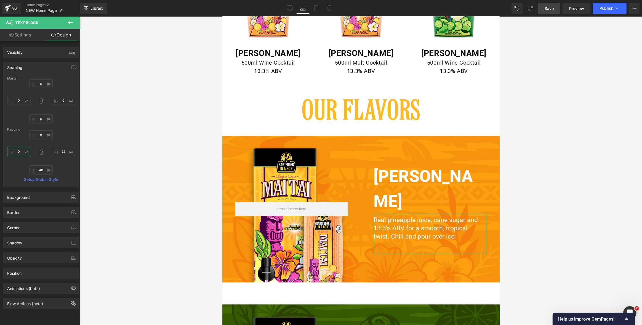
type input "0"
click at [61, 151] on input "text" at bounding box center [63, 151] width 23 height 9
type input "0"
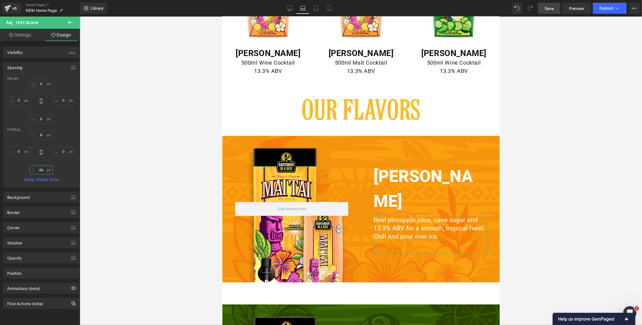
click at [40, 169] on input "text" at bounding box center [41, 169] width 23 height 9
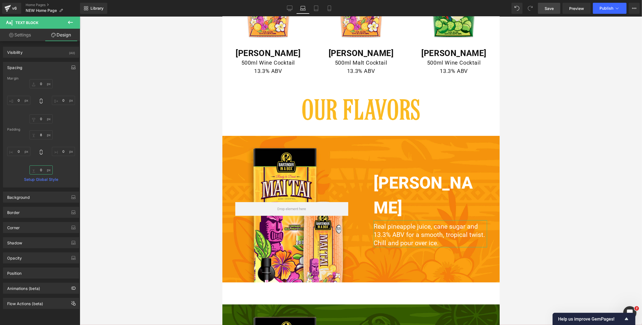
type input "0"
click at [71, 67] on icon "button" at bounding box center [73, 67] width 4 height 4
click at [46, 80] on button "Tablet" at bounding box center [47, 78] width 16 height 9
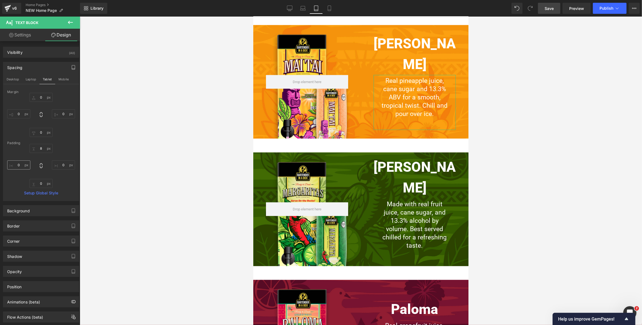
scroll to position [581, 0]
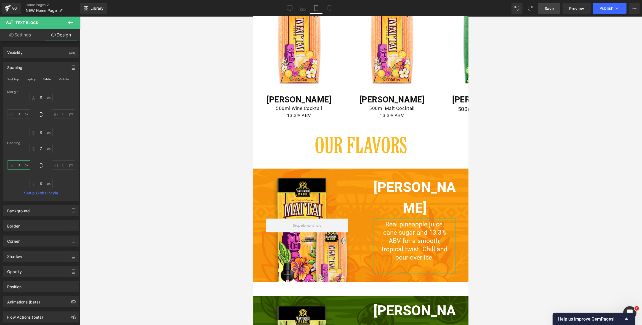
click at [17, 165] on input "0" at bounding box center [18, 164] width 23 height 9
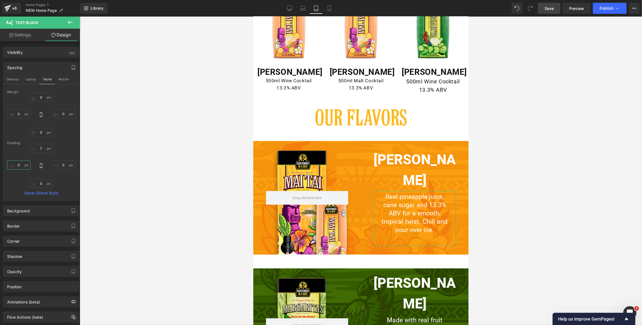
click at [17, 165] on input "0" at bounding box center [18, 164] width 23 height 9
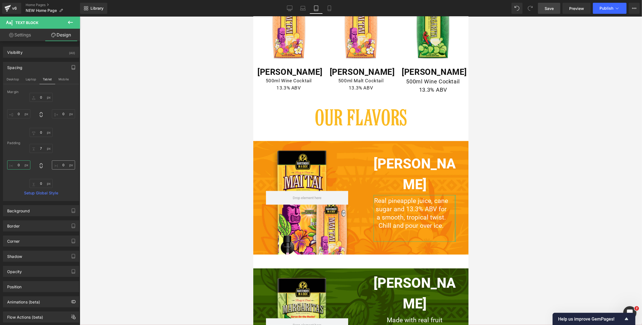
type input "0"
click at [62, 164] on input "0" at bounding box center [63, 164] width 23 height 9
type input "0"
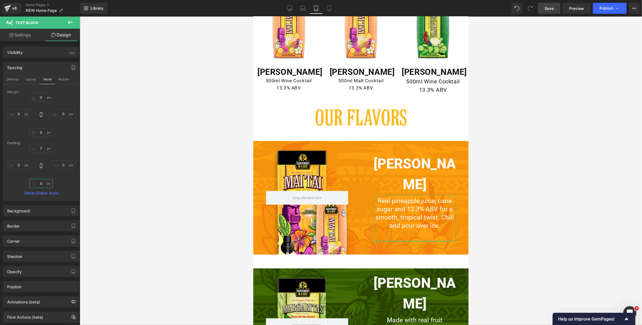
click at [41, 183] on input "0" at bounding box center [41, 183] width 23 height 9
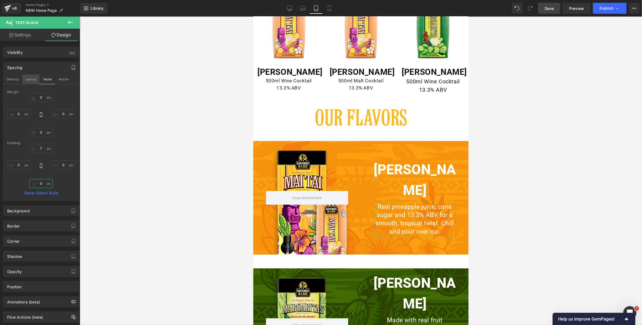
type input "0"
click at [28, 79] on button "Laptop" at bounding box center [30, 78] width 17 height 9
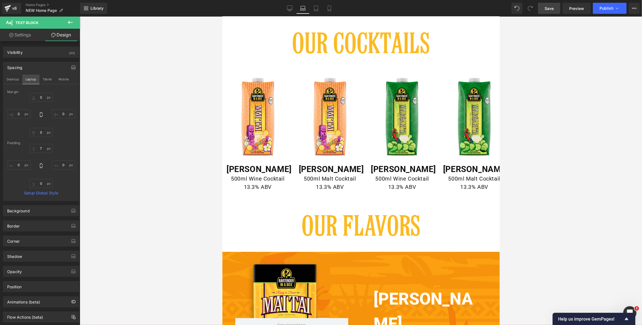
scroll to position [714, 0]
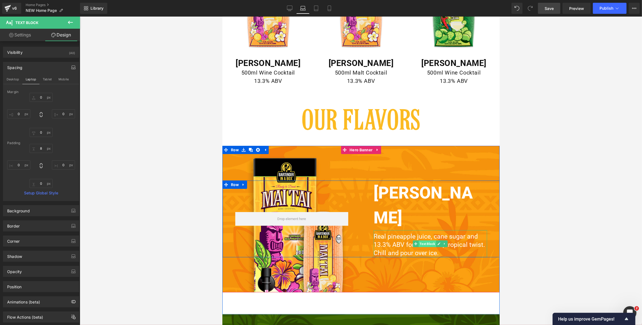
click at [430, 240] on span "Text Block" at bounding box center [426, 243] width 17 height 7
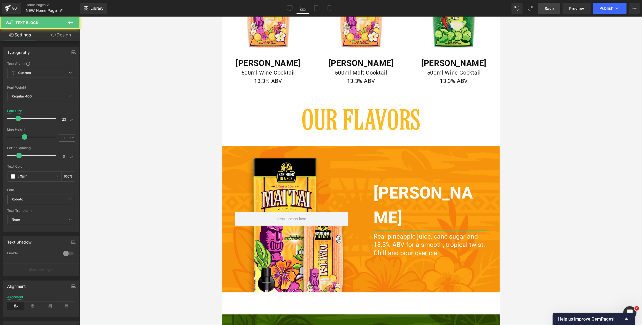
scroll to position [64, 0]
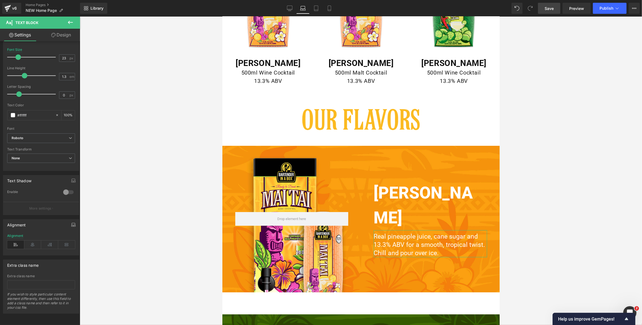
click at [74, 221] on button "button" at bounding box center [73, 224] width 9 height 10
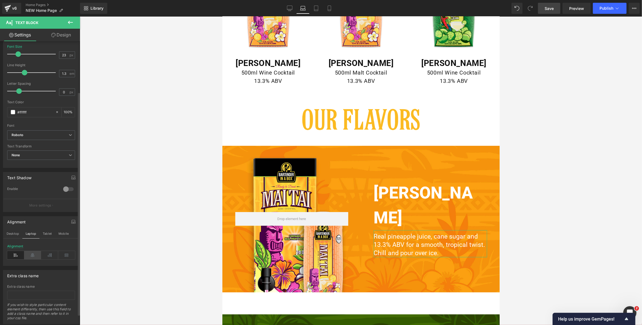
click at [32, 253] on icon at bounding box center [32, 255] width 17 height 8
click at [17, 255] on icon at bounding box center [15, 255] width 17 height 8
click at [48, 233] on button "Tablet" at bounding box center [47, 233] width 16 height 9
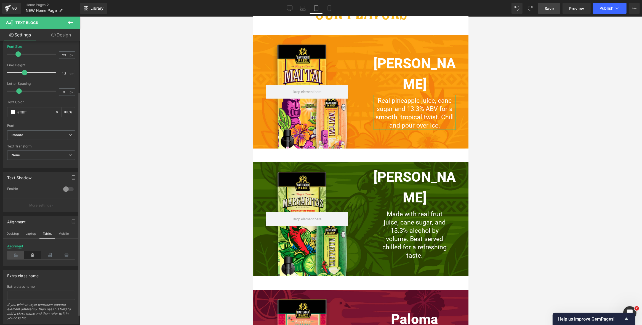
scroll to position [580, 0]
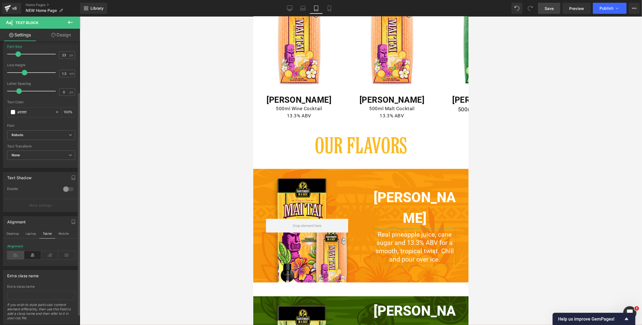
click at [15, 254] on icon at bounding box center [15, 255] width 17 height 8
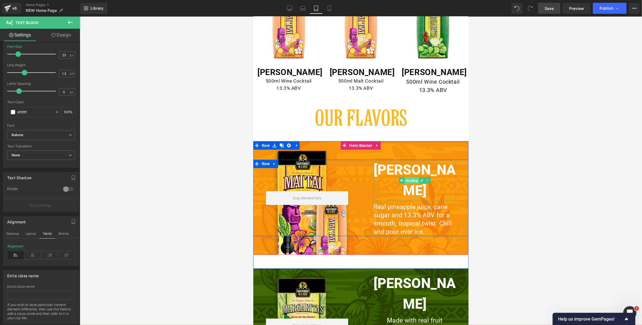
click at [414, 181] on span "Heading" at bounding box center [411, 180] width 15 height 7
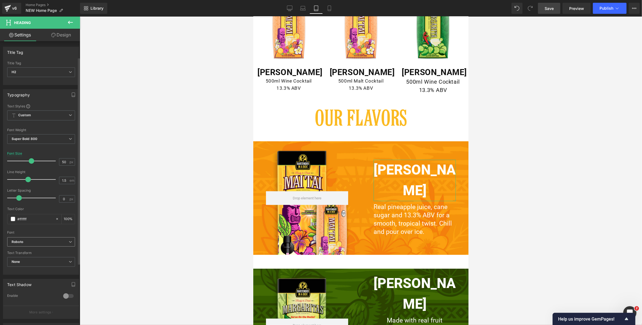
scroll to position [107, 0]
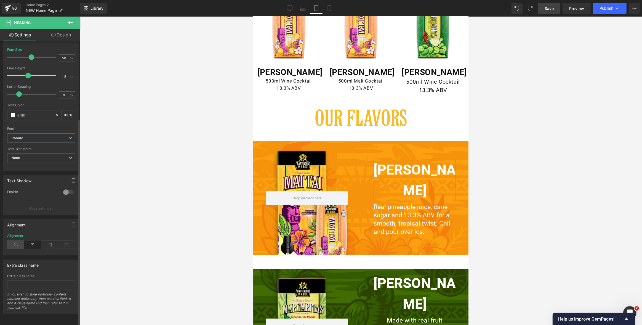
click at [16, 240] on icon at bounding box center [15, 244] width 17 height 8
click at [69, 222] on button "button" at bounding box center [73, 224] width 9 height 10
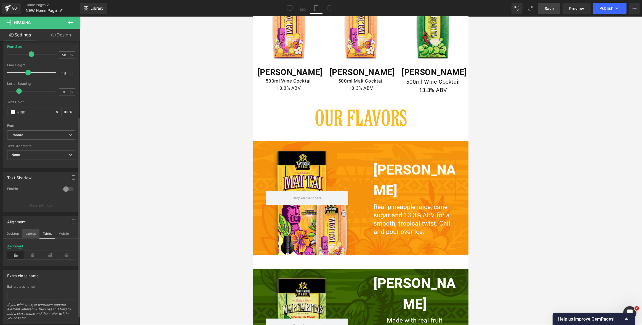
click at [31, 235] on button "Laptop" at bounding box center [30, 233] width 17 height 9
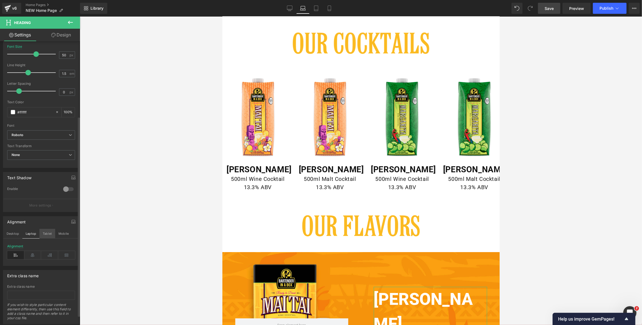
click at [45, 234] on button "Tablet" at bounding box center [47, 233] width 16 height 9
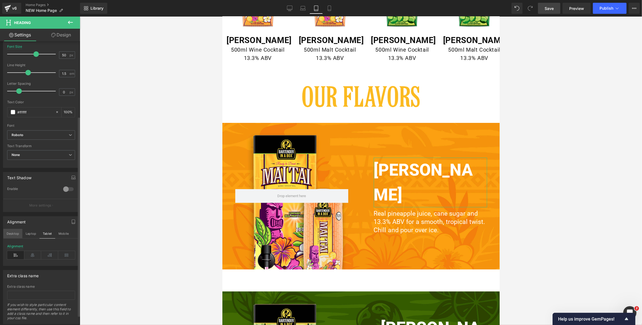
click at [14, 234] on button "Desktop" at bounding box center [12, 233] width 19 height 9
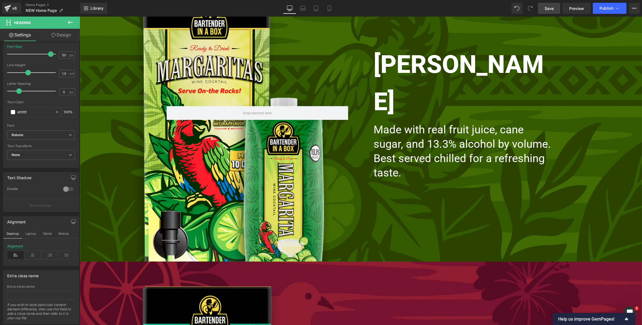
scroll to position [1732, 0]
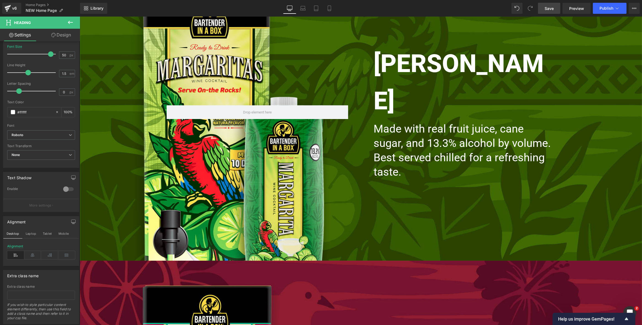
click at [433, 95] on h2 "[PERSON_NAME]" at bounding box center [463, 82] width 181 height 74
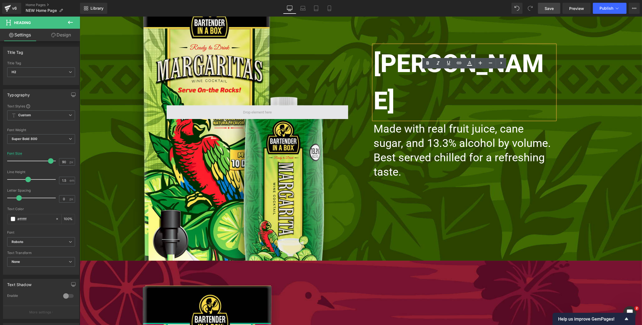
click at [339, 108] on span at bounding box center [256, 112] width 181 height 14
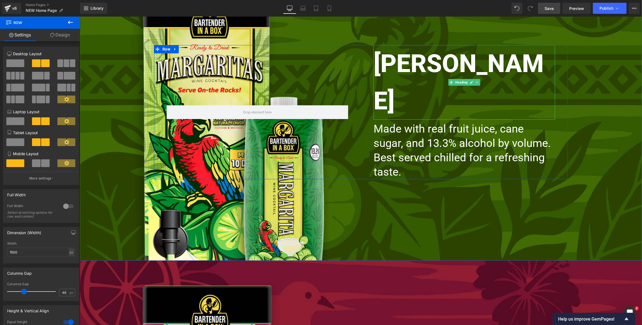
click at [461, 85] on span "Heading" at bounding box center [461, 82] width 15 height 7
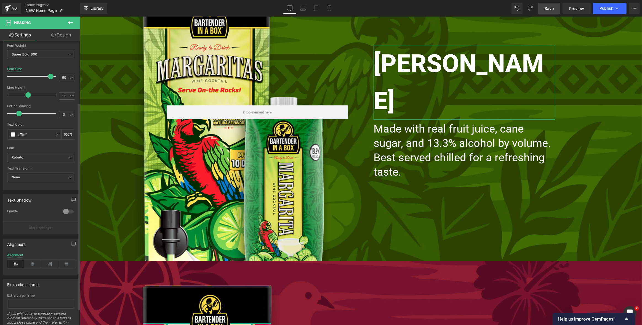
scroll to position [107, 0]
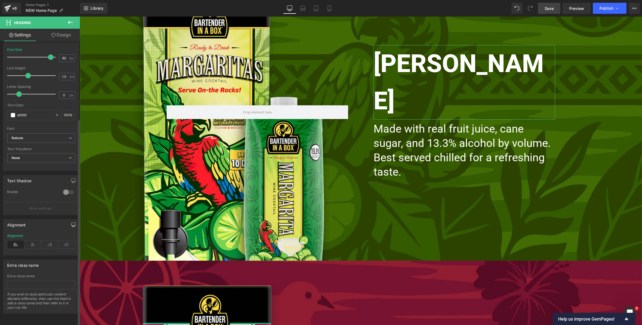
click at [71, 222] on icon "button" at bounding box center [73, 224] width 4 height 4
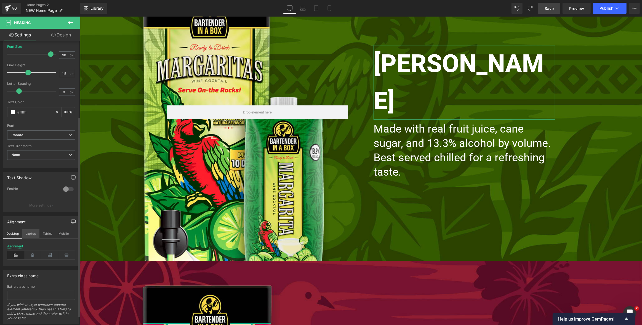
click at [30, 234] on button "Laptop" at bounding box center [30, 233] width 17 height 9
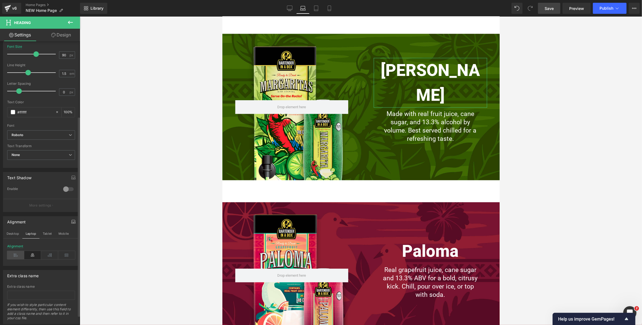
click at [16, 255] on icon at bounding box center [15, 255] width 17 height 8
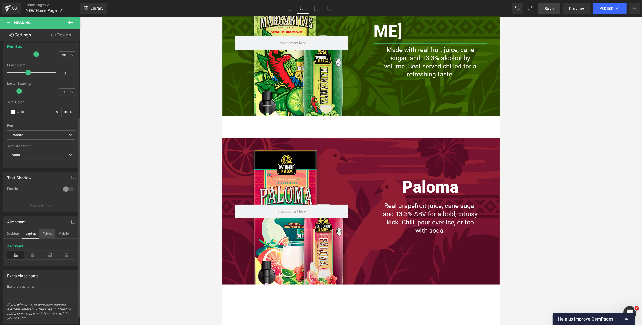
scroll to position [994, 0]
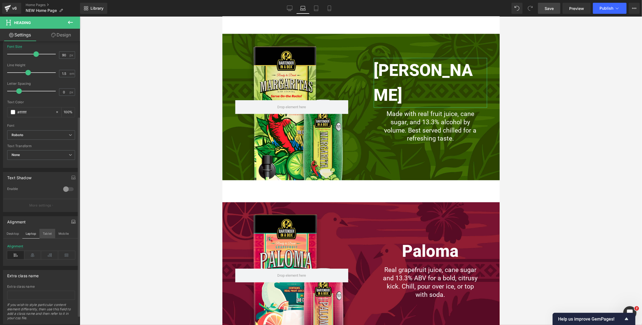
click at [47, 233] on button "Tablet" at bounding box center [47, 233] width 16 height 9
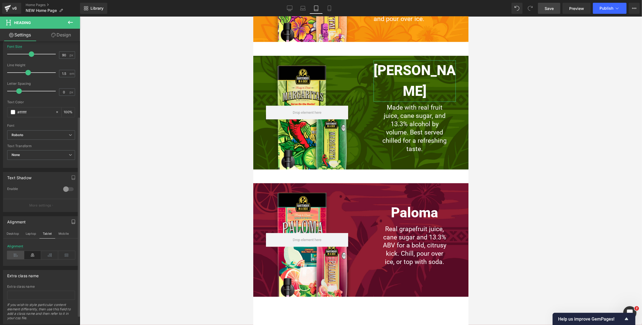
click at [15, 255] on icon at bounding box center [15, 255] width 17 height 8
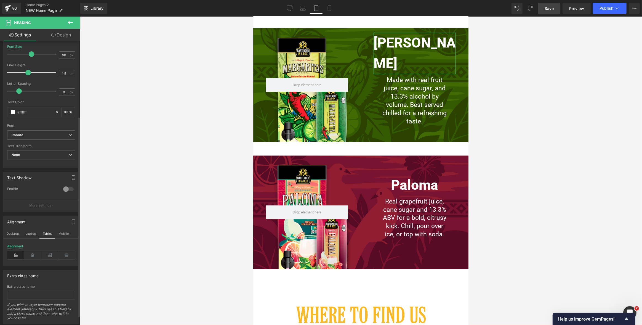
scroll to position [793, 0]
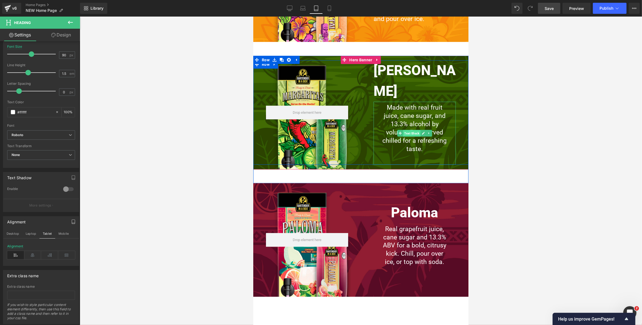
click at [415, 130] on span "Text Block" at bounding box center [411, 133] width 17 height 7
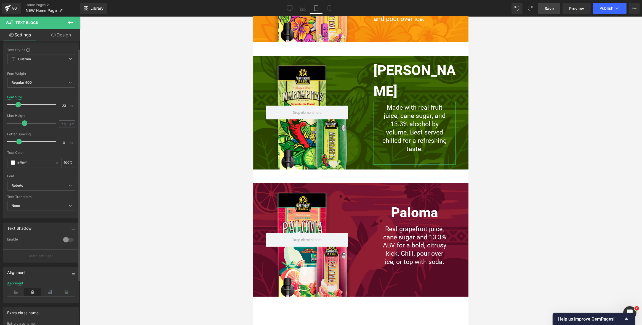
scroll to position [27, 0]
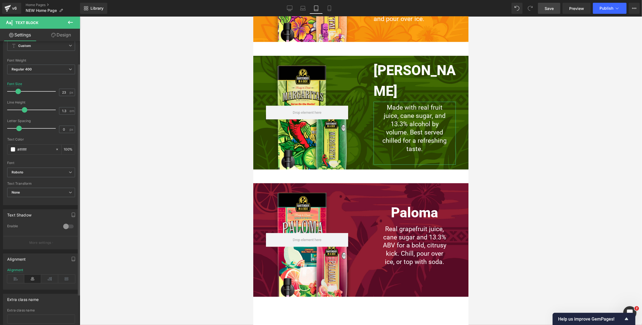
click at [14, 276] on icon at bounding box center [15, 278] width 17 height 8
click at [71, 258] on icon "button" at bounding box center [73, 258] width 4 height 4
click at [27, 271] on button "Laptop" at bounding box center [30, 270] width 17 height 9
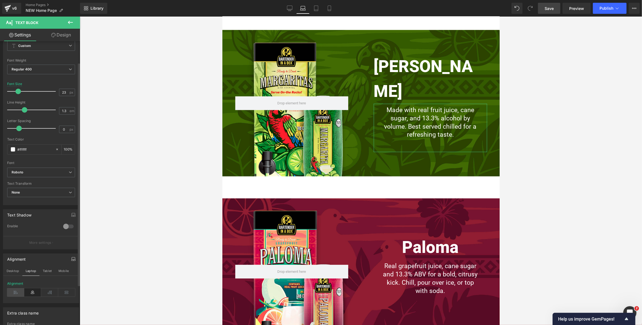
click at [15, 285] on icon at bounding box center [15, 292] width 17 height 8
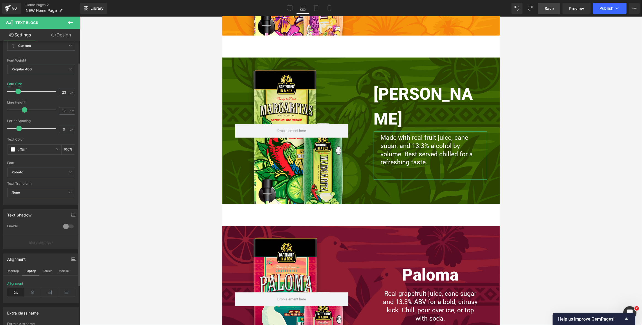
scroll to position [998, 0]
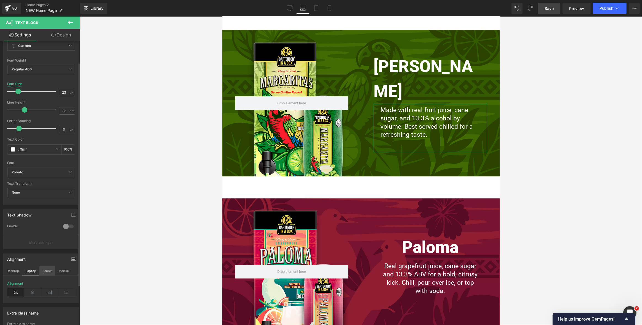
click at [47, 269] on button "Tablet" at bounding box center [47, 270] width 16 height 9
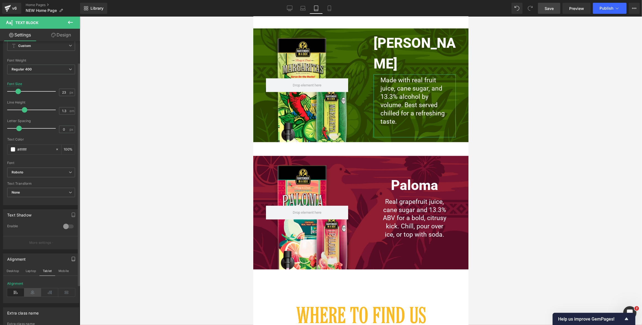
scroll to position [793, 0]
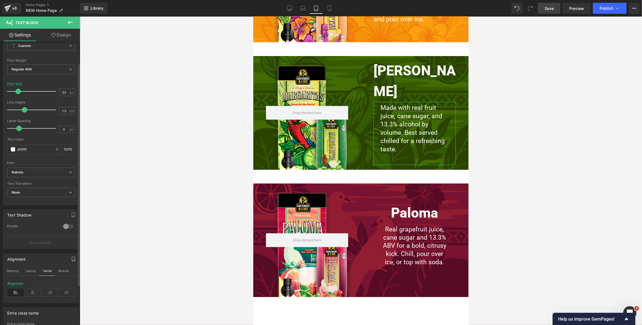
click at [17, 285] on icon at bounding box center [15, 292] width 17 height 8
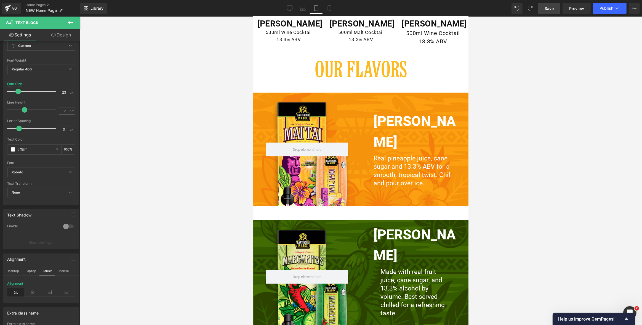
scroll to position [626, 0]
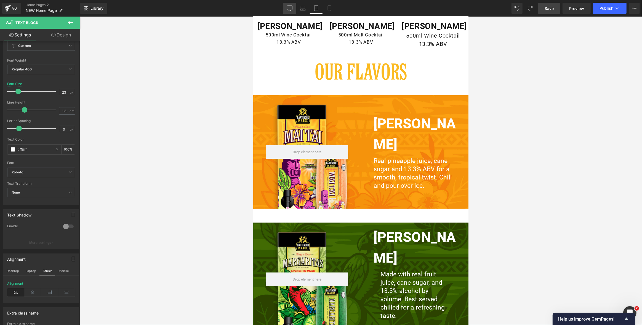
click at [290, 9] on icon at bounding box center [290, 9] width 6 height 6
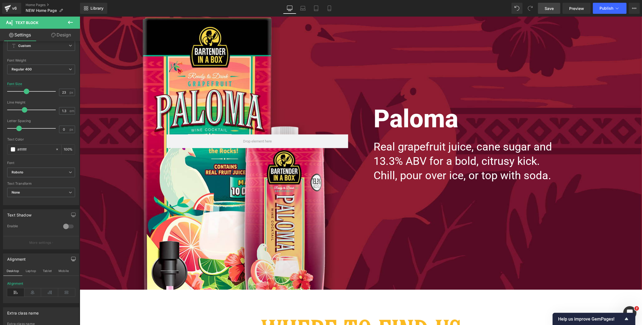
scroll to position [2016, 0]
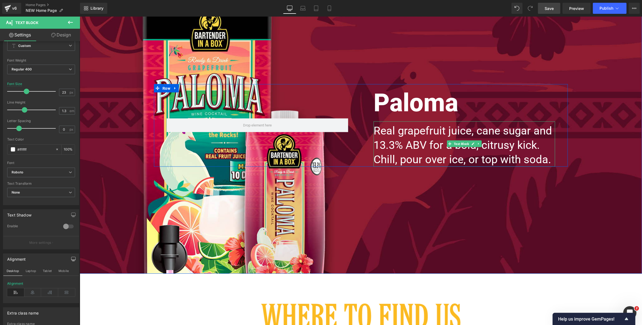
click at [464, 143] on span "Text Block" at bounding box center [460, 143] width 17 height 7
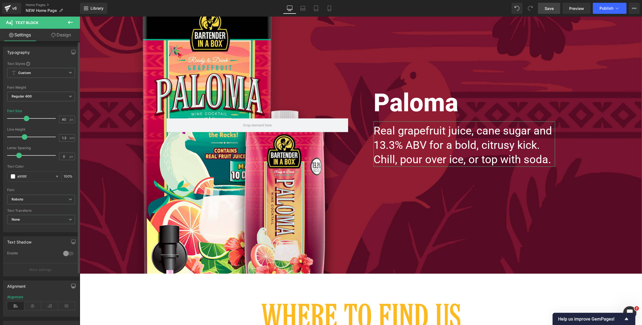
click at [71, 285] on icon "button" at bounding box center [73, 285] width 4 height 4
click at [31, 285] on button "Laptop" at bounding box center [30, 297] width 17 height 9
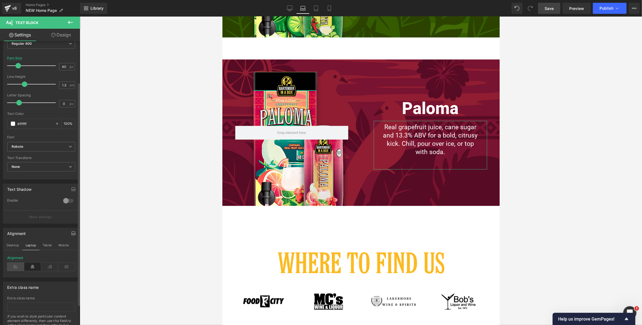
scroll to position [52, 0]
click at [19, 265] on icon at bounding box center [15, 267] width 17 height 8
click at [51, 245] on button "Tablet" at bounding box center [47, 245] width 16 height 9
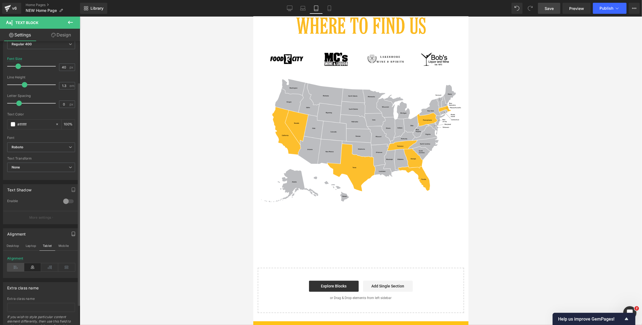
click at [15, 267] on icon at bounding box center [15, 267] width 17 height 8
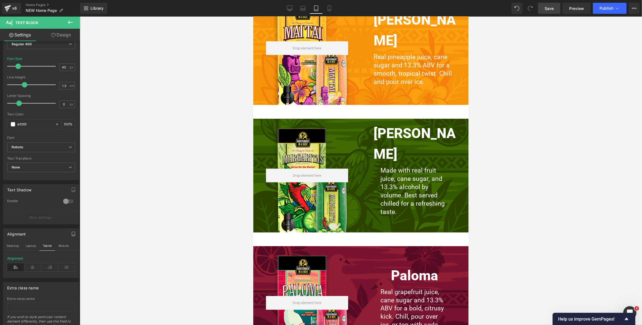
scroll to position [756, 0]
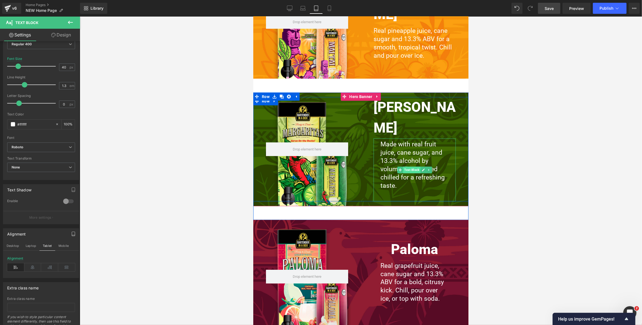
click at [411, 167] on span "Text Block" at bounding box center [411, 170] width 17 height 7
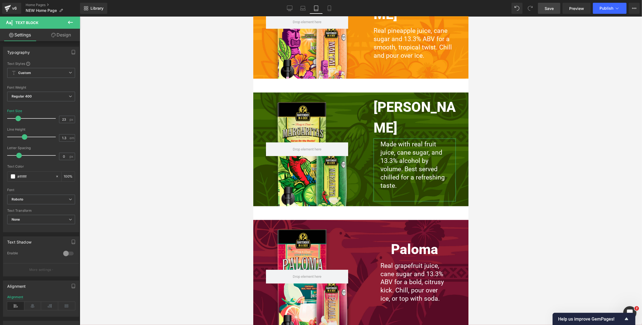
click at [67, 33] on link "Design" at bounding box center [61, 35] width 40 height 12
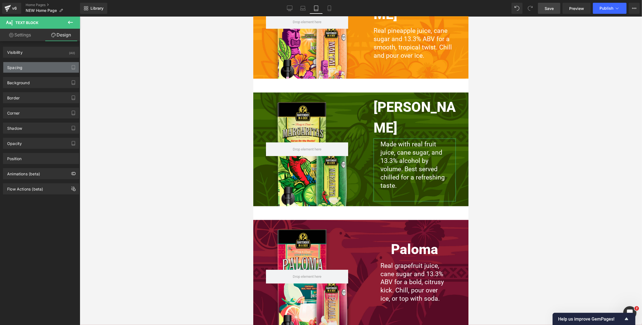
click at [27, 69] on div "Spacing" at bounding box center [41, 67] width 76 height 10
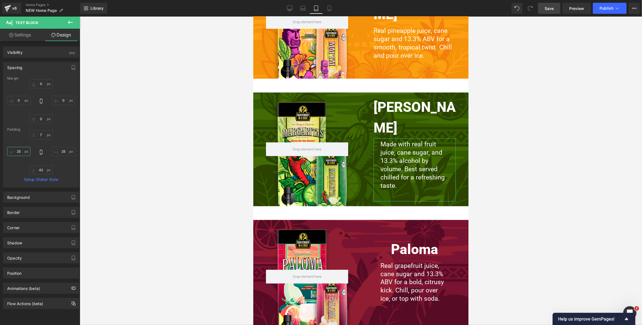
click at [18, 154] on input "text" at bounding box center [18, 151] width 23 height 9
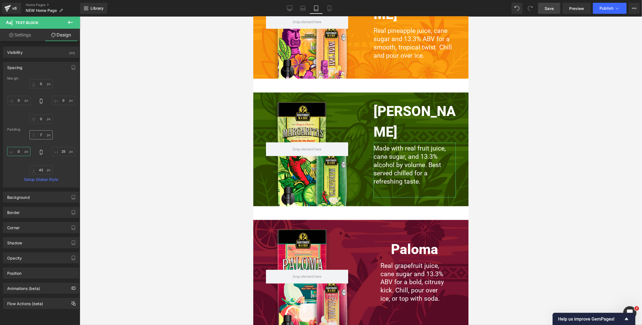
type input "0"
click at [42, 134] on input "text" at bounding box center [41, 134] width 23 height 9
type input "0"
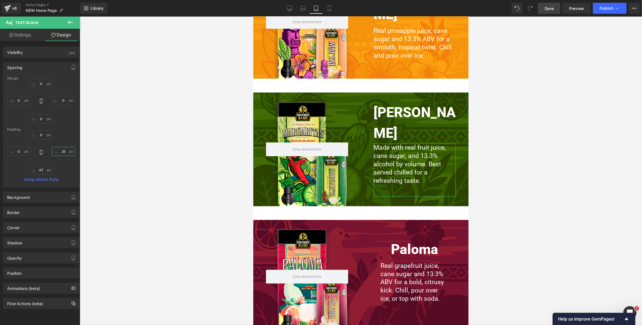
click at [63, 152] on input "text" at bounding box center [63, 151] width 23 height 9
type input "0"
click at [39, 171] on input "text" at bounding box center [41, 169] width 23 height 9
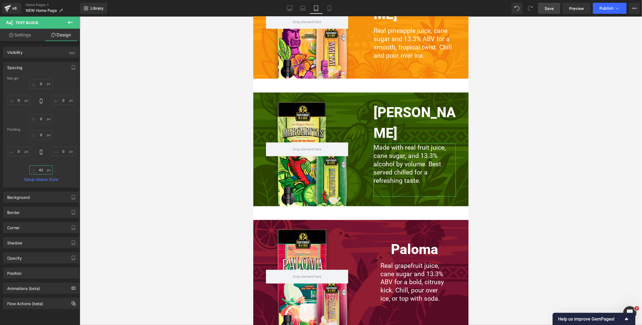
click at [39, 171] on input "text" at bounding box center [41, 169] width 23 height 9
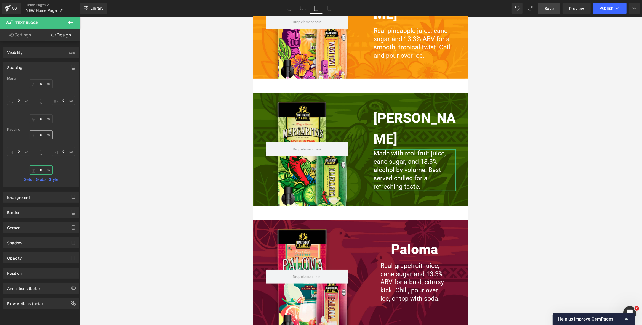
type input "0"
click at [42, 133] on input "0" at bounding box center [41, 134] width 23 height 9
type input "7"
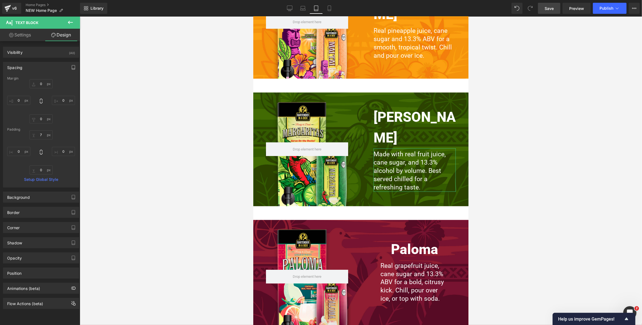
click at [71, 67] on icon "button" at bounding box center [73, 67] width 4 height 4
click at [30, 81] on button "Laptop" at bounding box center [30, 78] width 17 height 9
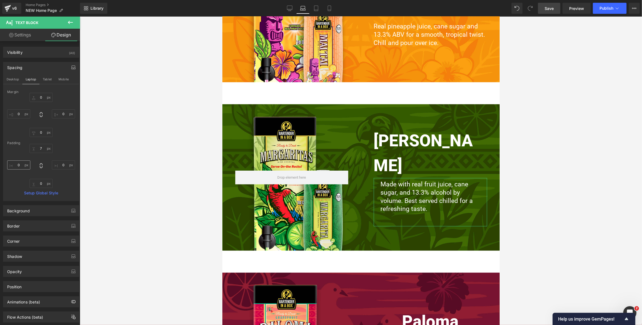
scroll to position [952, 0]
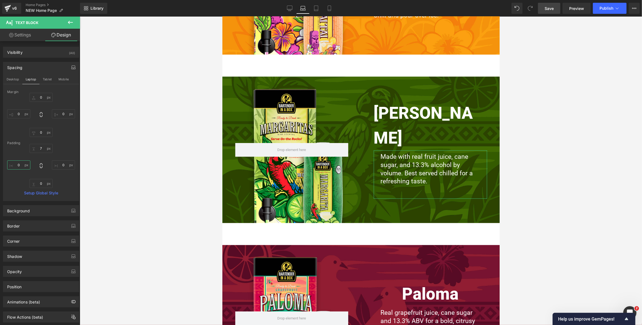
click at [19, 164] on input "0" at bounding box center [18, 164] width 23 height 9
type input "0"
click at [65, 164] on input "0" at bounding box center [63, 164] width 23 height 9
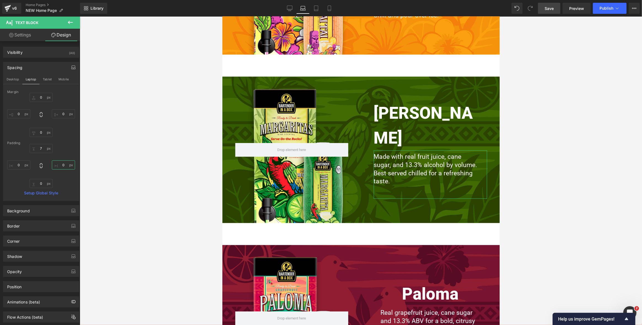
click at [65, 164] on input "0" at bounding box center [63, 164] width 23 height 9
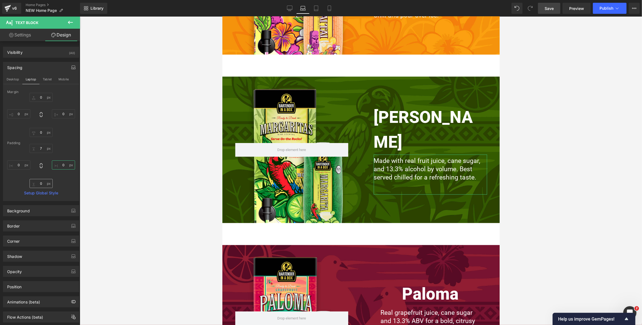
type input "0"
click at [41, 184] on input "0" at bounding box center [41, 183] width 23 height 9
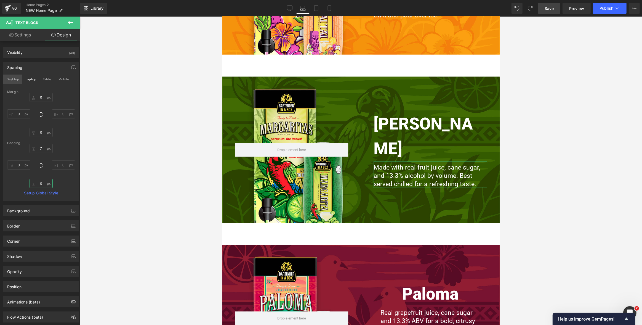
type input "0"
click at [8, 81] on button "Desktop" at bounding box center [12, 78] width 19 height 9
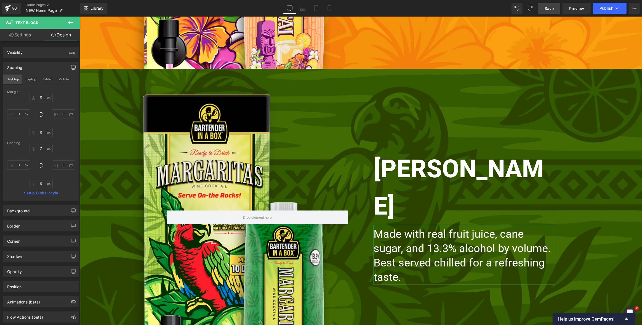
scroll to position [1691, 0]
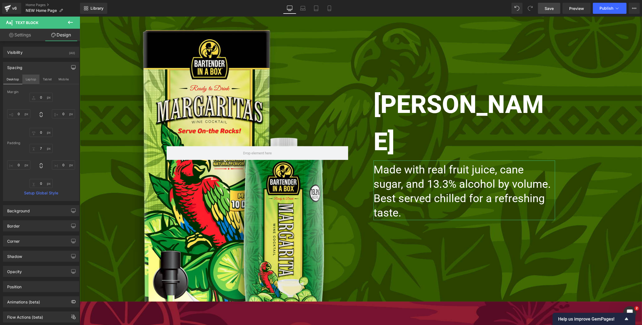
click at [31, 79] on button "Laptop" at bounding box center [30, 78] width 17 height 9
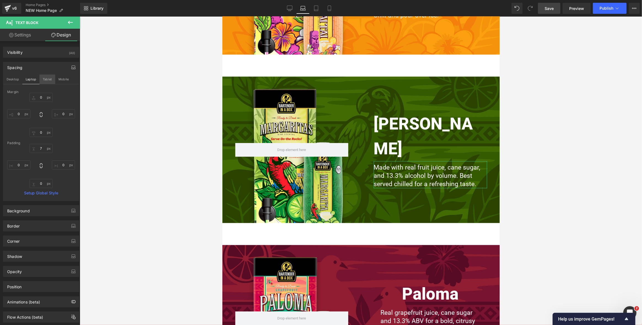
click at [43, 79] on button "Tablet" at bounding box center [47, 78] width 16 height 9
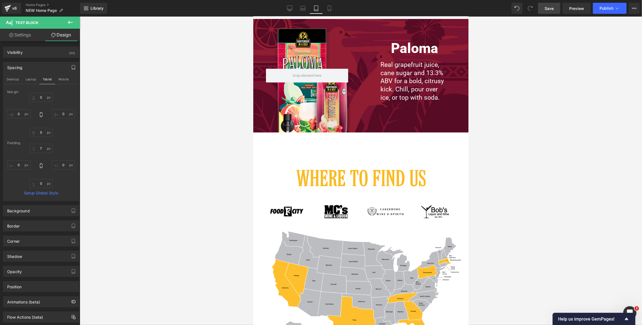
scroll to position [974, 0]
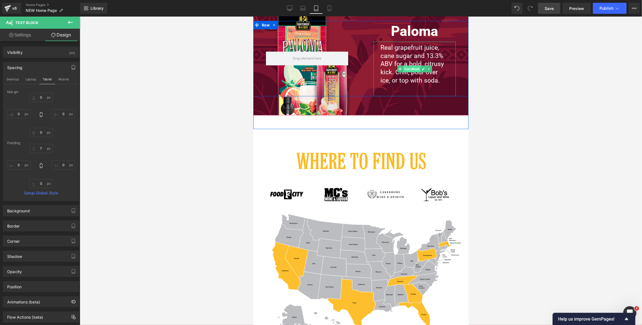
click at [412, 69] on span "Text Block" at bounding box center [411, 69] width 17 height 7
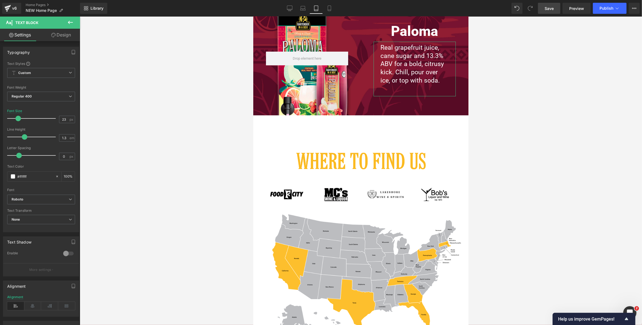
click at [65, 34] on link "Design" at bounding box center [61, 35] width 40 height 12
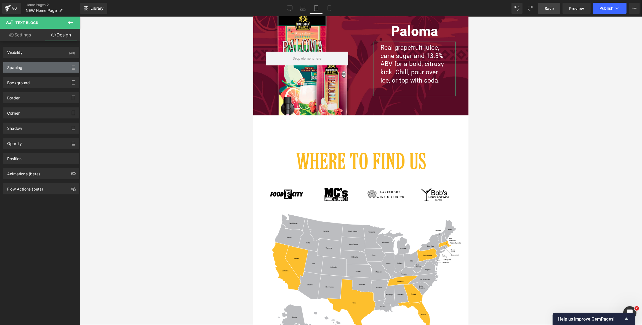
click at [38, 65] on div "Spacing" at bounding box center [41, 67] width 76 height 10
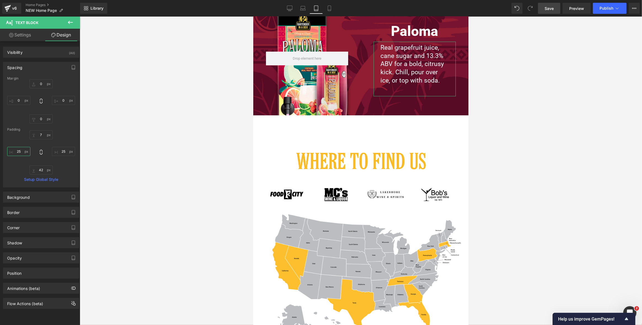
click at [19, 151] on input "text" at bounding box center [18, 151] width 23 height 9
click at [19, 151] on input "05" at bounding box center [18, 151] width 23 height 9
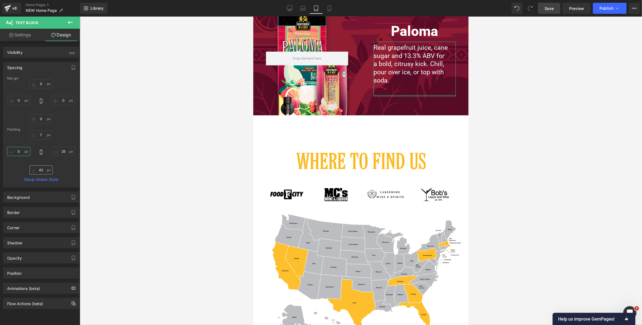
type input "0"
click at [41, 168] on input "text" at bounding box center [41, 169] width 23 height 9
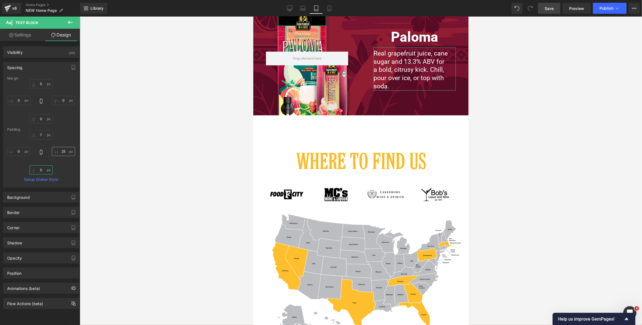
scroll to position [980, 0]
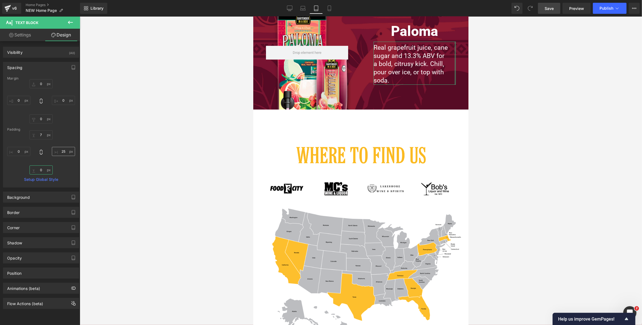
type input "0"
click at [61, 151] on input "text" at bounding box center [63, 151] width 23 height 9
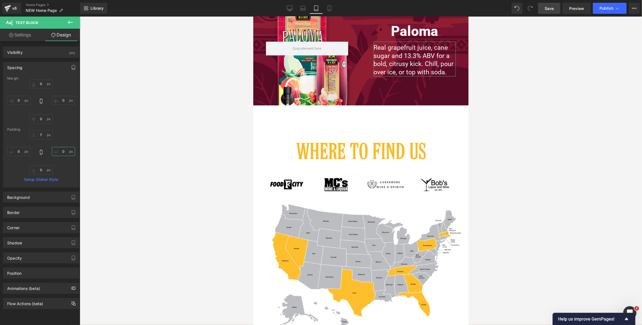
type input "0"
click at [71, 67] on icon "button" at bounding box center [73, 67] width 4 height 4
drag, startPoint x: 26, startPoint y: 81, endPoint x: 43, endPoint y: 105, distance: 28.6
click at [26, 81] on button "Laptop" at bounding box center [30, 78] width 17 height 9
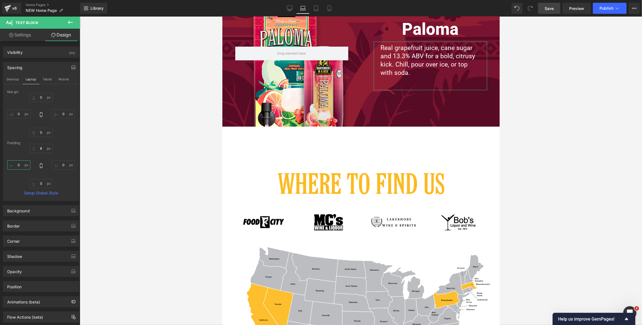
click at [21, 165] on input "0" at bounding box center [18, 164] width 23 height 9
click at [21, 164] on input "0" at bounding box center [18, 164] width 23 height 9
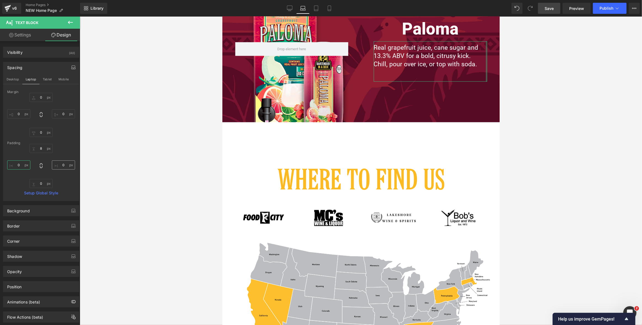
type input "0"
click at [63, 164] on input "0" at bounding box center [63, 164] width 23 height 9
type input "0"
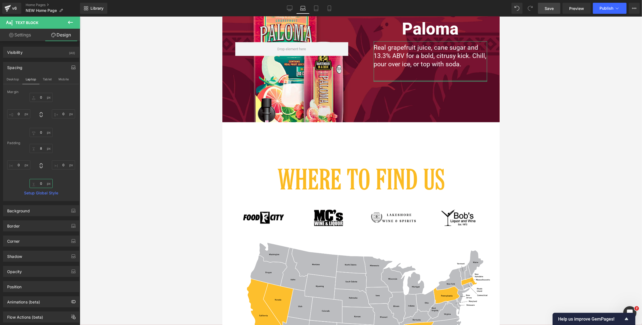
click at [40, 183] on input "0" at bounding box center [41, 183] width 23 height 9
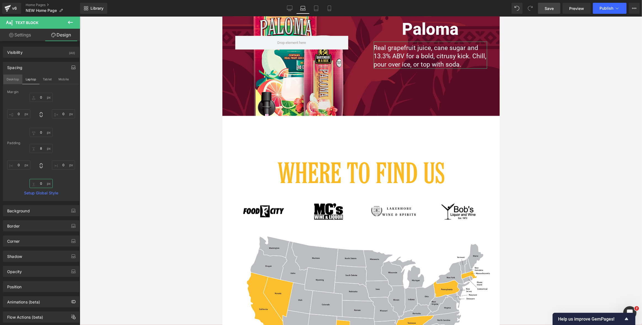
type input "0"
click at [12, 79] on button "Desktop" at bounding box center [12, 78] width 19 height 9
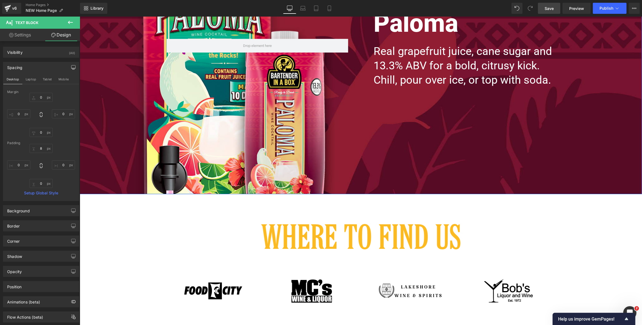
scroll to position [2041, 0]
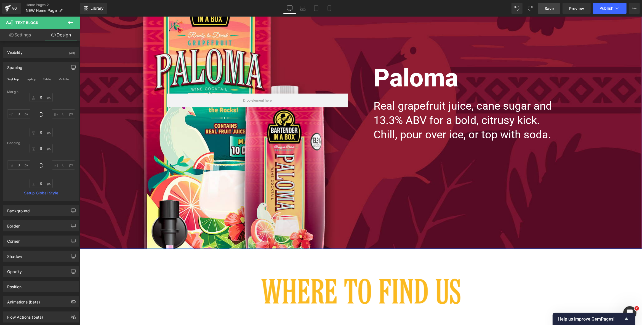
click at [433, 80] on h2 "Paloma" at bounding box center [463, 77] width 181 height 37
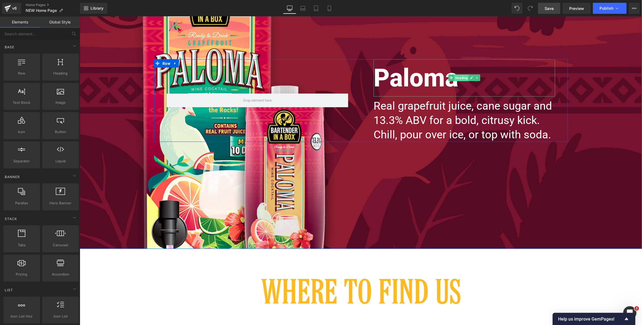
click at [458, 78] on span "Heading" at bounding box center [461, 77] width 15 height 7
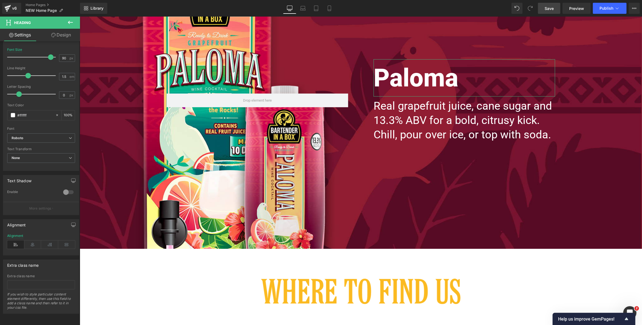
scroll to position [105, 0]
click at [71, 223] on icon "button" at bounding box center [73, 224] width 4 height 4
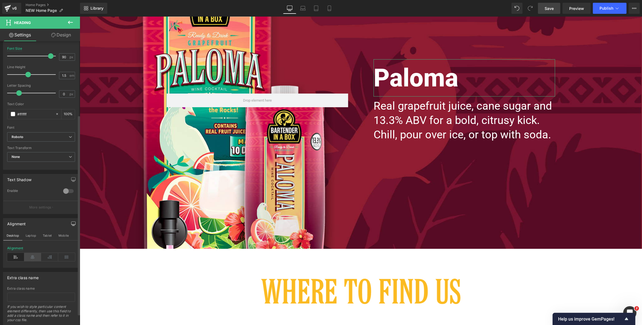
click at [31, 256] on icon at bounding box center [32, 257] width 17 height 8
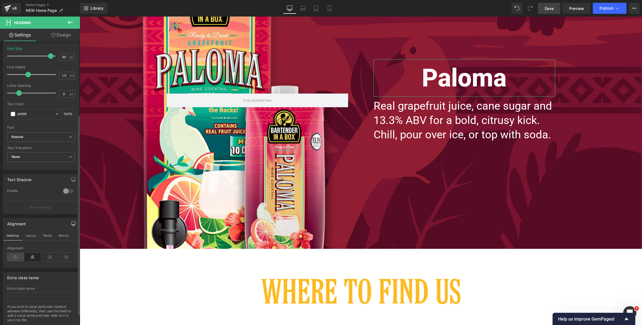
click at [12, 256] on icon at bounding box center [15, 257] width 17 height 8
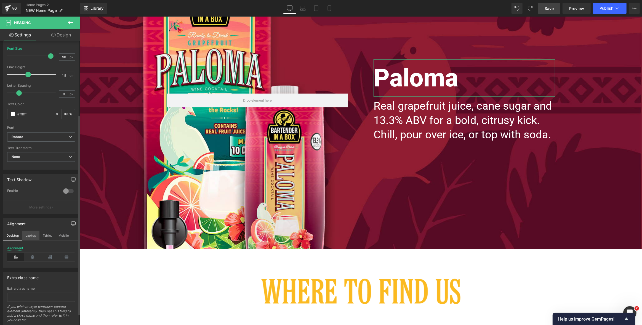
click at [30, 234] on button "Laptop" at bounding box center [30, 235] width 17 height 9
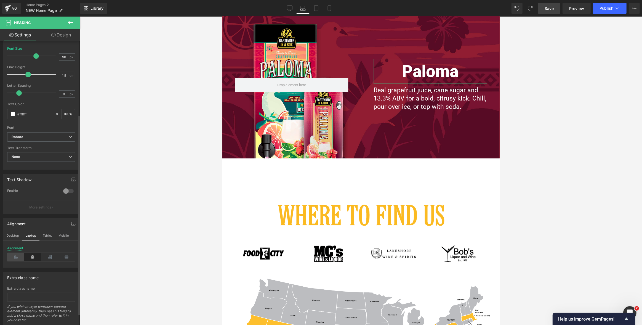
click at [17, 257] on icon at bounding box center [15, 257] width 17 height 8
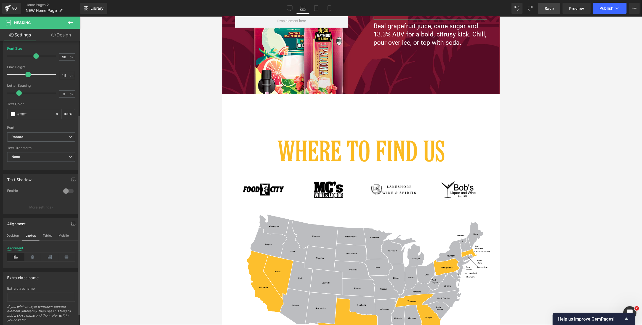
scroll to position [1185, 0]
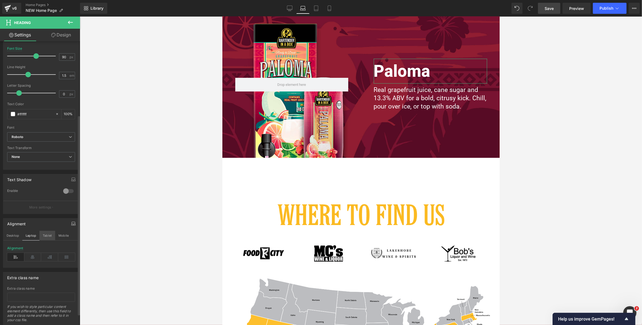
click at [45, 233] on button "Tablet" at bounding box center [47, 235] width 16 height 9
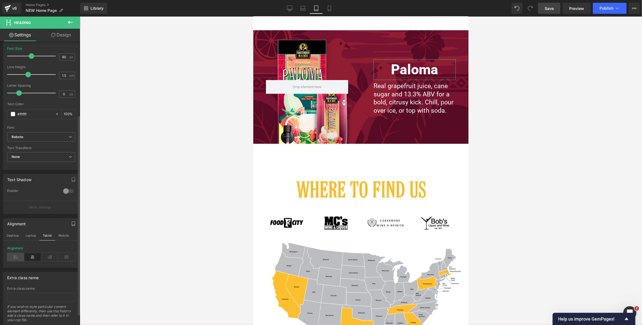
click at [17, 256] on icon at bounding box center [15, 257] width 17 height 8
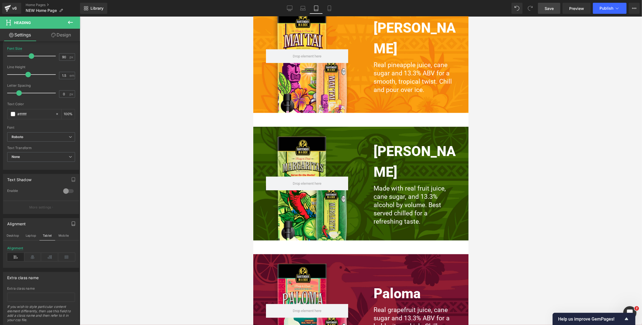
scroll to position [722, 0]
click at [301, 7] on icon at bounding box center [303, 7] width 4 height 2
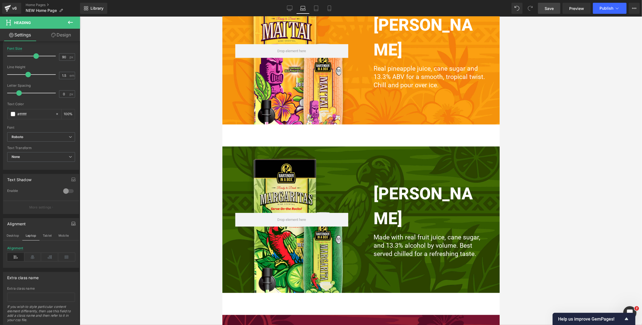
scroll to position [927, 0]
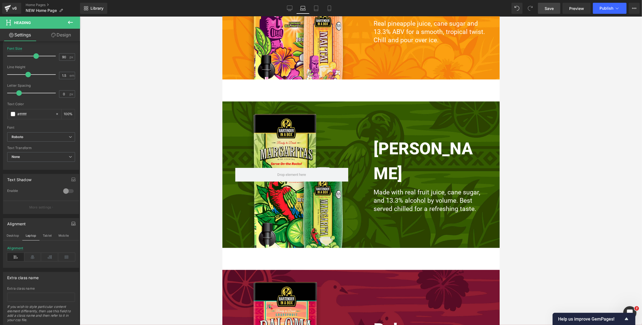
click at [368, 90] on div "Mai Tai Heading Real pineapple juice, cane sugar and 13.3% ABV for a smooth, tr…" at bounding box center [360, 17] width 277 height 168
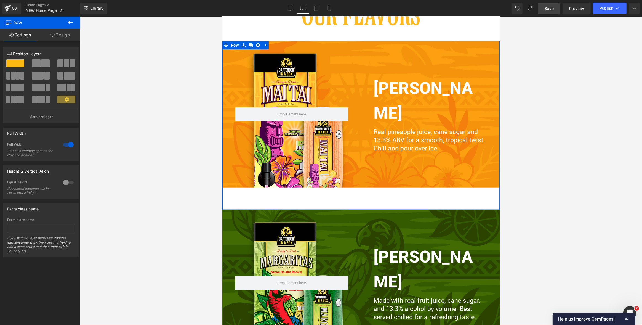
scroll to position [785, 0]
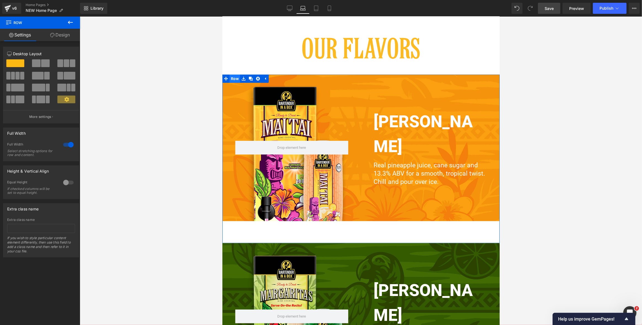
click at [236, 78] on span "Row" at bounding box center [234, 78] width 10 height 8
click at [63, 35] on link "Design" at bounding box center [60, 35] width 40 height 12
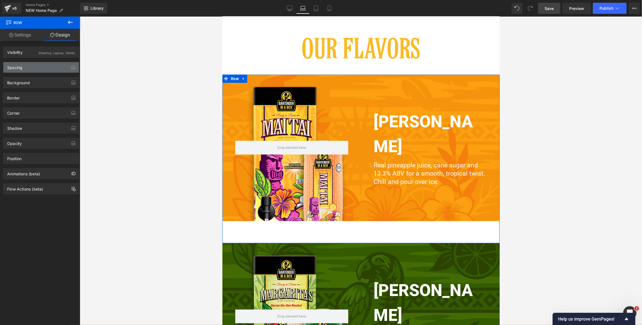
click at [35, 68] on div "Spacing" at bounding box center [41, 67] width 76 height 10
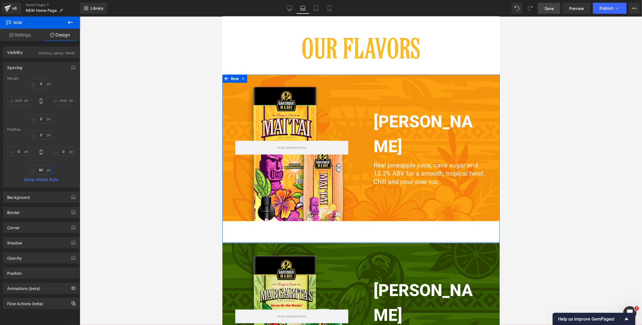
click at [41, 170] on input "text" at bounding box center [41, 169] width 23 height 9
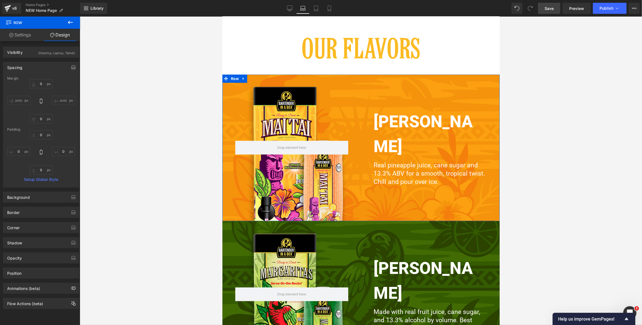
click at [71, 67] on icon "button" at bounding box center [73, 67] width 4 height 4
click at [43, 78] on button "Tablet" at bounding box center [47, 78] width 16 height 9
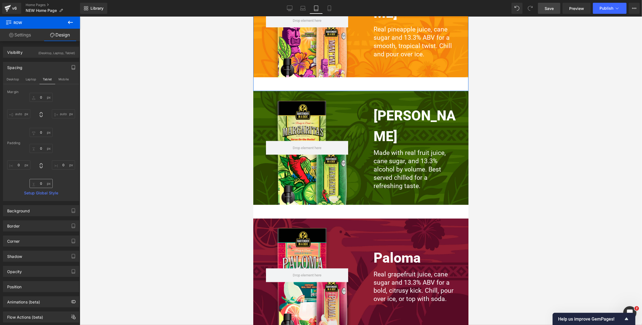
scroll to position [674, 0]
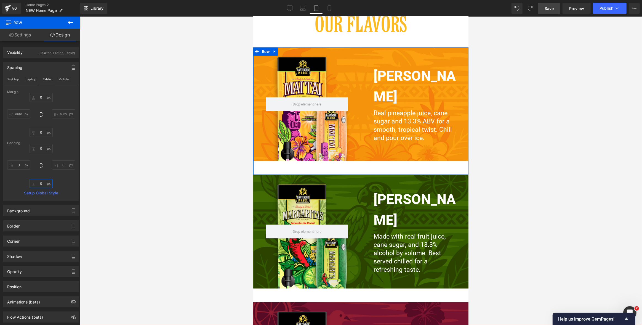
click at [42, 184] on input "0" at bounding box center [41, 183] width 23 height 9
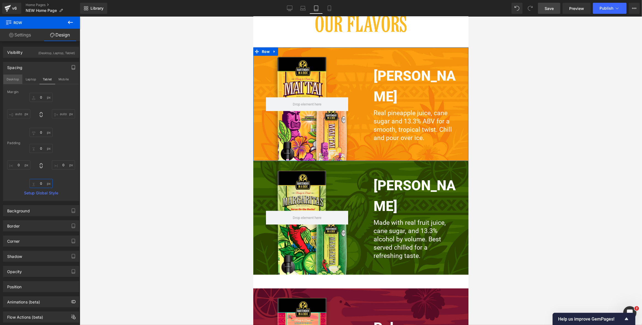
type input "0"
click at [9, 79] on button "Desktop" at bounding box center [12, 78] width 19 height 9
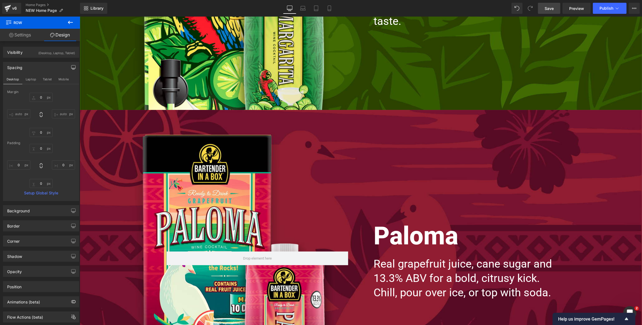
scroll to position [1883, 0]
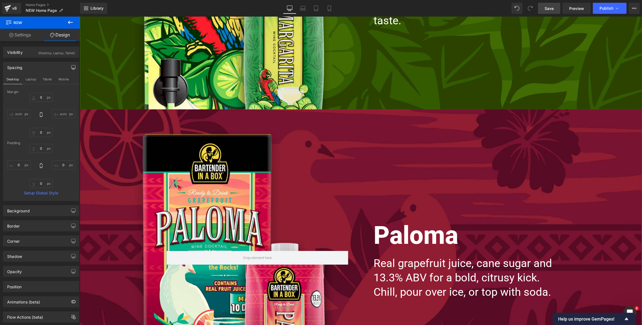
click at [115, 142] on div "Paloma Heading Real grapefruit juice, cane sugar and 13.3% ABV for a bold, citr…" at bounding box center [360, 257] width 562 height 297
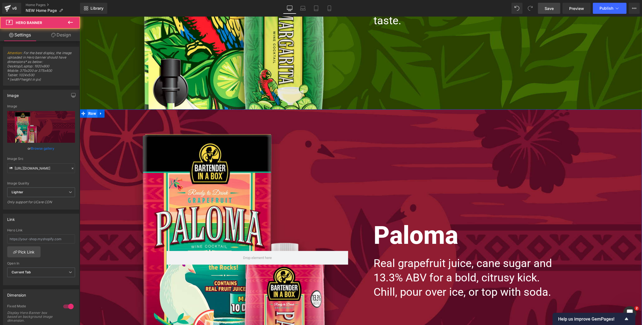
click at [93, 113] on span "Row" at bounding box center [92, 113] width 10 height 8
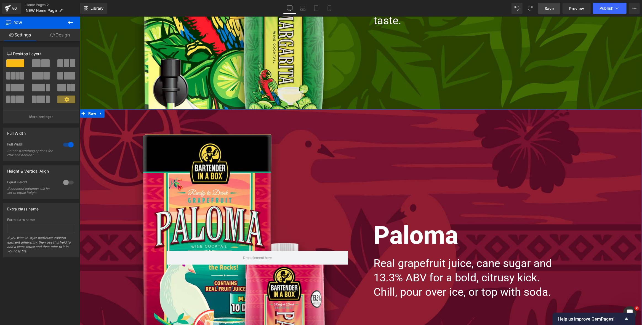
click at [65, 36] on link "Design" at bounding box center [60, 35] width 40 height 12
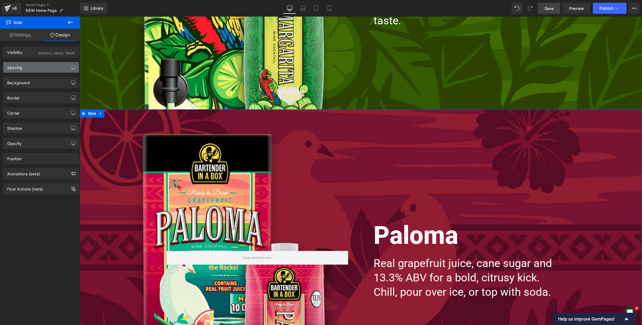
click at [34, 69] on div "Spacing" at bounding box center [41, 67] width 76 height 10
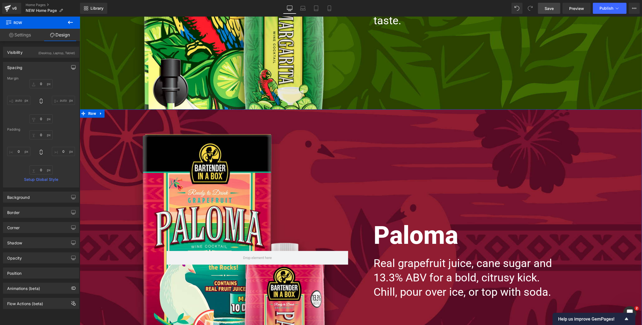
click at [71, 67] on icon "button" at bounding box center [73, 67] width 4 height 4
click at [27, 80] on button "Laptop" at bounding box center [30, 78] width 17 height 9
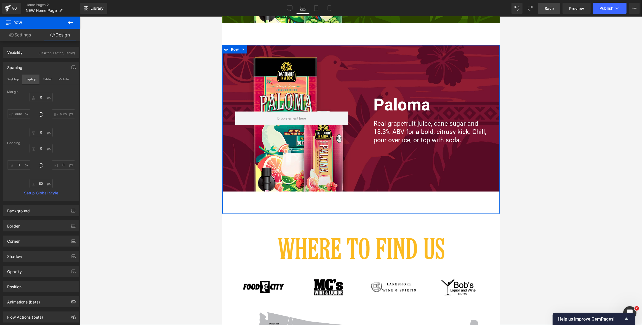
scroll to position [1065, 0]
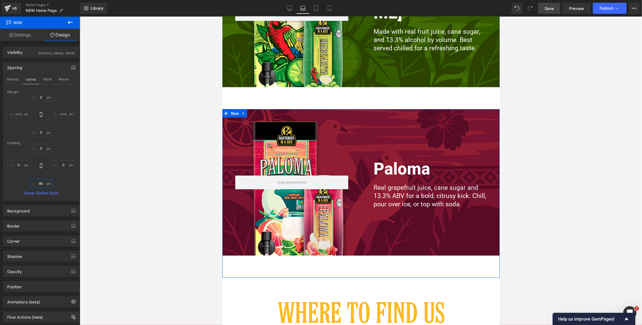
click at [42, 182] on input "text" at bounding box center [41, 183] width 23 height 9
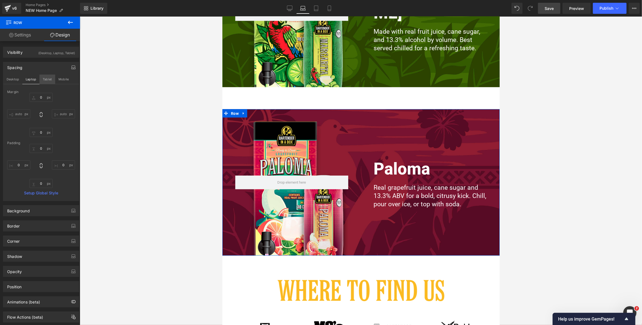
click at [47, 80] on button "Tablet" at bounding box center [47, 78] width 16 height 9
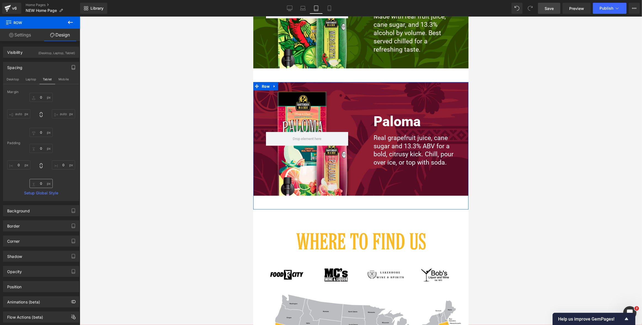
scroll to position [853, 0]
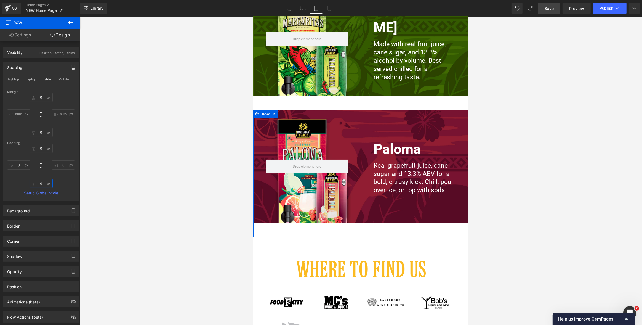
click at [43, 186] on input "0" at bounding box center [41, 183] width 23 height 9
type input "0"
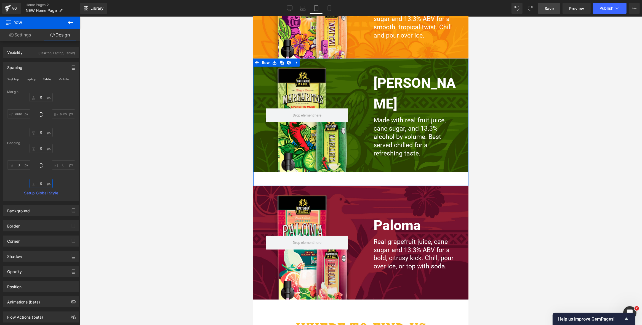
scroll to position [763, 0]
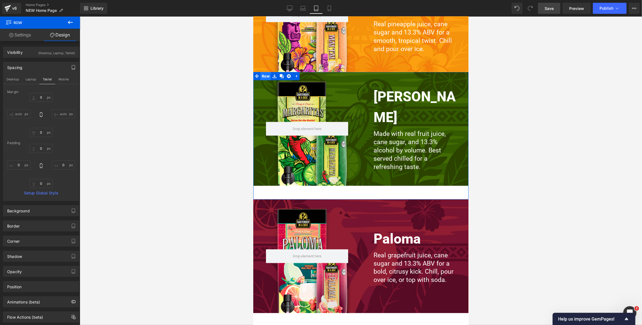
click at [266, 76] on span "Row" at bounding box center [265, 76] width 10 height 8
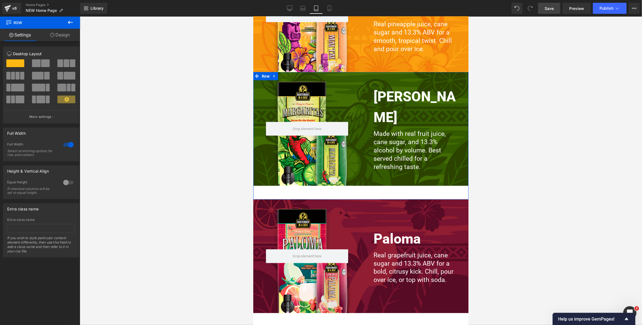
click at [59, 32] on link "Design" at bounding box center [60, 35] width 40 height 12
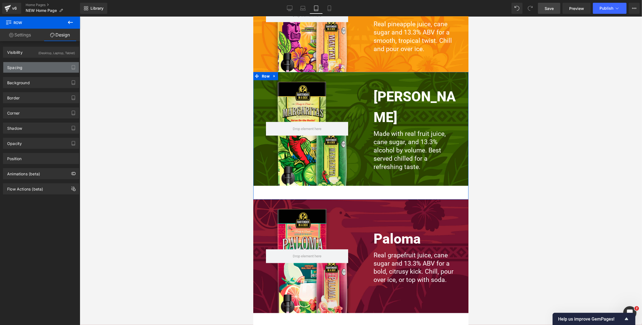
click at [33, 69] on div "Spacing" at bounding box center [41, 67] width 76 height 10
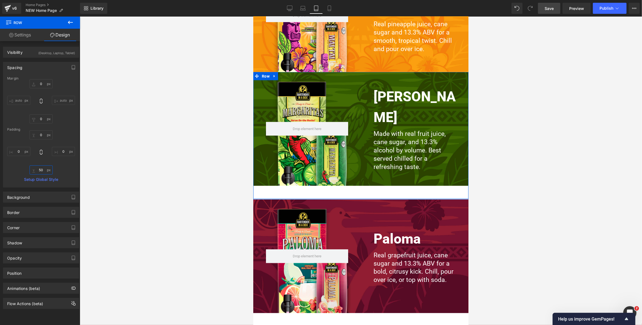
click at [42, 170] on input "text" at bounding box center [41, 169] width 23 height 9
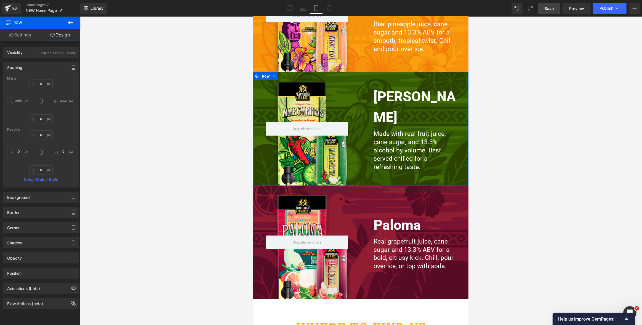
click at [69, 65] on button "button" at bounding box center [73, 67] width 9 height 10
click at [30, 80] on button "Laptop" at bounding box center [30, 78] width 17 height 9
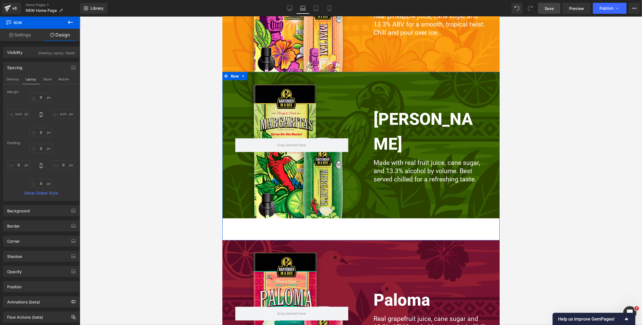
scroll to position [934, 0]
click at [41, 183] on input "0" at bounding box center [41, 183] width 23 height 9
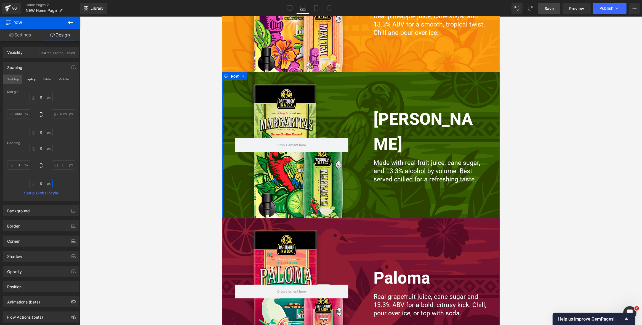
type input "0"
click at [12, 79] on button "Desktop" at bounding box center [12, 78] width 19 height 9
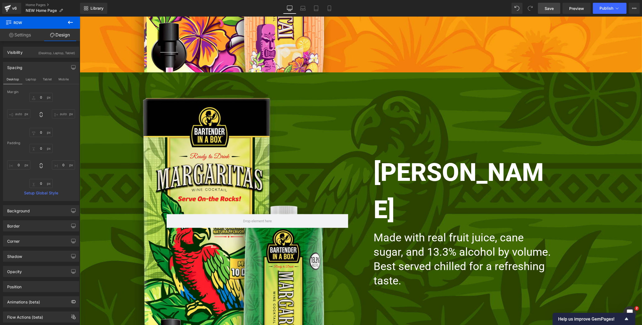
scroll to position [1624, 0]
click at [549, 8] on span "Save" at bounding box center [548, 9] width 9 height 6
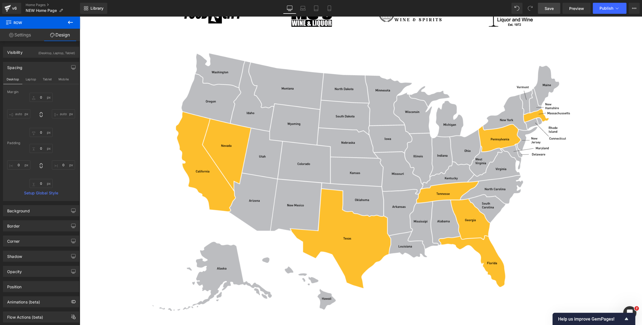
scroll to position [2374, 0]
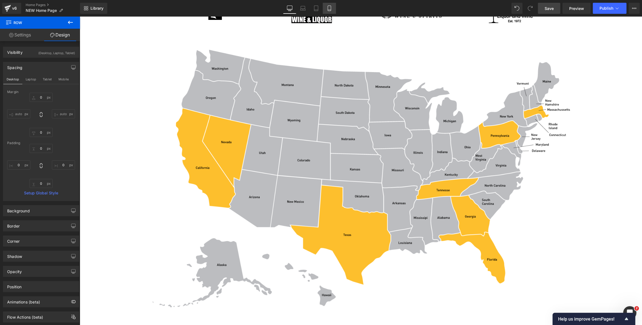
drag, startPoint x: 327, startPoint y: 9, endPoint x: 100, endPoint y: 107, distance: 247.3
click at [327, 9] on icon at bounding box center [329, 9] width 6 height 6
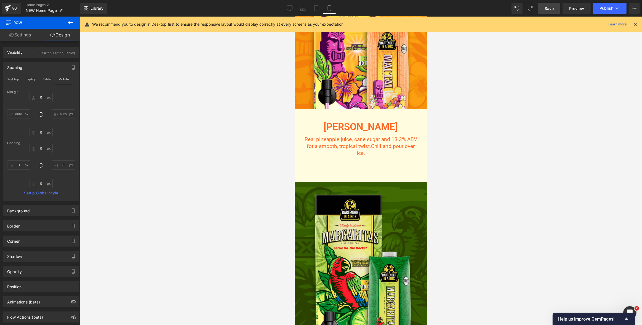
scroll to position [1332, 0]
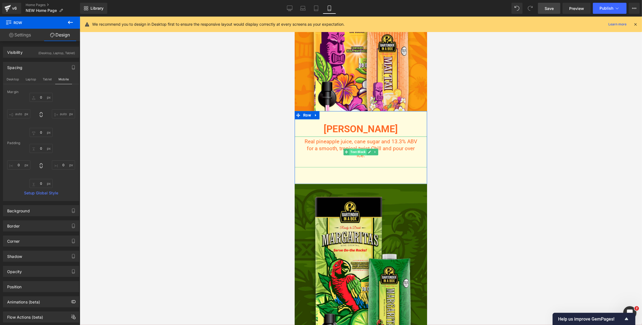
click at [358, 150] on span "Text Block" at bounding box center [357, 151] width 17 height 7
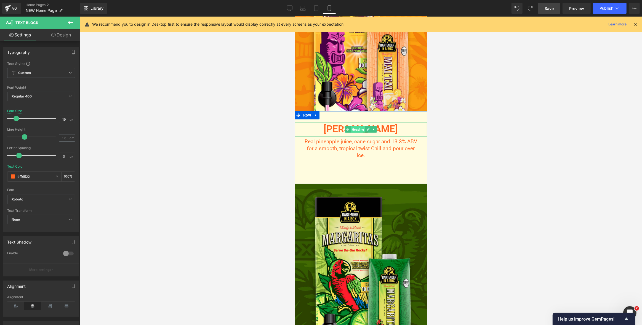
drag, startPoint x: 360, startPoint y: 129, endPoint x: 429, endPoint y: 78, distance: 85.8
click at [360, 129] on span "Heading" at bounding box center [357, 129] width 15 height 7
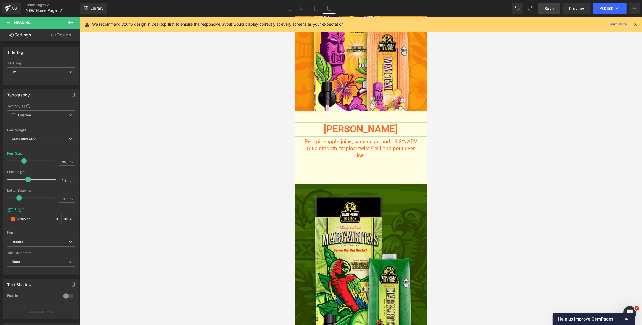
click at [65, 34] on link "Design" at bounding box center [61, 35] width 40 height 12
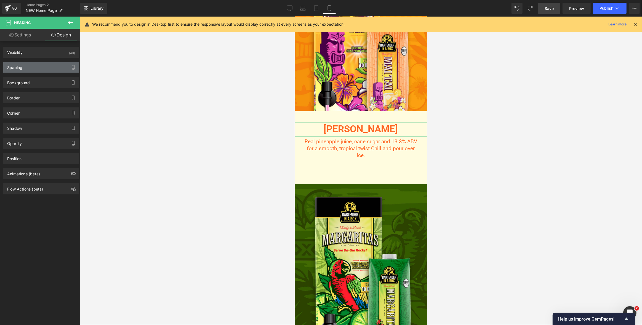
click at [35, 68] on div "Spacing" at bounding box center [41, 67] width 76 height 10
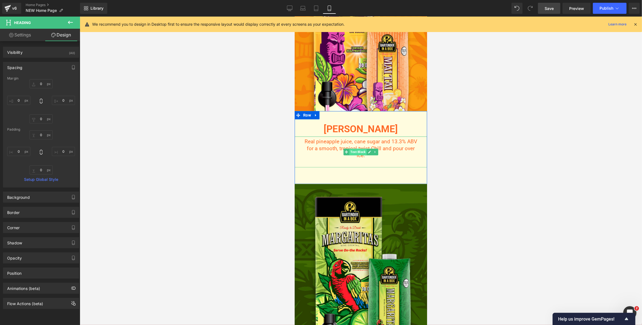
click at [359, 152] on span "Text Block" at bounding box center [357, 151] width 17 height 7
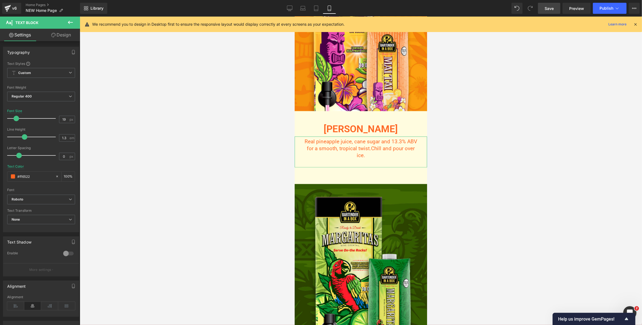
click at [68, 40] on link "Design" at bounding box center [61, 35] width 40 height 12
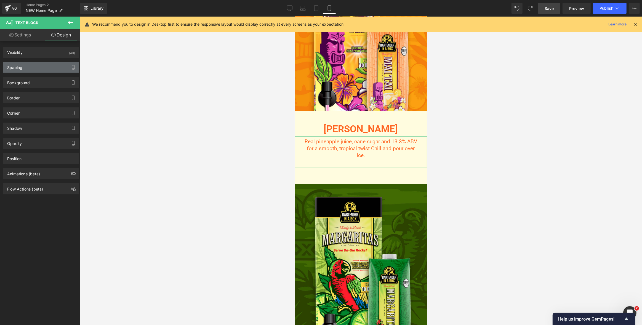
click at [42, 69] on div "Spacing" at bounding box center [41, 67] width 76 height 10
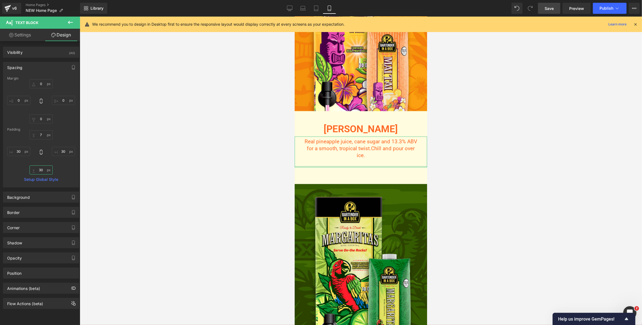
click at [40, 171] on input "text" at bounding box center [41, 169] width 23 height 9
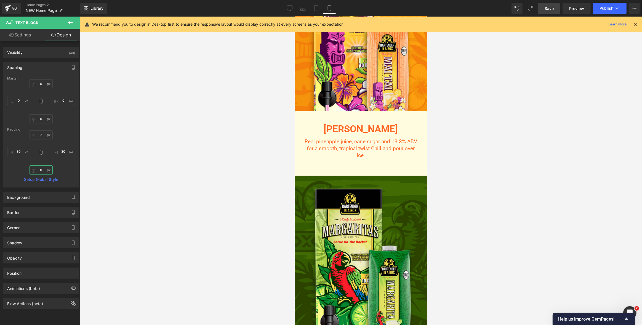
type input "0"
click at [548, 9] on span "Save" at bounding box center [548, 9] width 9 height 6
click at [564, 8] on span "Preview" at bounding box center [576, 9] width 15 height 6
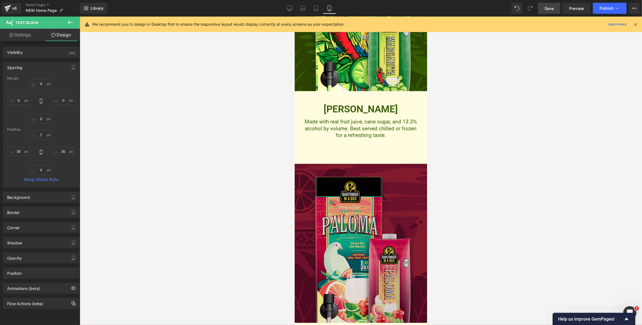
scroll to position [1575, 0]
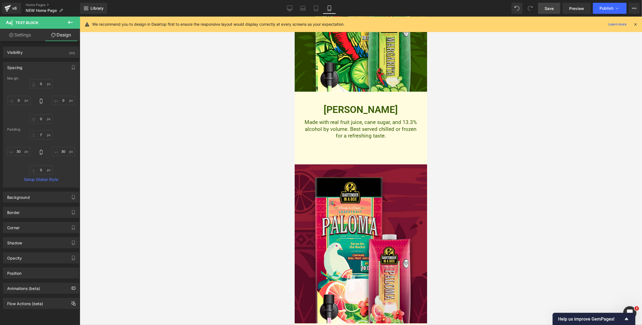
drag, startPoint x: 491, startPoint y: 129, endPoint x: 468, endPoint y: 128, distance: 22.7
click at [488, 128] on div at bounding box center [361, 171] width 562 height 308
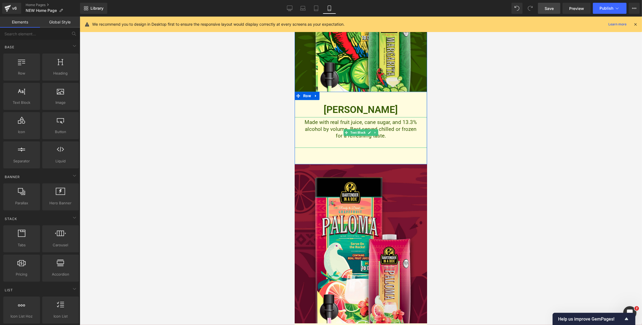
drag, startPoint x: 356, startPoint y: 132, endPoint x: 300, endPoint y: 135, distance: 56.6
click at [356, 132] on span "Text Block" at bounding box center [357, 132] width 17 height 7
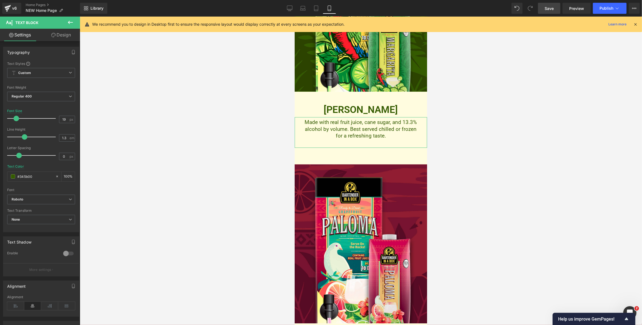
click at [68, 37] on link "Design" at bounding box center [61, 35] width 40 height 12
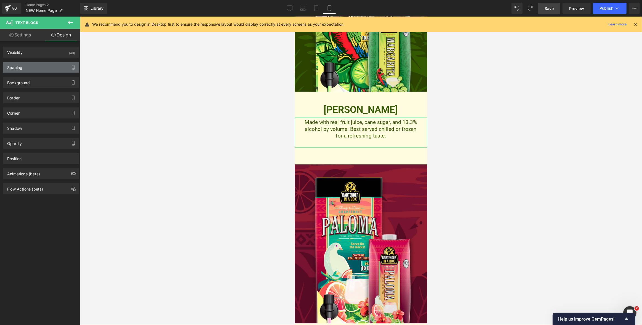
click at [30, 66] on div "Spacing" at bounding box center [41, 67] width 76 height 10
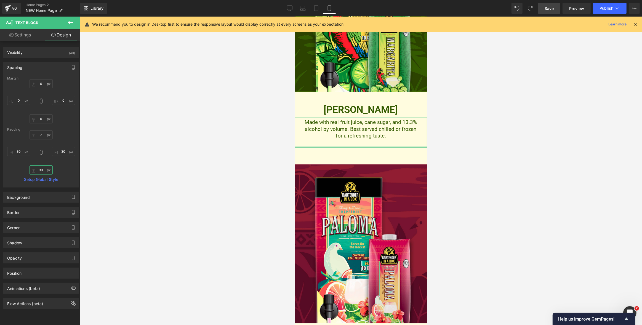
click at [42, 171] on input "text" at bounding box center [41, 169] width 23 height 9
type input "0"
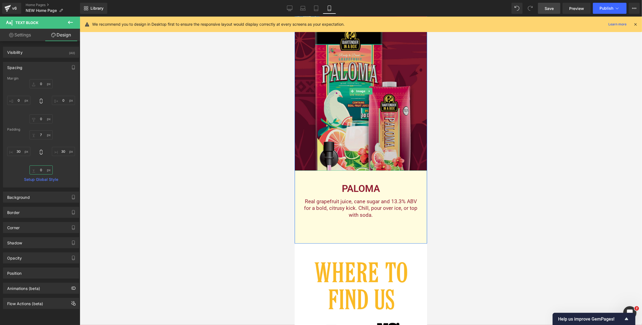
scroll to position [1780, 0]
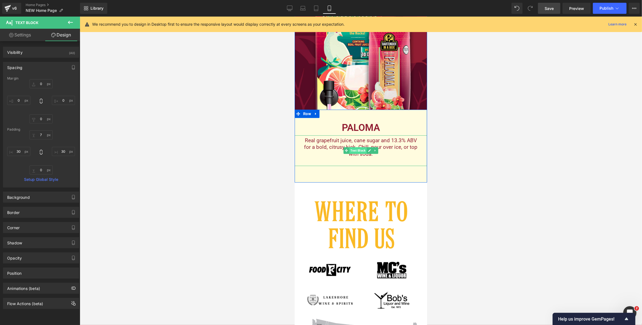
click at [361, 150] on span "Text Block" at bounding box center [357, 150] width 17 height 7
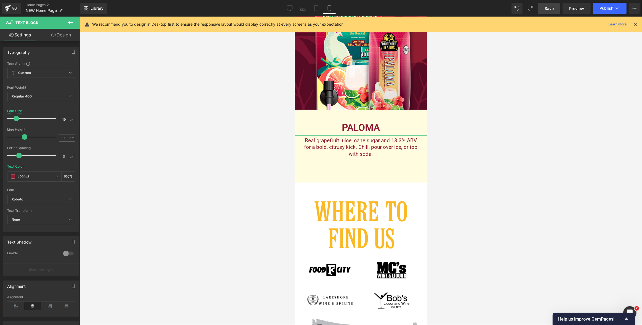
click at [65, 36] on link "Design" at bounding box center [61, 35] width 40 height 12
click at [0, 0] on div "Spacing" at bounding box center [0, 0] width 0 height 0
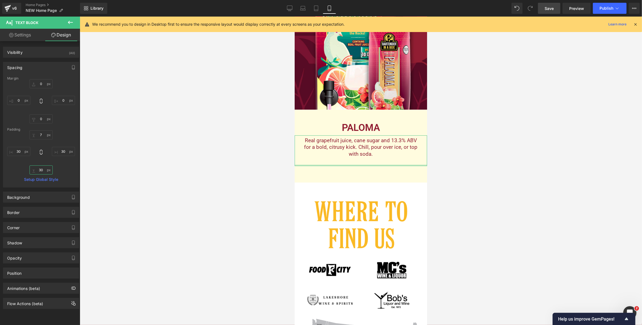
click at [41, 169] on input "text" at bounding box center [41, 169] width 23 height 9
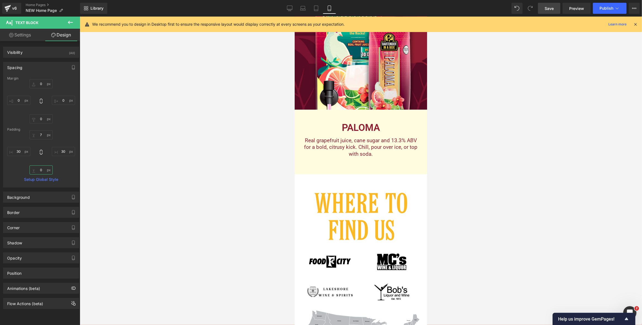
type input "0"
drag, startPoint x: 551, startPoint y: 10, endPoint x: 540, endPoint y: 42, distance: 33.5
click at [551, 10] on span "Save" at bounding box center [548, 9] width 9 height 6
click at [290, 9] on icon at bounding box center [289, 9] width 5 height 0
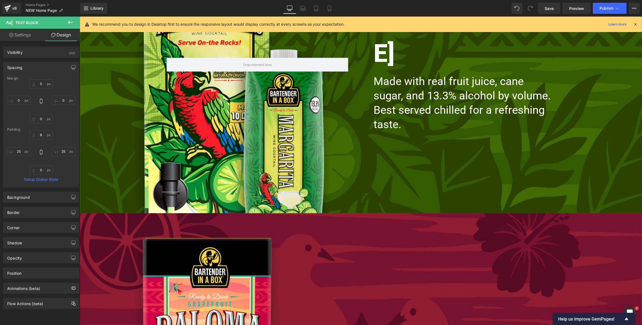
scroll to position [0, 0]
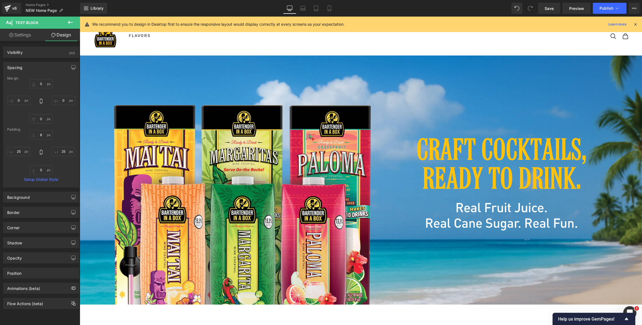
click at [564, 24] on icon at bounding box center [635, 24] width 5 height 5
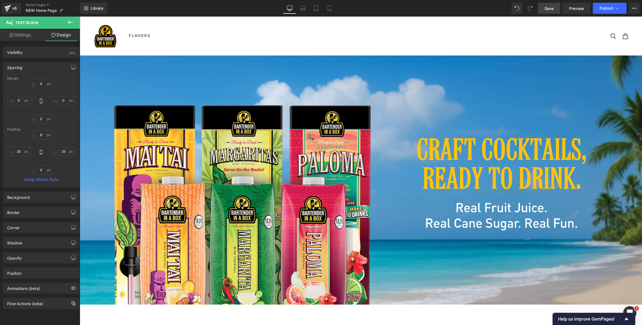
drag, startPoint x: 550, startPoint y: 8, endPoint x: 434, endPoint y: 26, distance: 117.2
click at [550, 8] on span "Save" at bounding box center [548, 9] width 9 height 6
click at [34, 4] on link "Home Pages" at bounding box center [53, 5] width 54 height 4
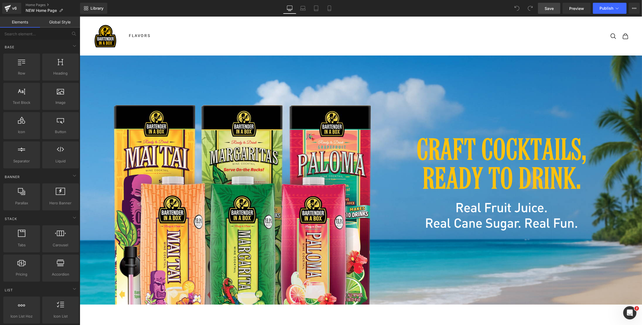
click at [551, 9] on span "Save" at bounding box center [548, 9] width 9 height 6
click at [582, 7] on span "Preview" at bounding box center [576, 9] width 15 height 6
click at [572, 9] on span "Preview" at bounding box center [576, 9] width 15 height 6
